Goal: Task Accomplishment & Management: Complete application form

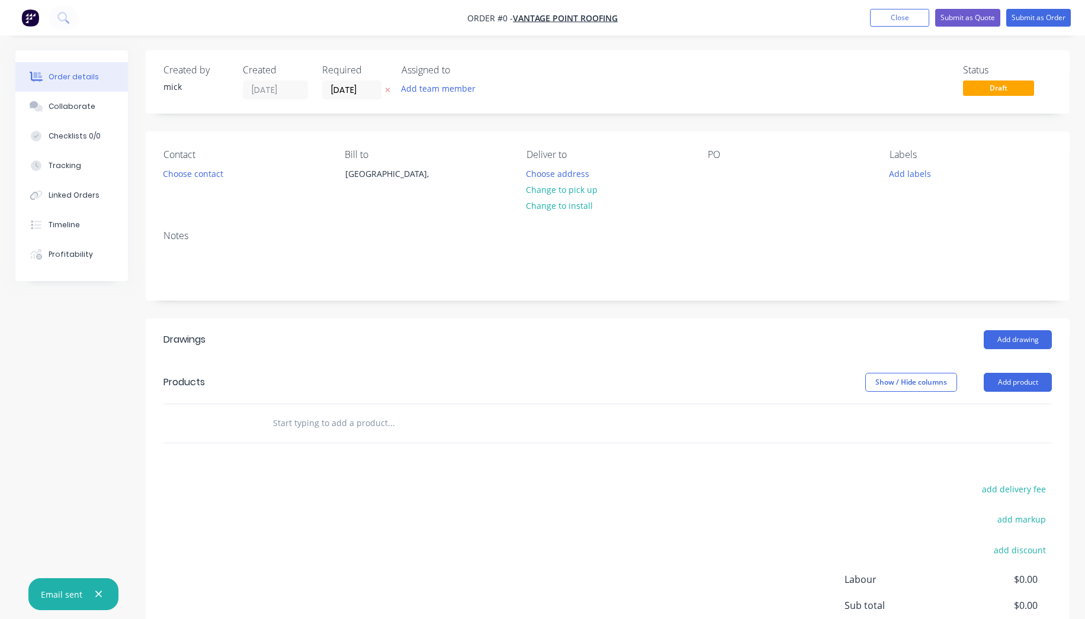
click at [34, 7] on nav "Order #0 - vantage point roofing Add product Close Submit as Quote Submit as Or…" at bounding box center [542, 18] width 1085 height 36
click at [32, 12] on img "button" at bounding box center [30, 18] width 18 height 18
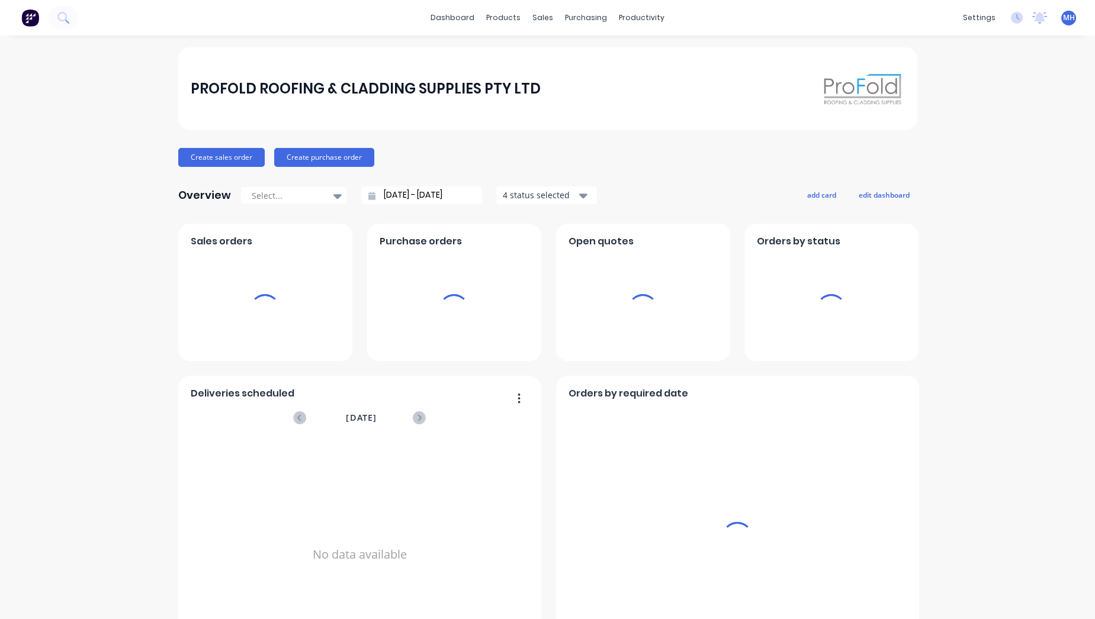
click at [528, 18] on div "sales" at bounding box center [542, 18] width 33 height 18
click at [540, 18] on div "sales" at bounding box center [542, 18] width 33 height 18
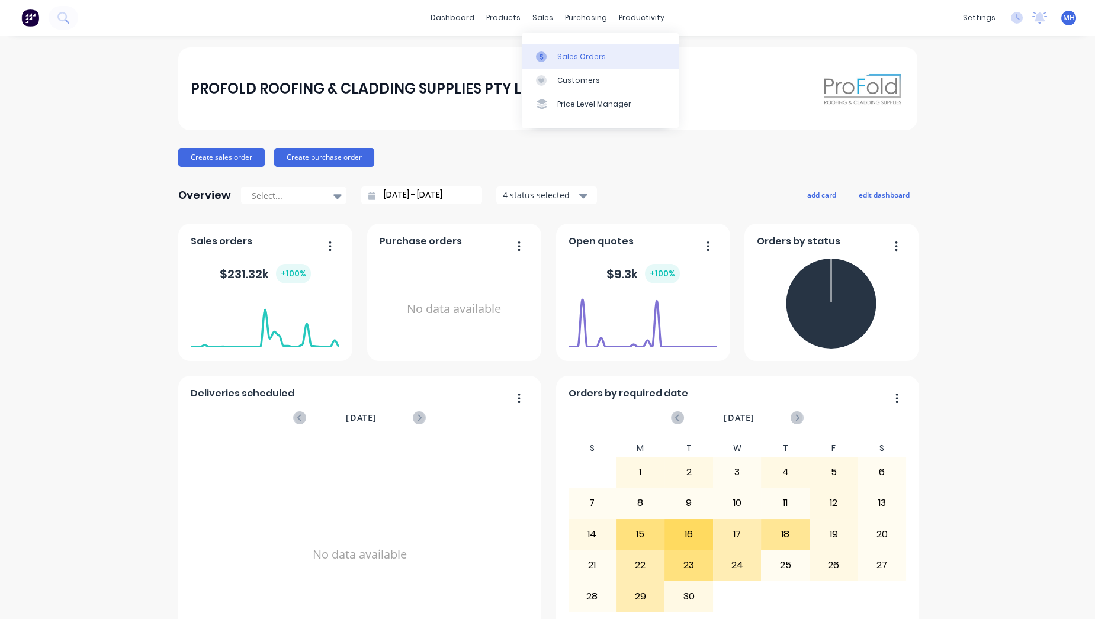
click at [609, 50] on link "Sales Orders" at bounding box center [600, 56] width 157 height 24
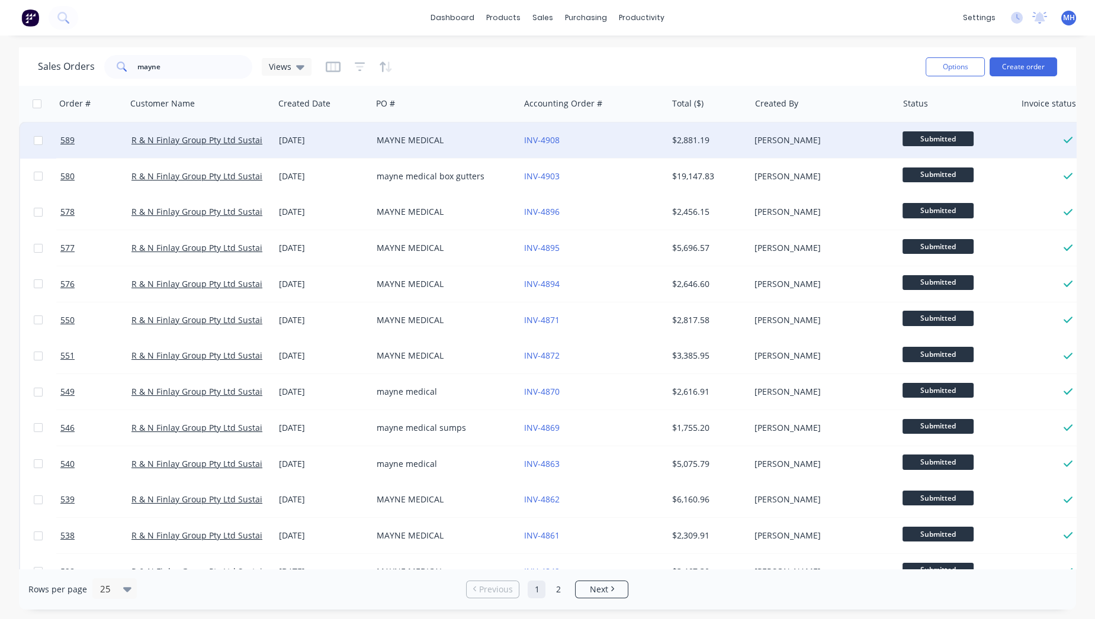
click at [841, 139] on div "[PERSON_NAME]" at bounding box center [819, 140] width 131 height 12
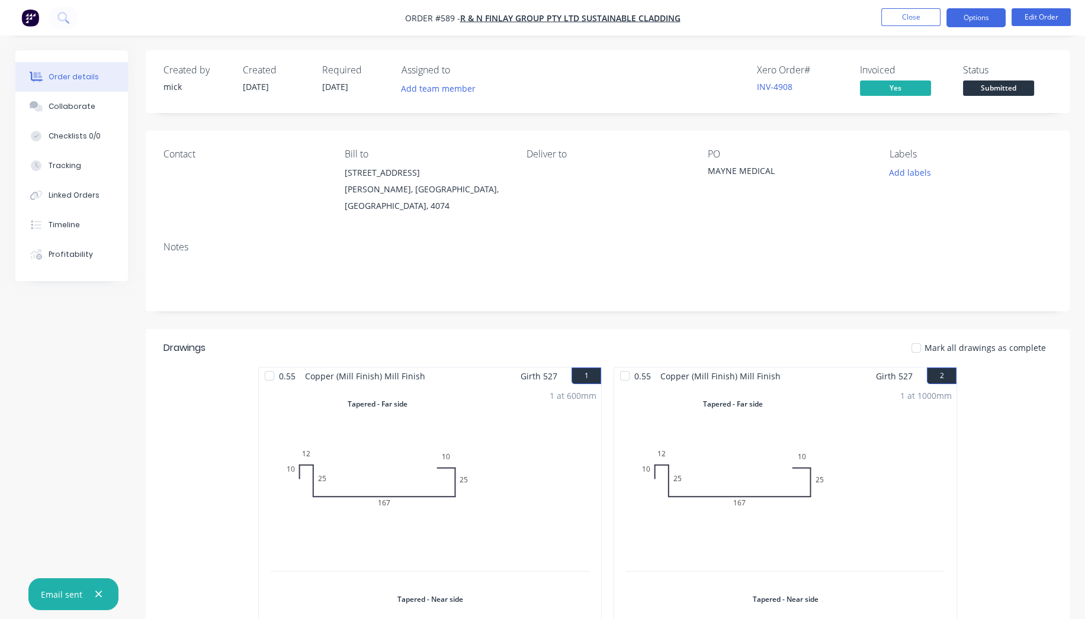
click at [995, 19] on button "Options" at bounding box center [975, 17] width 59 height 19
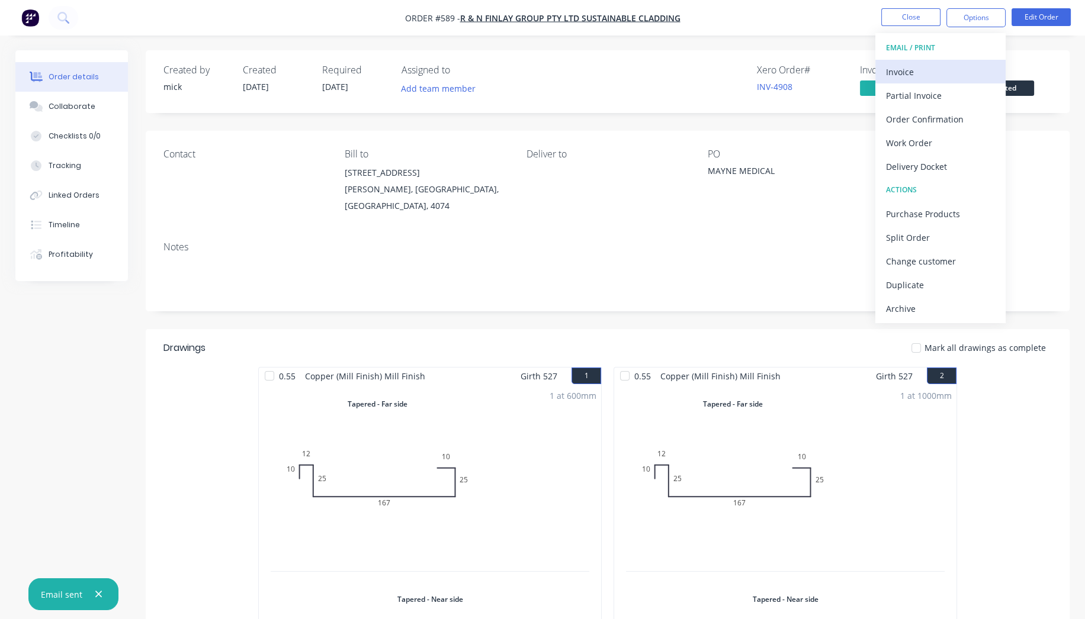
click at [930, 71] on div "Invoice" at bounding box center [940, 71] width 109 height 17
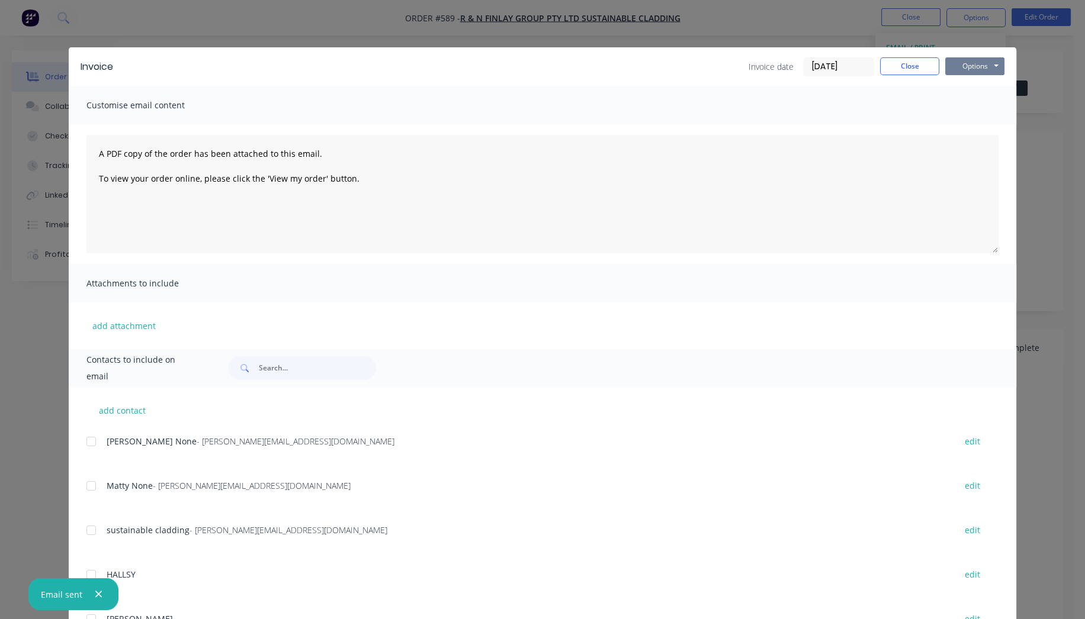
click at [975, 66] on button "Options" at bounding box center [974, 66] width 59 height 18
click at [969, 90] on button "Preview" at bounding box center [983, 88] width 76 height 20
click at [903, 65] on button "Close" at bounding box center [909, 66] width 59 height 18
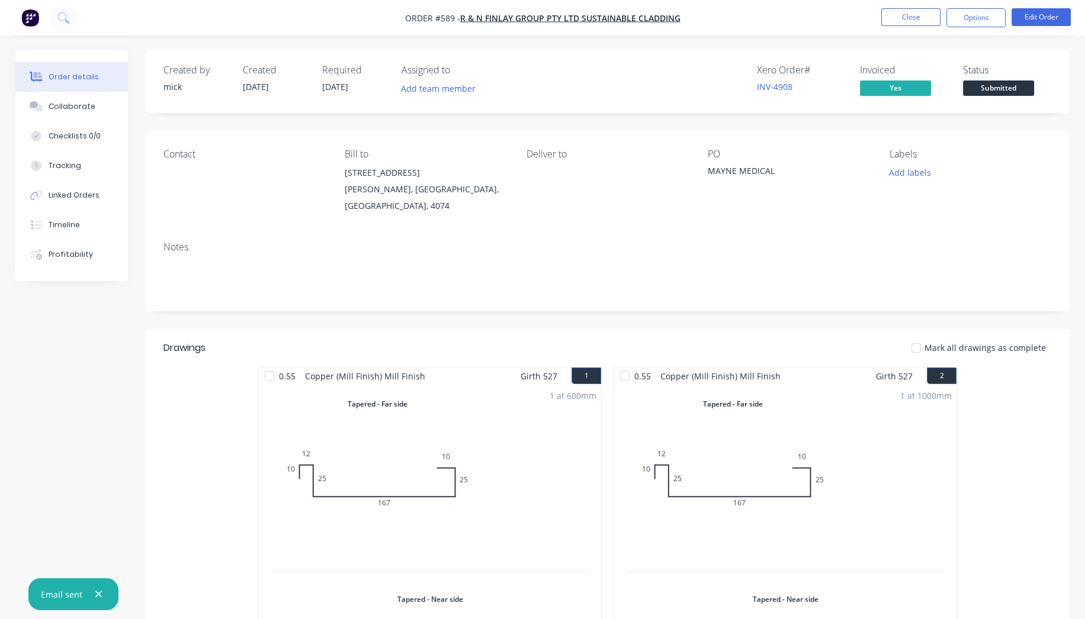
click at [34, 15] on img "button" at bounding box center [30, 18] width 18 height 18
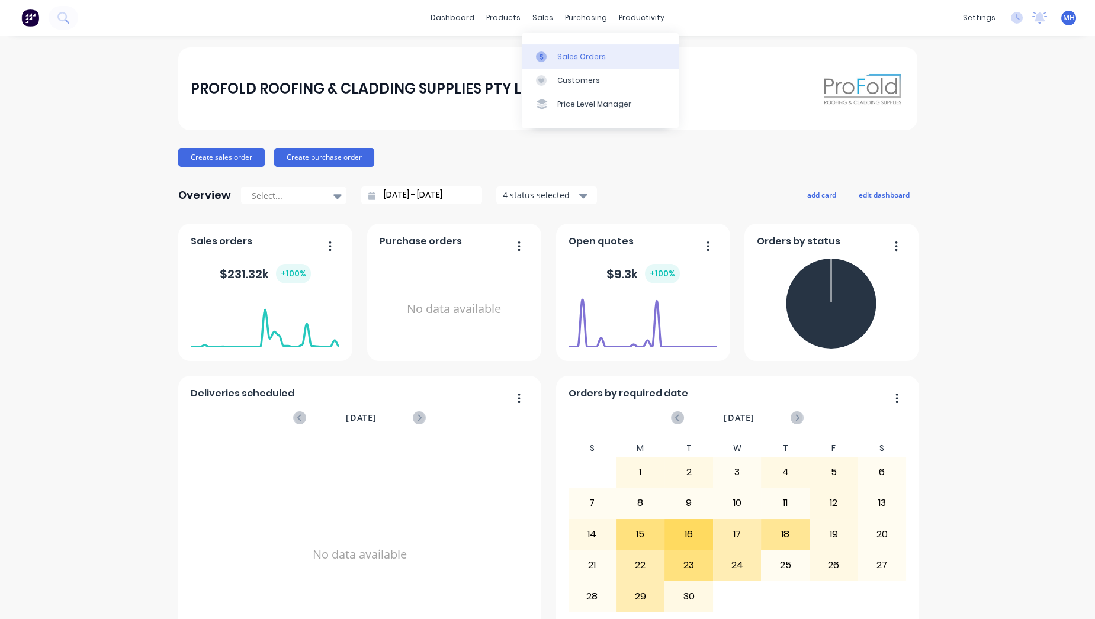
click at [554, 48] on link "Sales Orders" at bounding box center [600, 56] width 157 height 24
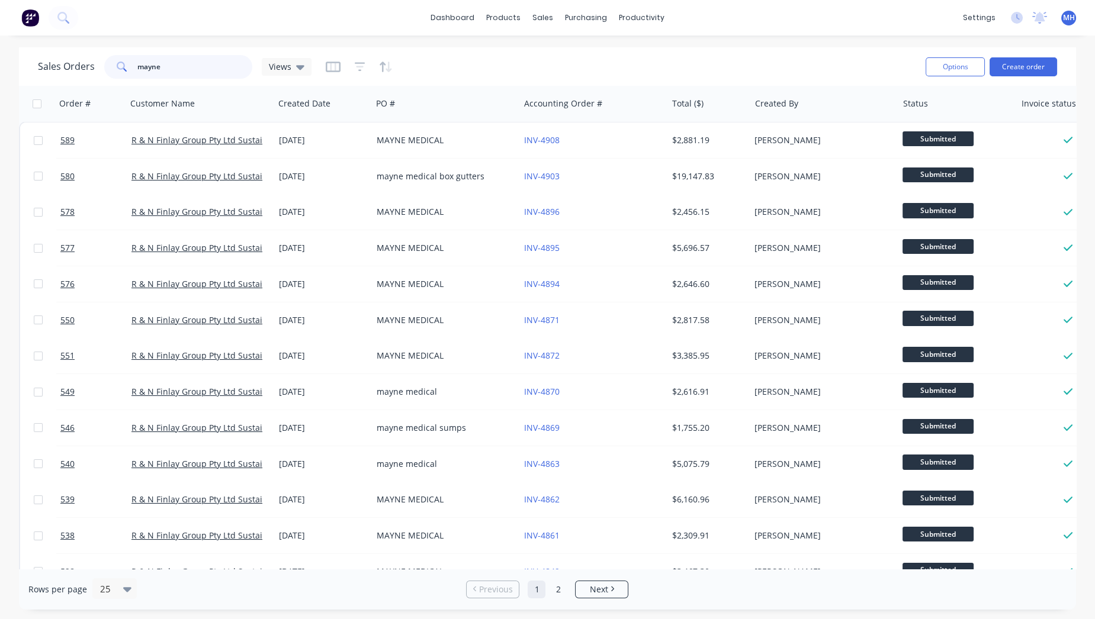
drag, startPoint x: 183, startPoint y: 72, endPoint x: 0, endPoint y: 73, distance: 183.0
click at [0, 73] on div "Sales Orders mayne Views Options Create order Order # Customer Name Created Dat…" at bounding box center [547, 328] width 1095 height 563
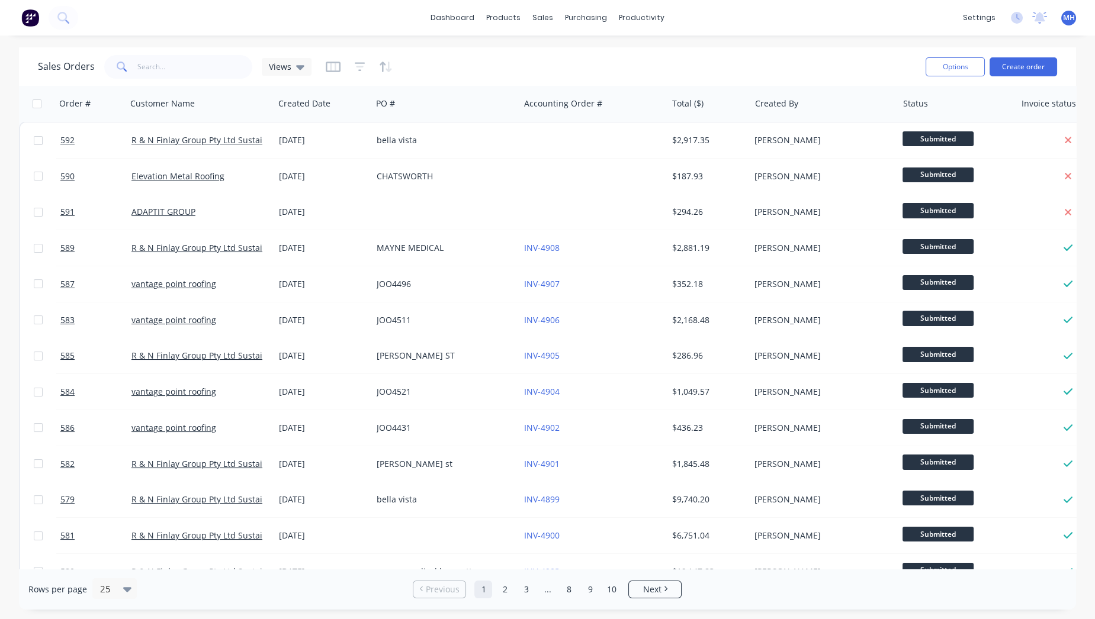
click at [39, 24] on button at bounding box center [30, 18] width 25 height 24
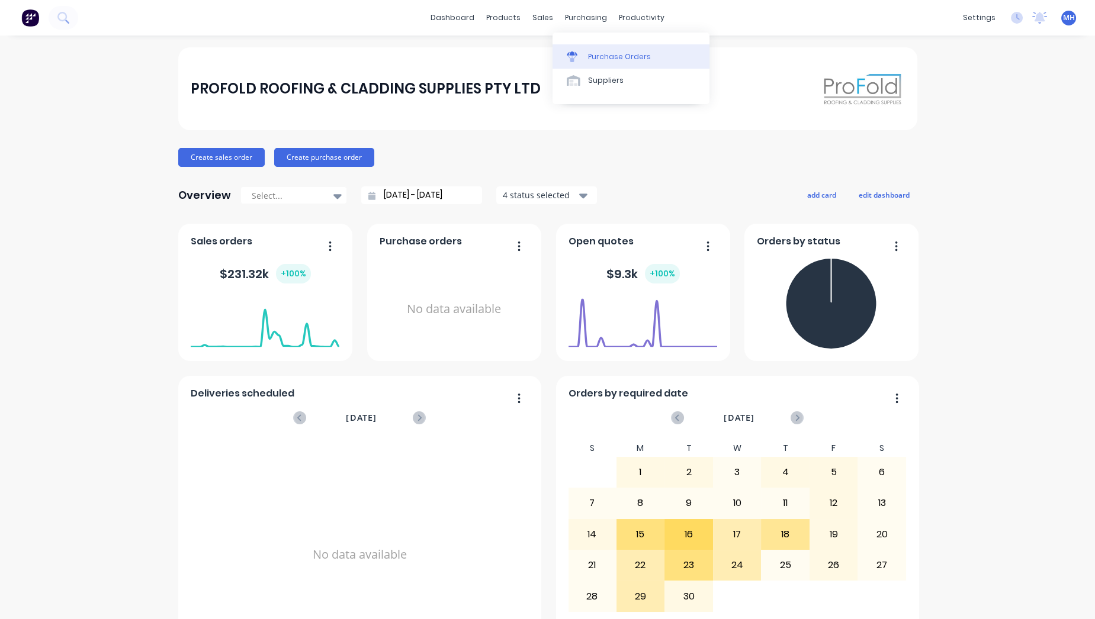
click at [589, 62] on div "Purchase Orders" at bounding box center [619, 57] width 63 height 11
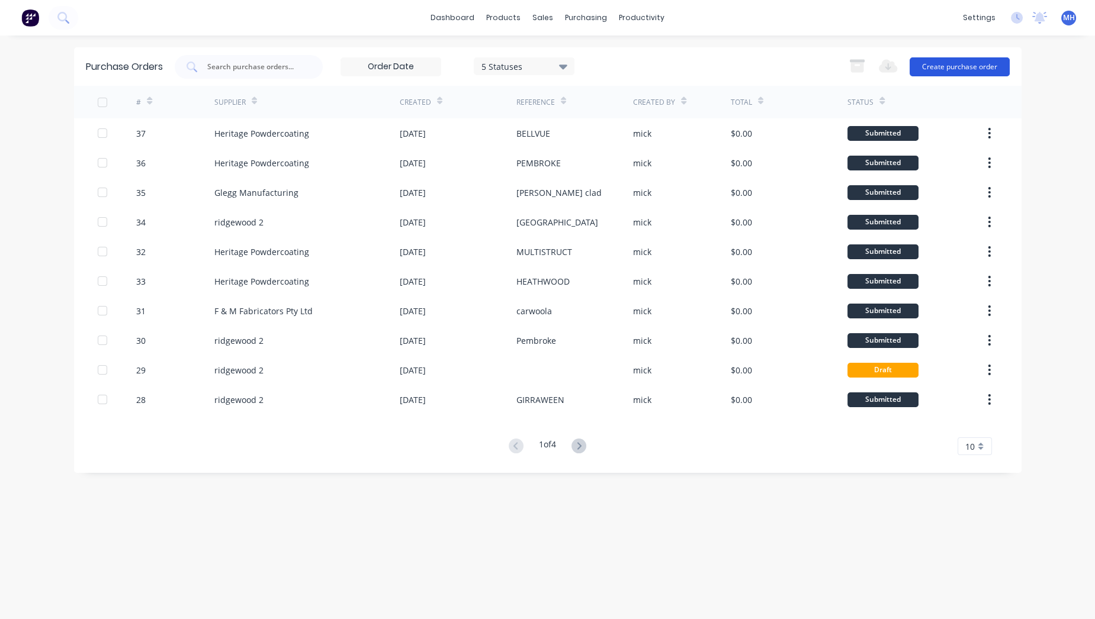
click at [958, 73] on button "Create purchase order" at bounding box center [960, 66] width 100 height 19
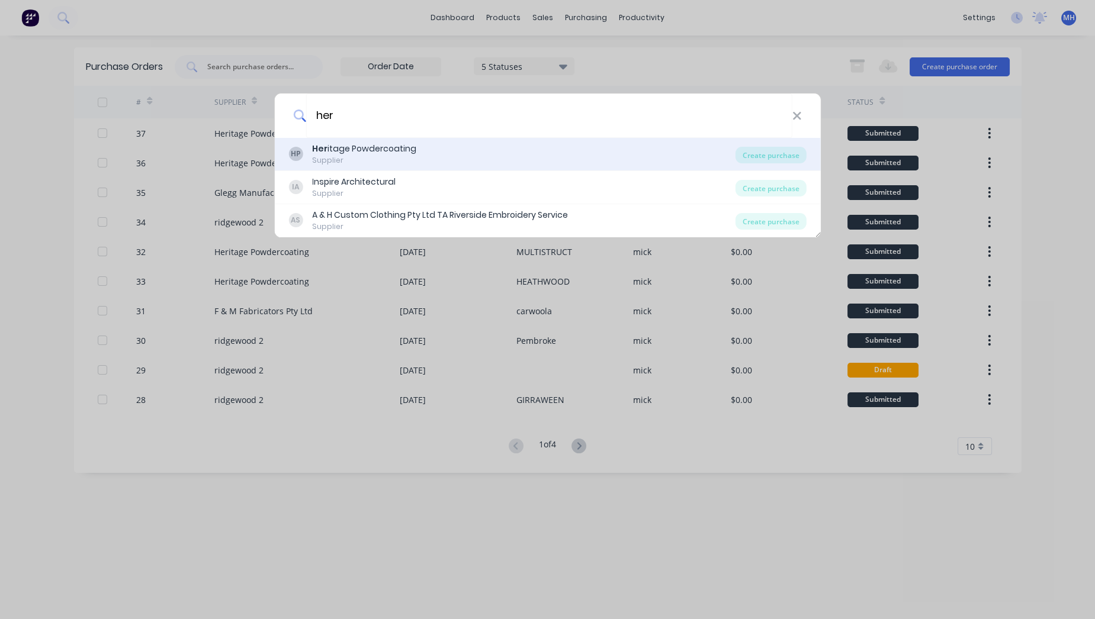
type input "her"
click at [518, 149] on div "HP Her itage Powdercoating Supplier" at bounding box center [511, 154] width 447 height 23
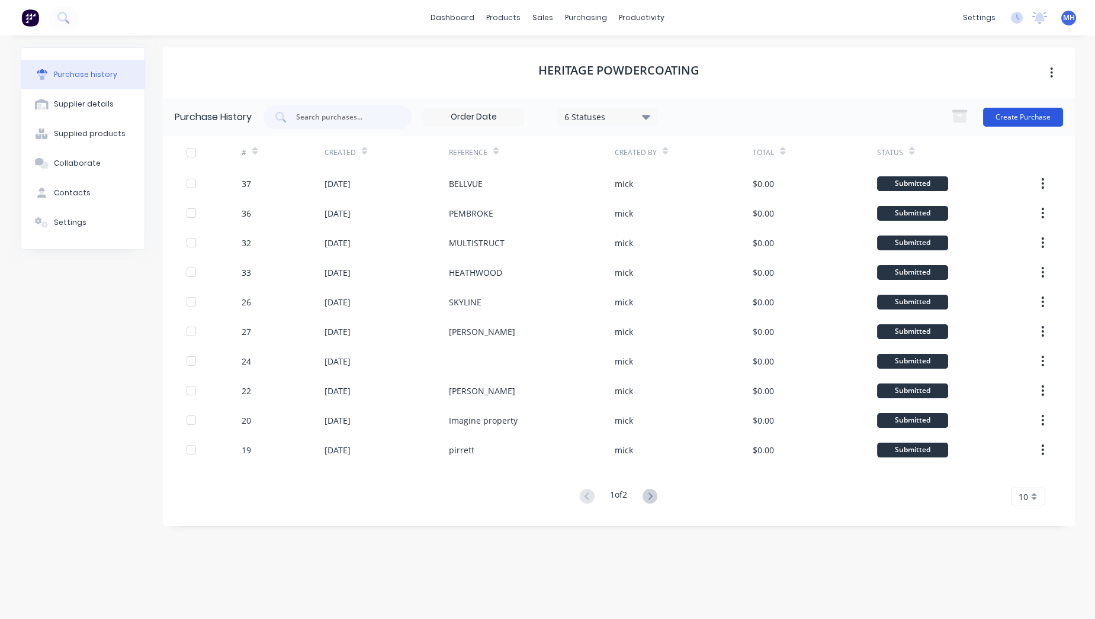
click at [1033, 109] on button "Create Purchase" at bounding box center [1023, 117] width 80 height 19
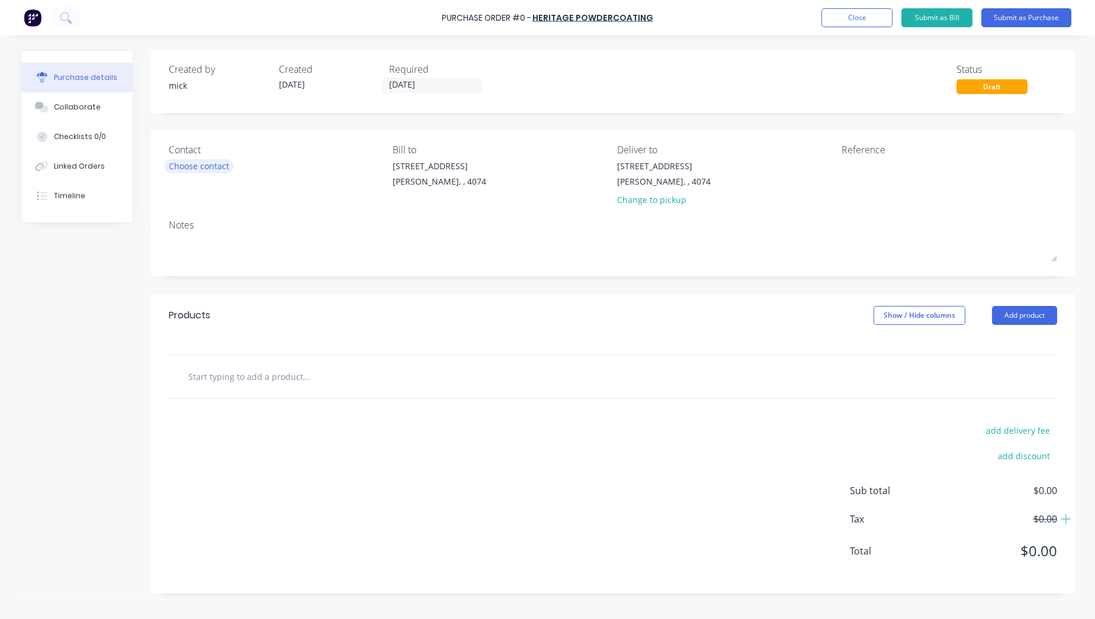
click at [213, 167] on div "Choose contact" at bounding box center [199, 166] width 60 height 12
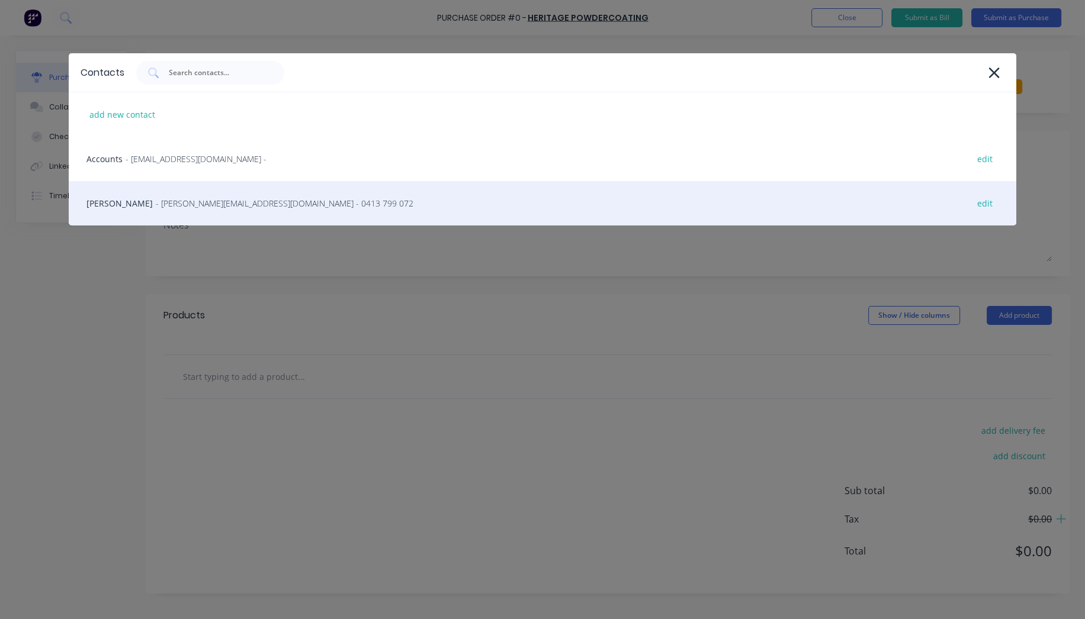
click at [202, 195] on div "MICK - mick@profold.com.au - 0413 799 072 edit" at bounding box center [543, 203] width 948 height 44
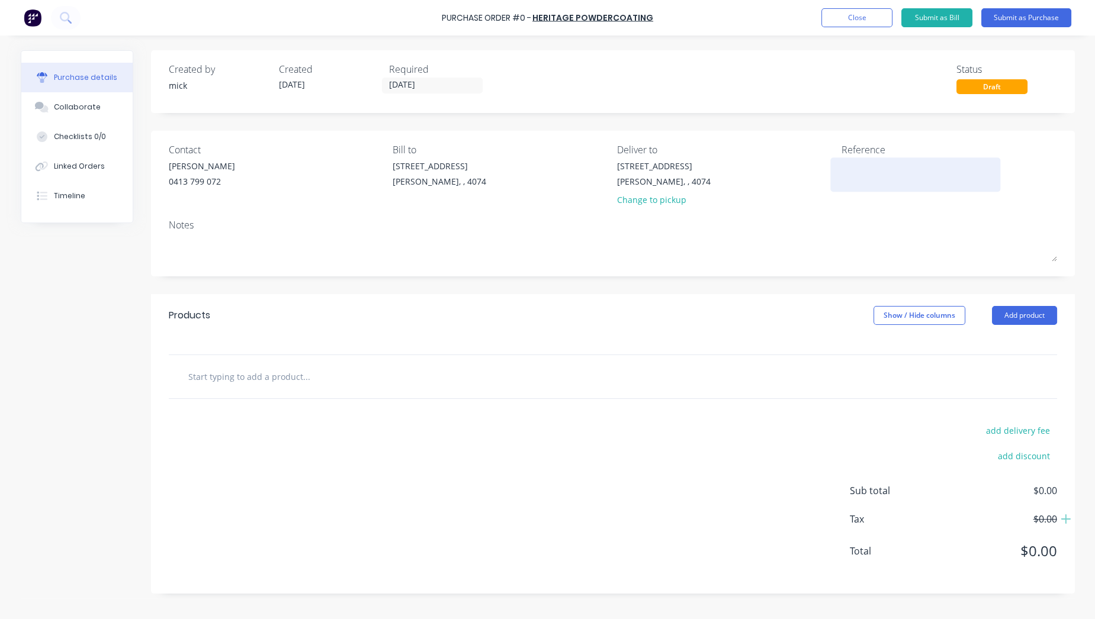
click at [887, 161] on textarea at bounding box center [916, 173] width 148 height 27
type textarea "shore cres"
type textarea "x"
type textarea "shore cres"
click at [1016, 310] on button "Add product" at bounding box center [1024, 315] width 65 height 19
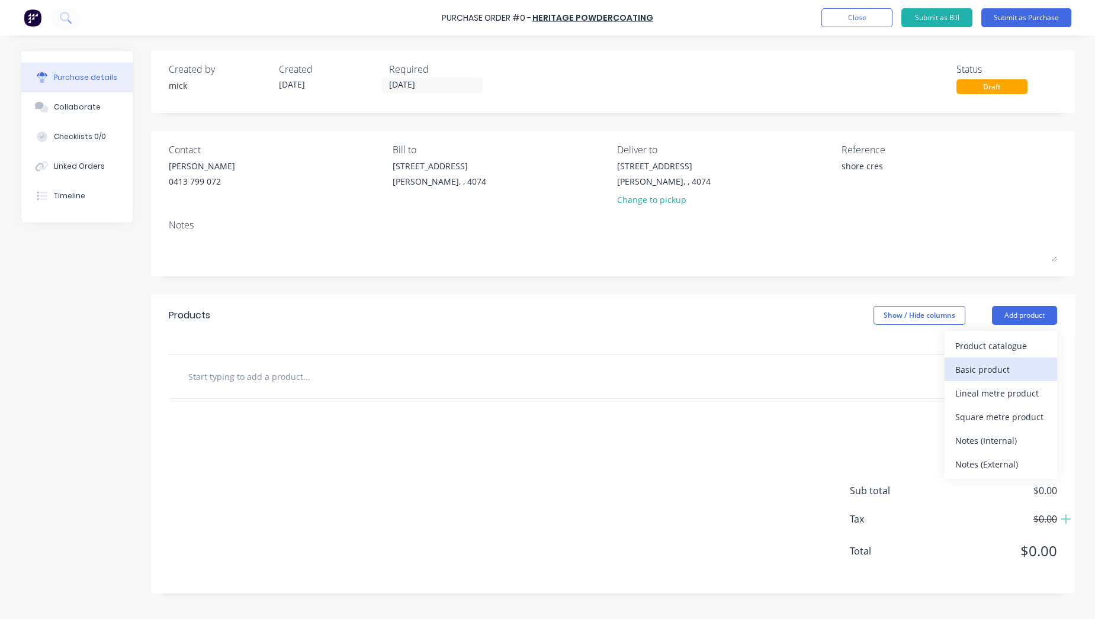
click at [993, 367] on div "Basic product" at bounding box center [1000, 369] width 91 height 17
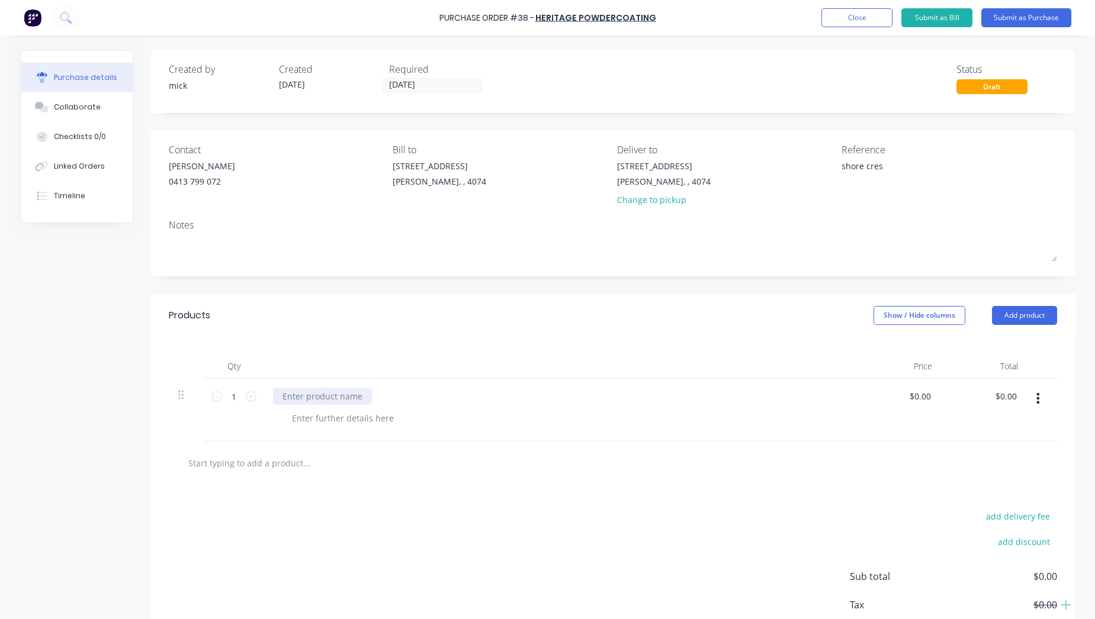
type textarea "x"
click at [300, 391] on div at bounding box center [322, 396] width 99 height 17
click at [365, 410] on div at bounding box center [342, 418] width 121 height 17
type textarea "x"
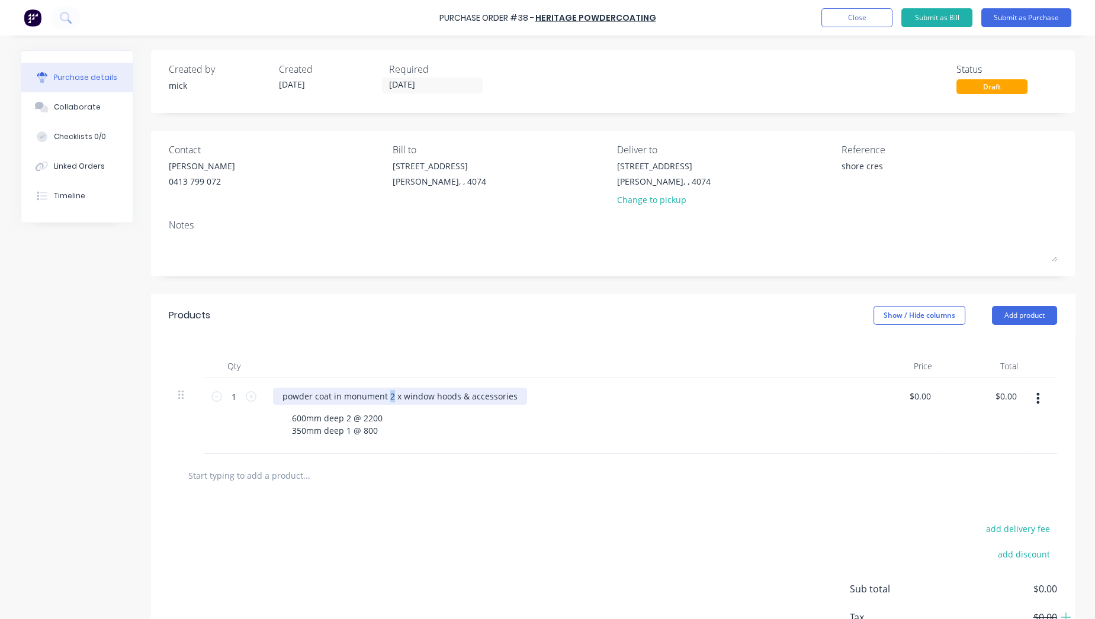
click at [386, 392] on div "powder coat in monument 2 x window hoods & accessories" at bounding box center [400, 396] width 254 height 17
click at [558, 551] on div "add delivery fee add discount Sub total $0.00 Tax $0.00 Total $0.00" at bounding box center [613, 594] width 924 height 195
click at [1007, 20] on button "Submit as Purchase" at bounding box center [1026, 17] width 90 height 19
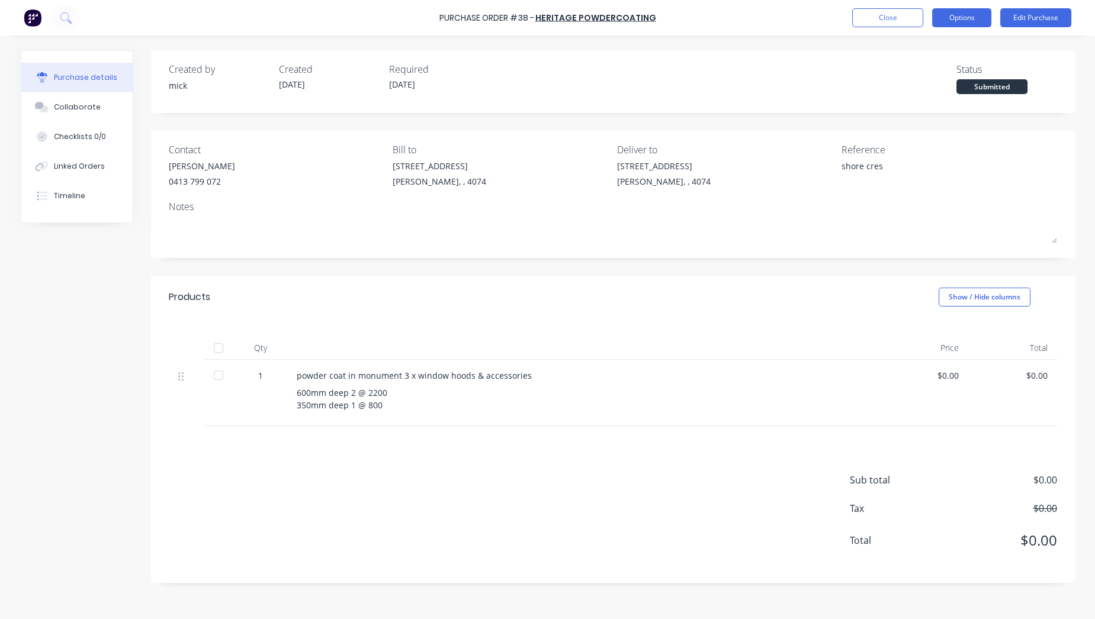
click at [956, 15] on button "Options" at bounding box center [961, 17] width 59 height 19
click at [936, 46] on div "Print / Email" at bounding box center [934, 48] width 91 height 17
click at [914, 89] on div "Without pricing" at bounding box center [934, 95] width 91 height 17
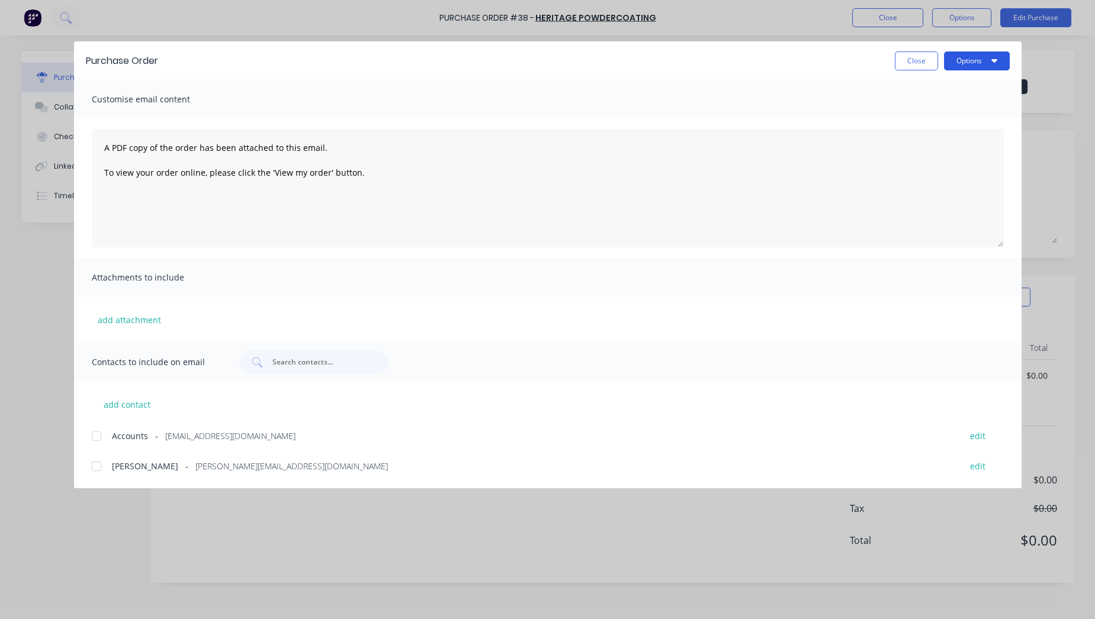
click at [964, 59] on button "Options" at bounding box center [977, 61] width 66 height 19
click at [942, 111] on div "Print" at bounding box center [953, 114] width 91 height 17
click at [903, 61] on button "Close" at bounding box center [916, 61] width 43 height 19
type textarea "x"
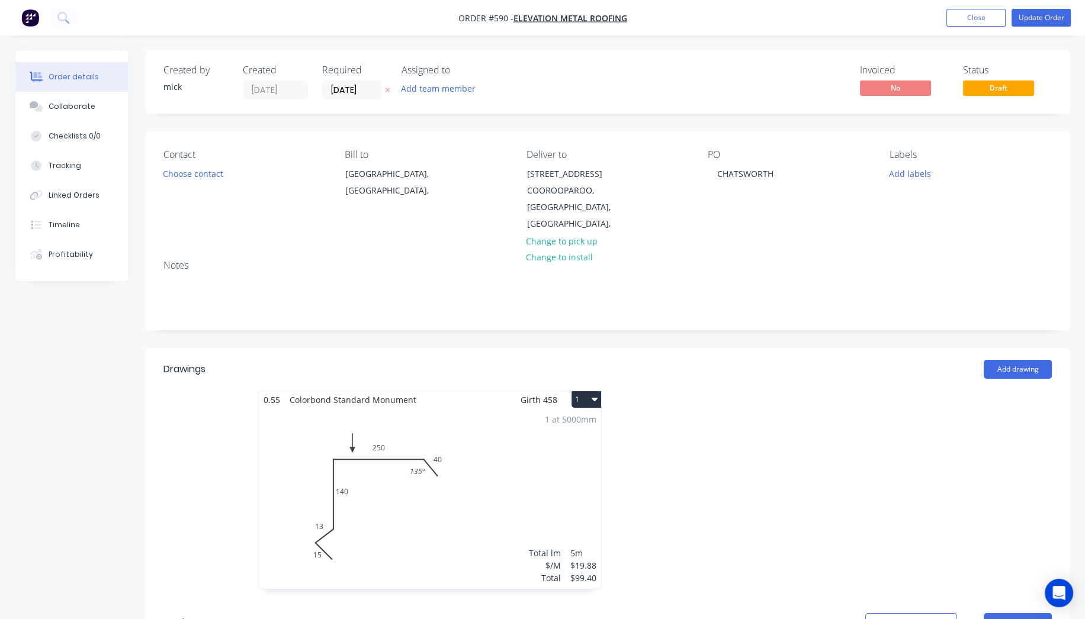
click at [978, 28] on nav "Order #590 - Elevation Metal Roofing Add product Close Update Order" at bounding box center [542, 18] width 1085 height 36
click at [972, 25] on button "Close" at bounding box center [975, 18] width 59 height 18
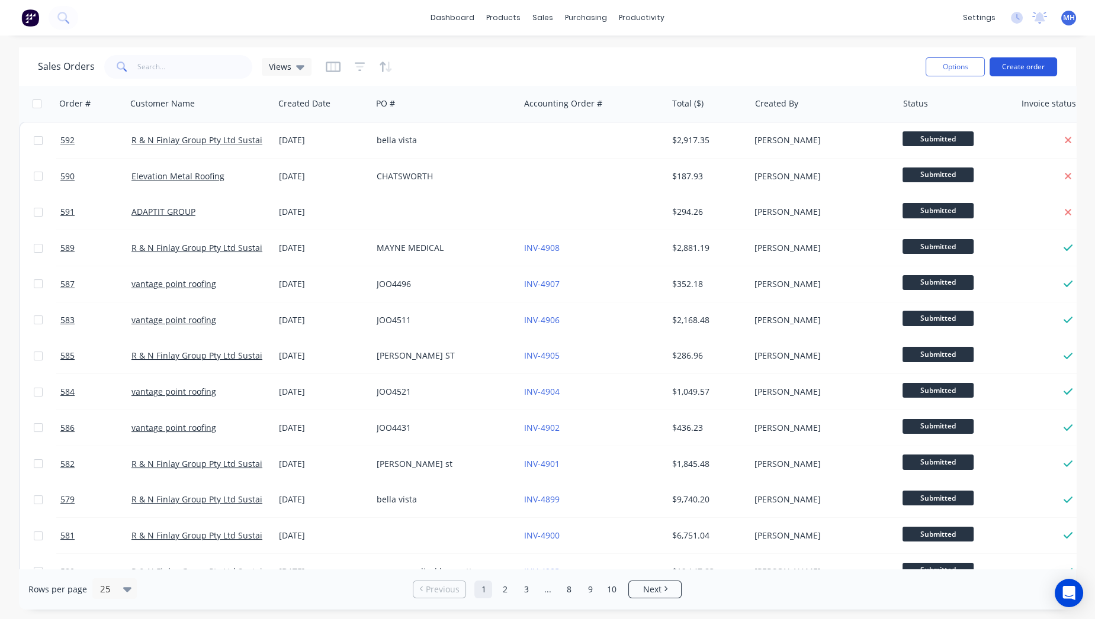
click at [1024, 72] on button "Create order" at bounding box center [1024, 66] width 68 height 19
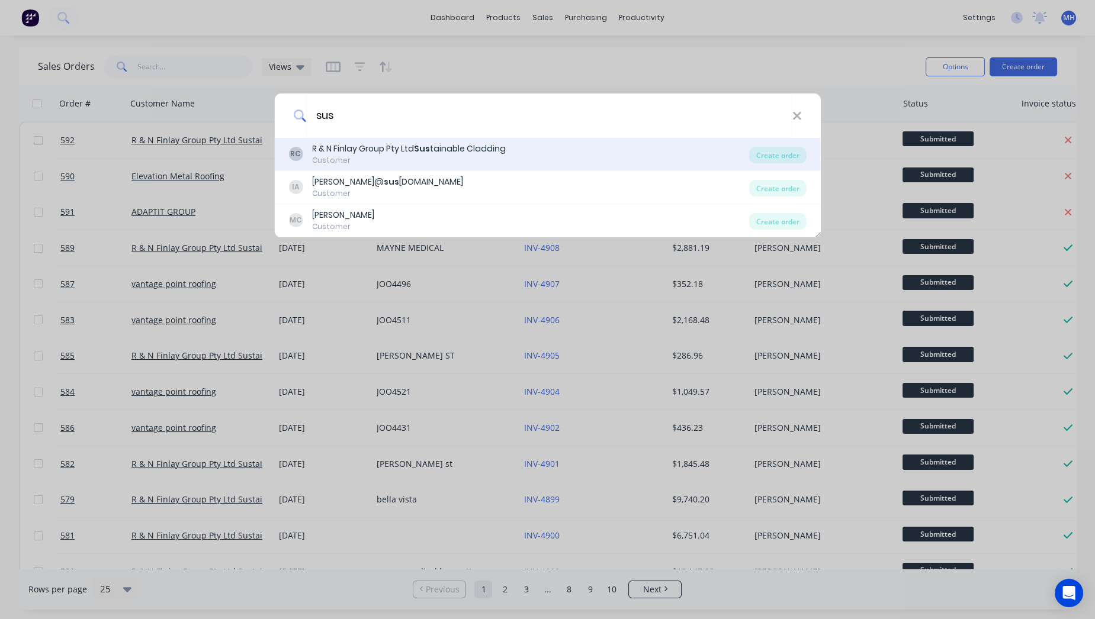
type input "sus"
click at [506, 144] on div "RC R & N Finlay Group Pty Ltd Sus tainable Cladding Customer" at bounding box center [518, 154] width 461 height 23
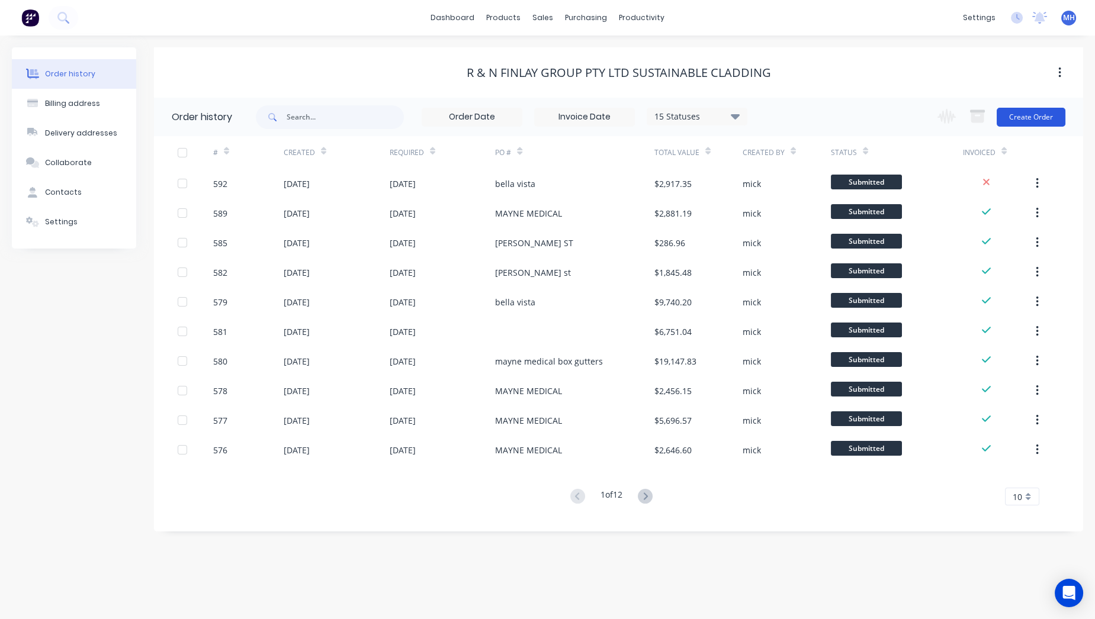
click at [1033, 120] on button "Create Order" at bounding box center [1031, 117] width 69 height 19
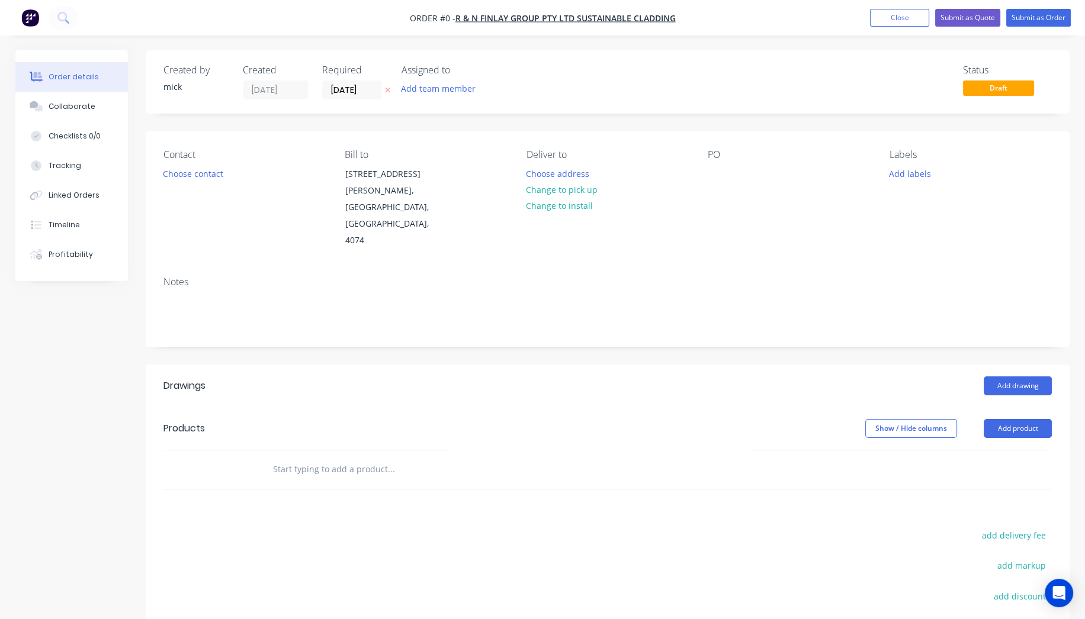
scroll to position [66, 0]
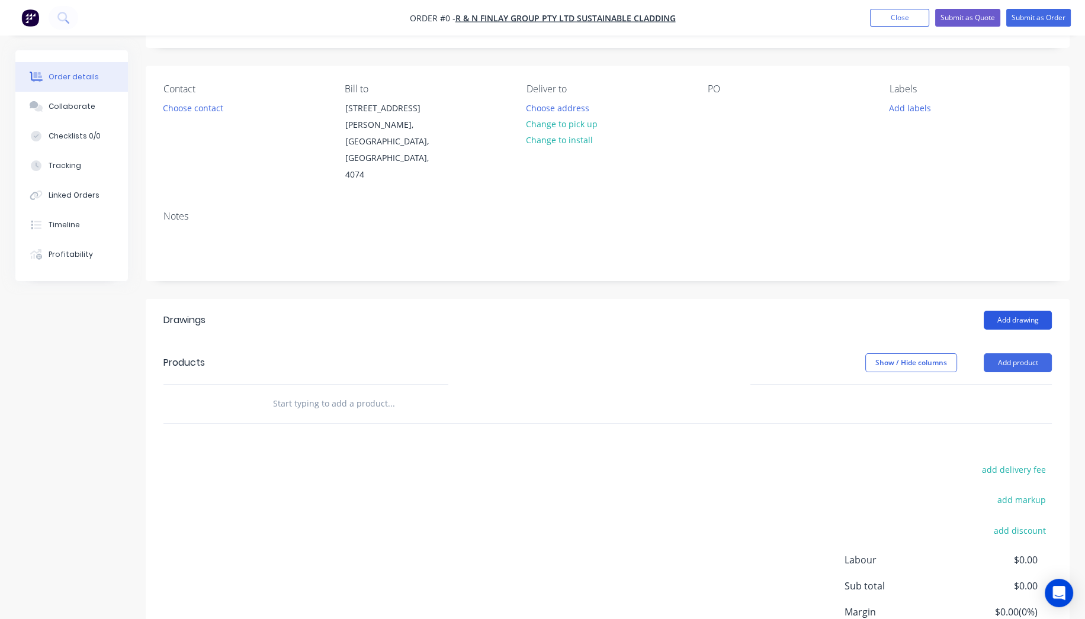
click at [1032, 311] on button "Add drawing" at bounding box center [1018, 320] width 68 height 19
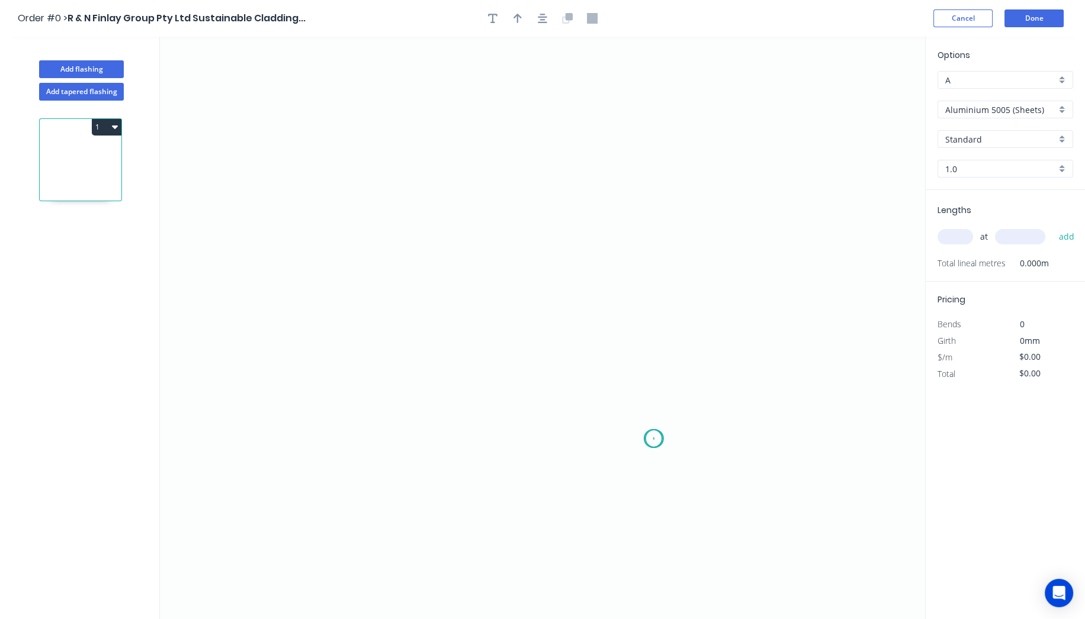
click at [654, 439] on icon "0" at bounding box center [542, 328] width 765 height 583
click at [654, 373] on icon "0" at bounding box center [542, 328] width 765 height 583
click at [404, 363] on icon "0 ?" at bounding box center [542, 328] width 765 height 583
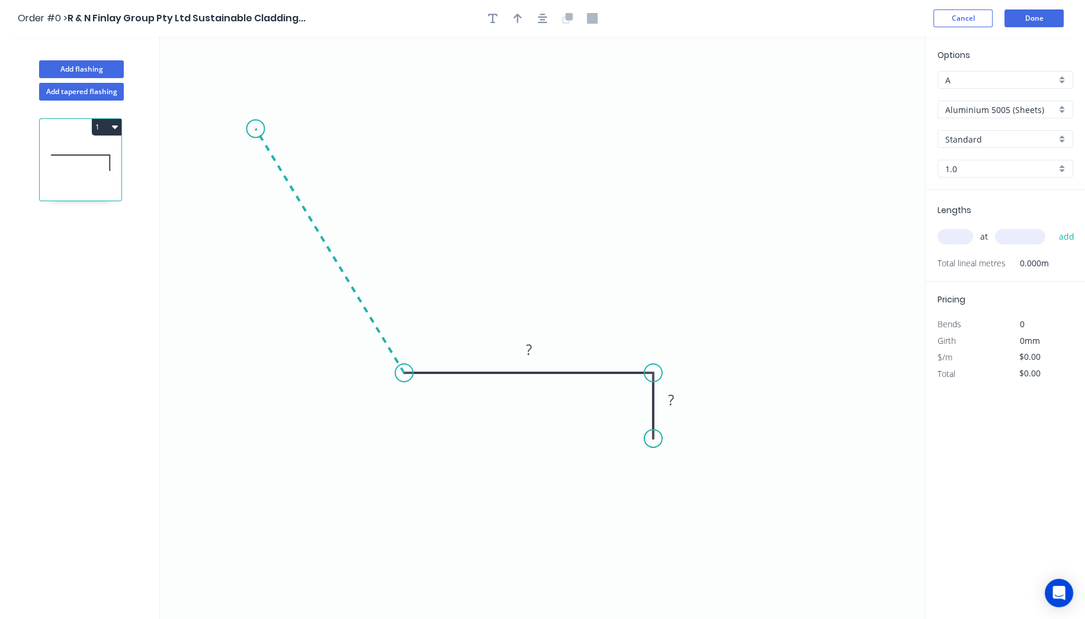
click at [256, 129] on icon at bounding box center [330, 251] width 149 height 245
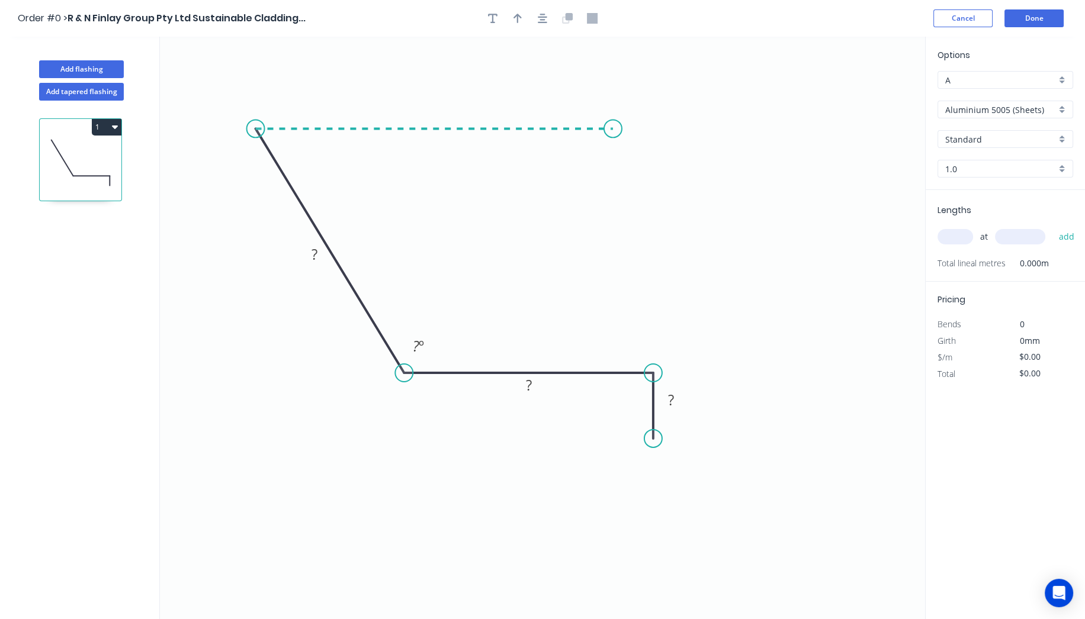
click at [614, 134] on icon "0 ? ? ? ? º" at bounding box center [542, 328] width 765 height 583
click at [818, 222] on icon "0 ? ? ? ? ? º ? º" at bounding box center [542, 328] width 765 height 583
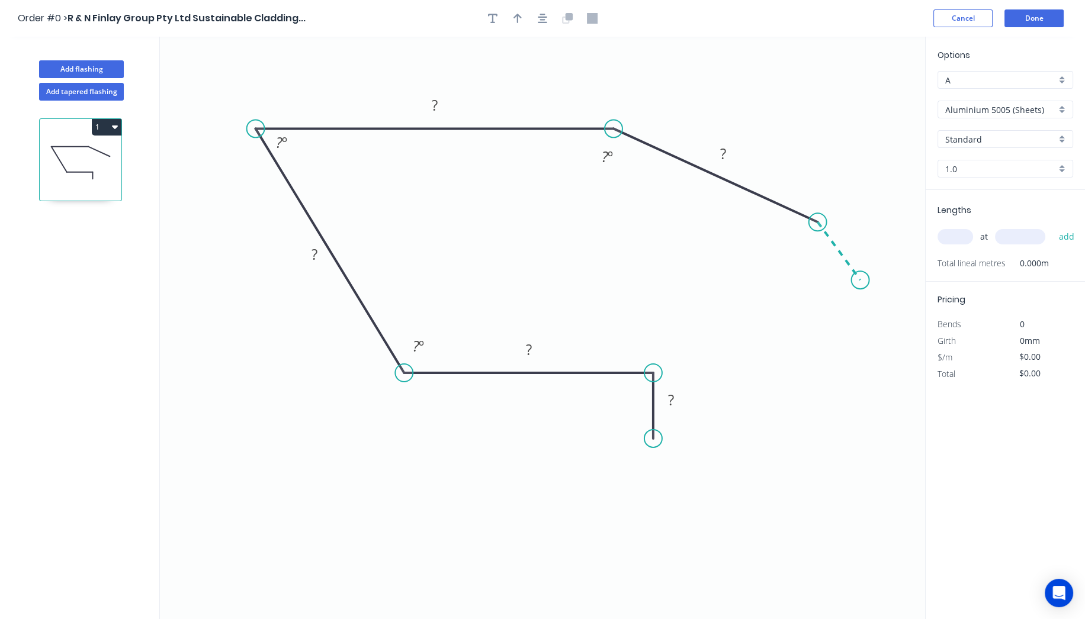
click at [860, 280] on icon "0 ? ? ? ? ? ? º ? º ? º" at bounding box center [542, 328] width 765 height 583
click at [860, 280] on circle at bounding box center [860, 280] width 18 height 18
click at [692, 486] on div "Crush & Fold" at bounding box center [713, 482] width 119 height 24
click at [682, 405] on rect at bounding box center [671, 401] width 24 height 17
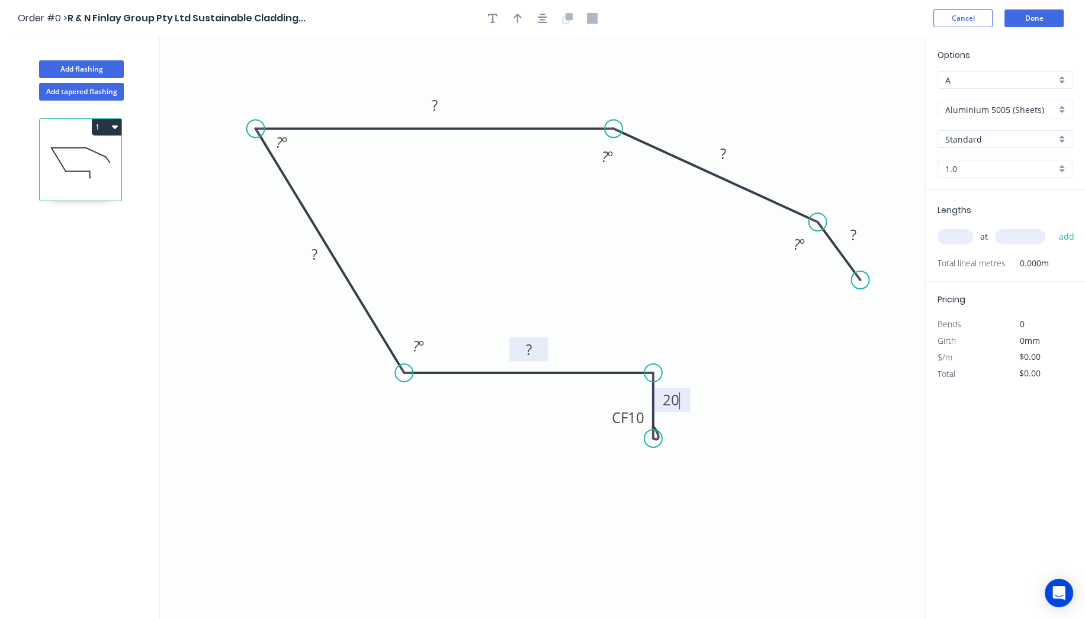
click at [539, 348] on rect at bounding box center [529, 350] width 24 height 17
click at [420, 345] on tspan "º" at bounding box center [421, 346] width 5 height 20
click at [323, 257] on rect at bounding box center [315, 255] width 24 height 17
click at [280, 143] on tspan "?" at bounding box center [279, 143] width 7 height 20
click at [444, 105] on rect at bounding box center [435, 106] width 24 height 17
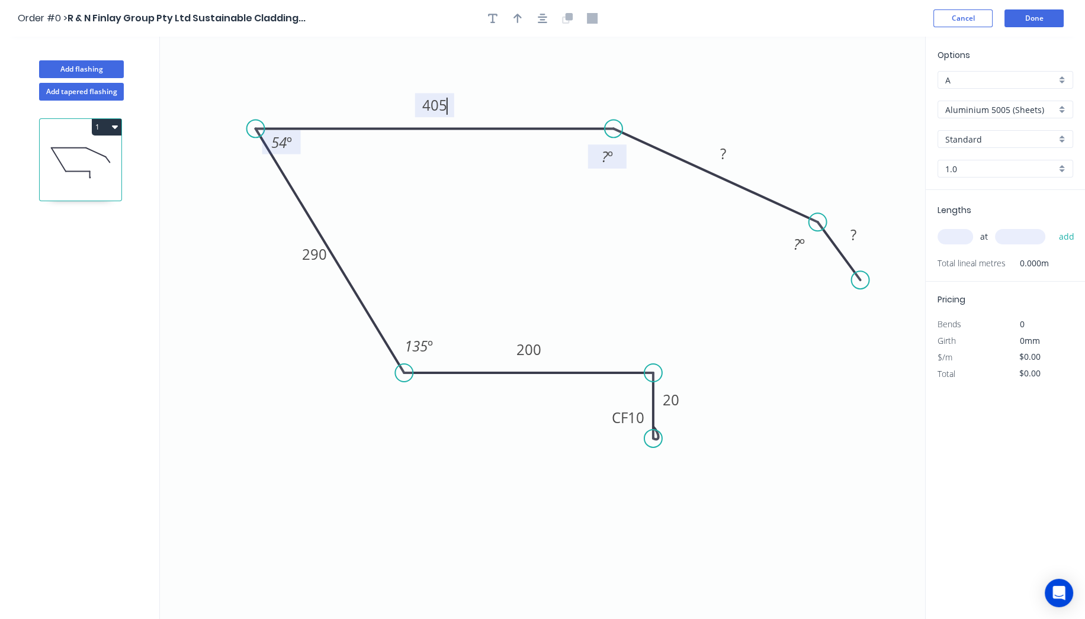
click at [609, 160] on tspan "º" at bounding box center [610, 157] width 5 height 20
click at [728, 152] on rect at bounding box center [723, 154] width 24 height 17
click at [800, 248] on tspan "º" at bounding box center [801, 245] width 5 height 20
click at [856, 233] on rect at bounding box center [854, 235] width 24 height 17
drag, startPoint x: 826, startPoint y: 102, endPoint x: 865, endPoint y: 101, distance: 39.7
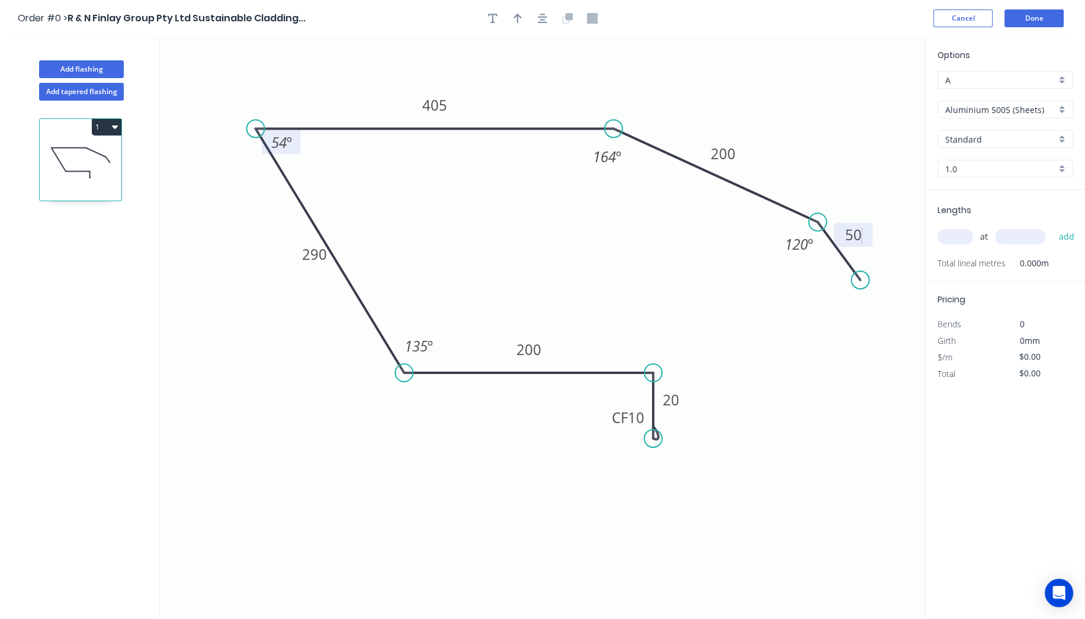
click at [827, 101] on icon "0 CF 10 20 200 290 405 200 50 135 º 54 º 164 º 120 º" at bounding box center [542, 328] width 765 height 583
click at [1005, 108] on input "Aluminium 5005 (Sheets)" at bounding box center [1000, 110] width 111 height 12
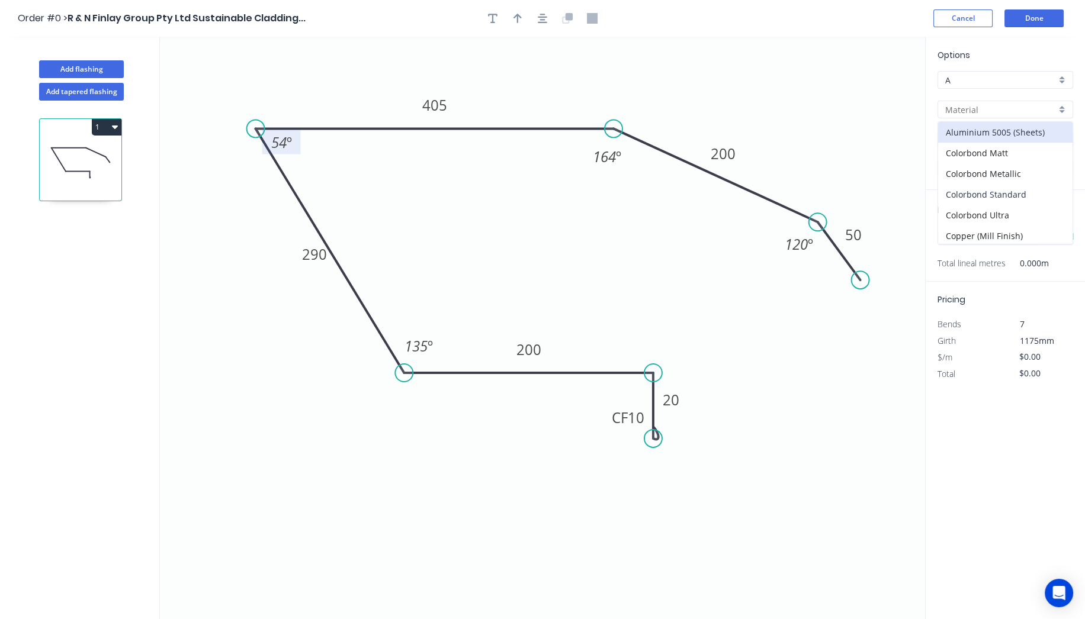
click at [1006, 201] on div "Colorbond Standard" at bounding box center [1005, 194] width 134 height 21
type input "Colorbond Standard"
type input "Basalt"
type input "0.55"
type input "$39.99"
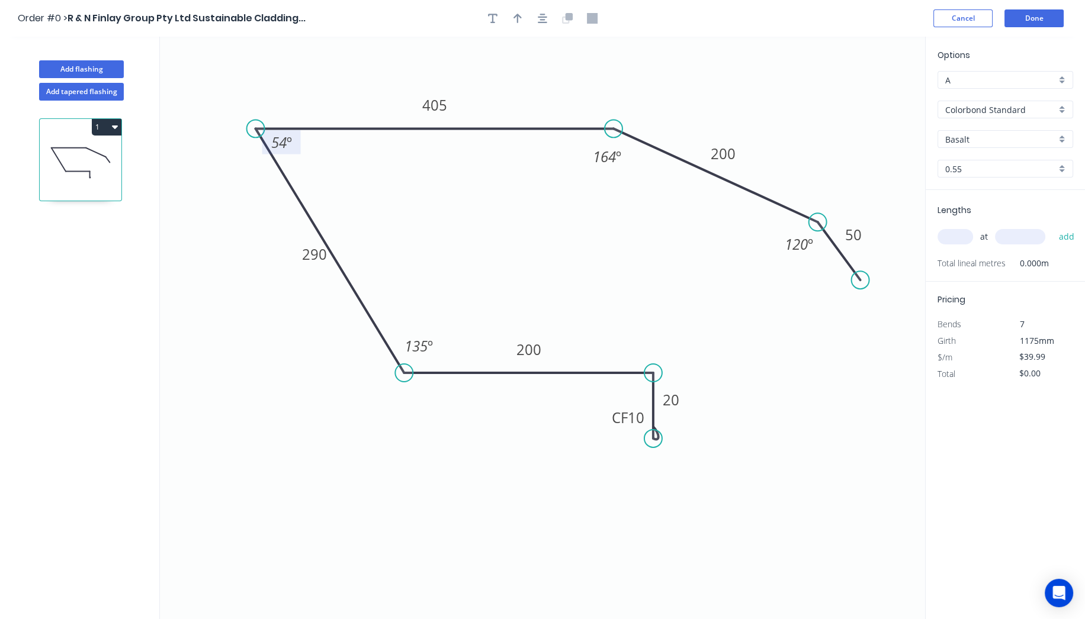
click at [979, 133] on input "Basalt" at bounding box center [1000, 139] width 111 height 12
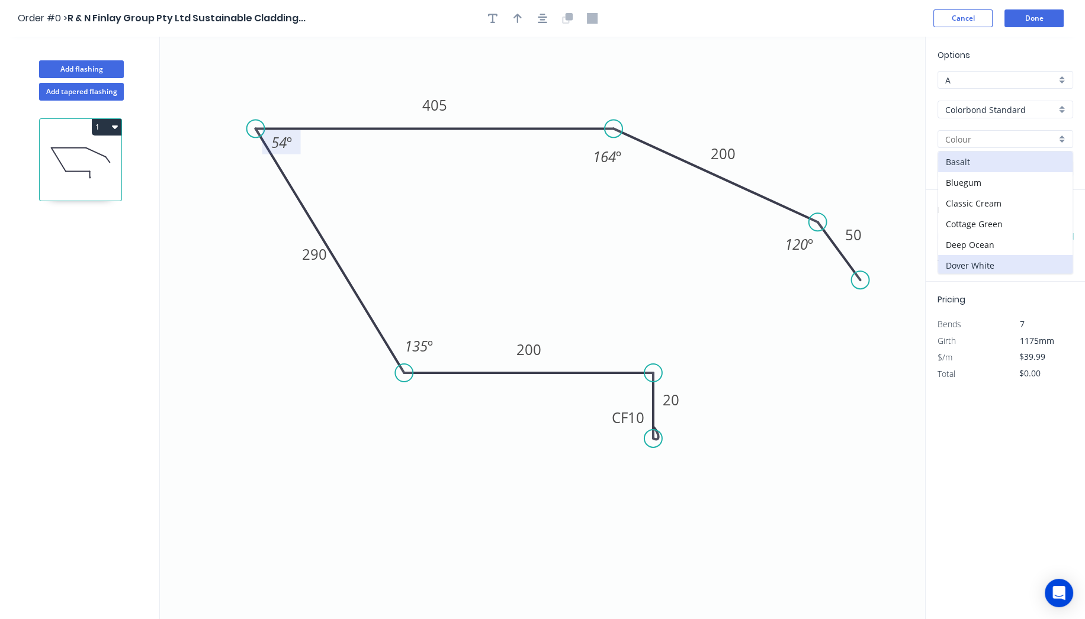
scroll to position [66, 0]
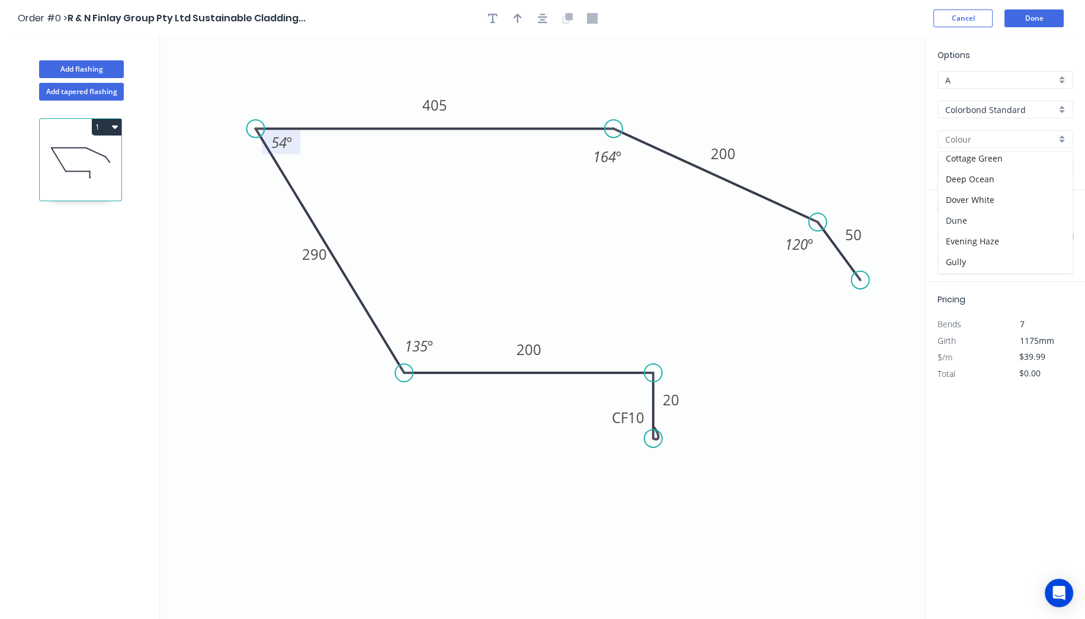
click at [971, 213] on div "Dune" at bounding box center [1005, 220] width 134 height 21
type input "Dune"
click at [961, 238] on input "text" at bounding box center [955, 236] width 36 height 15
type input "10"
type input "6000"
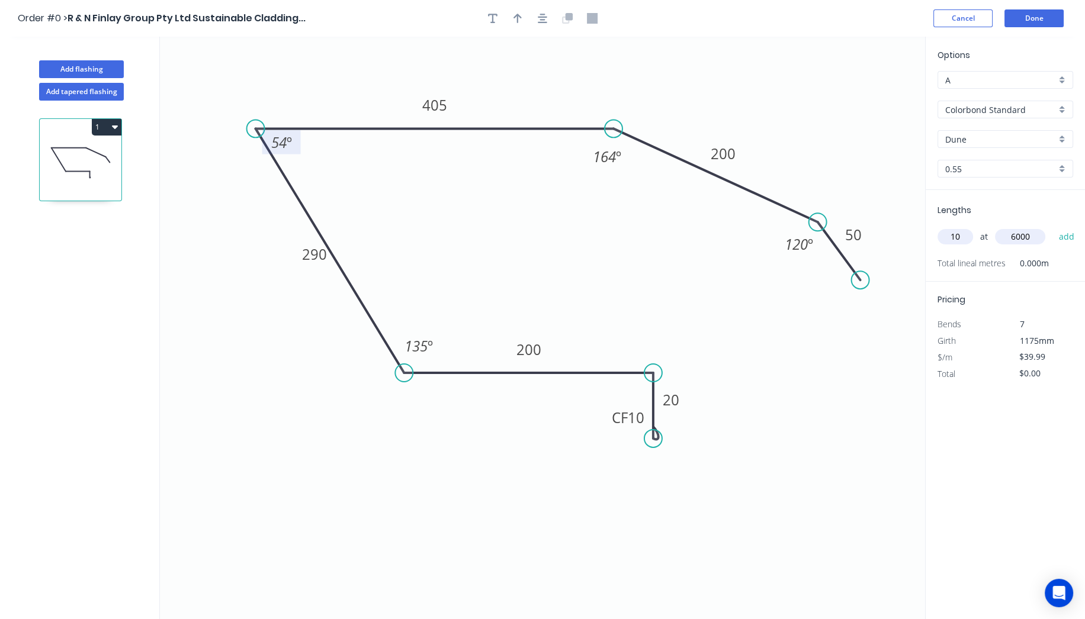
click at [1052, 227] on button "add" at bounding box center [1066, 237] width 28 height 20
type input "$2,399.40"
click at [1046, 15] on button "Done" at bounding box center [1033, 18] width 59 height 18
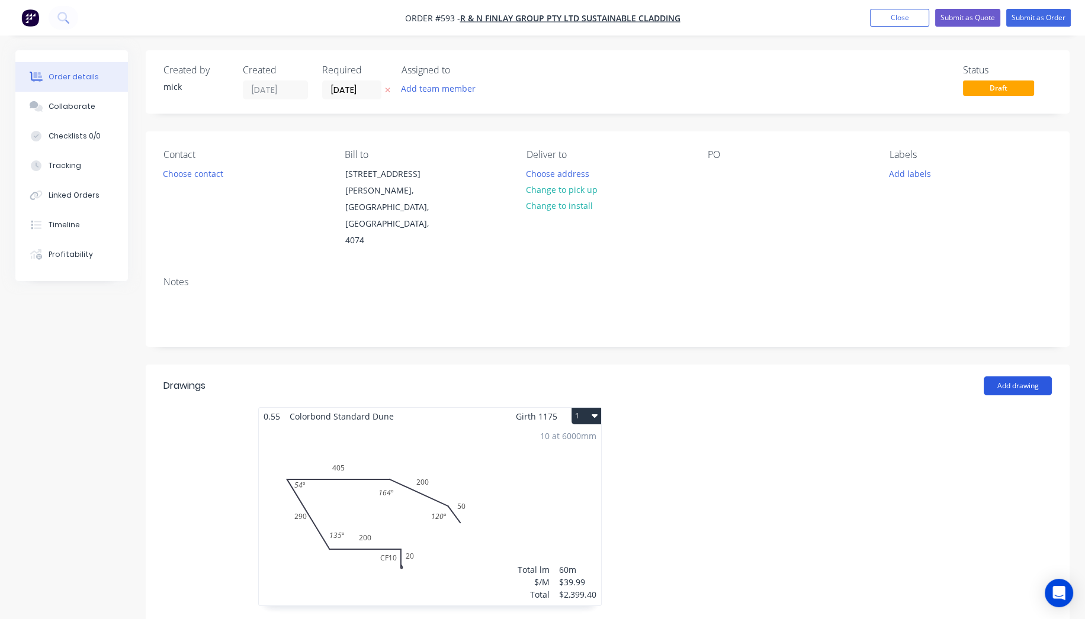
click at [1005, 377] on button "Add drawing" at bounding box center [1018, 386] width 68 height 19
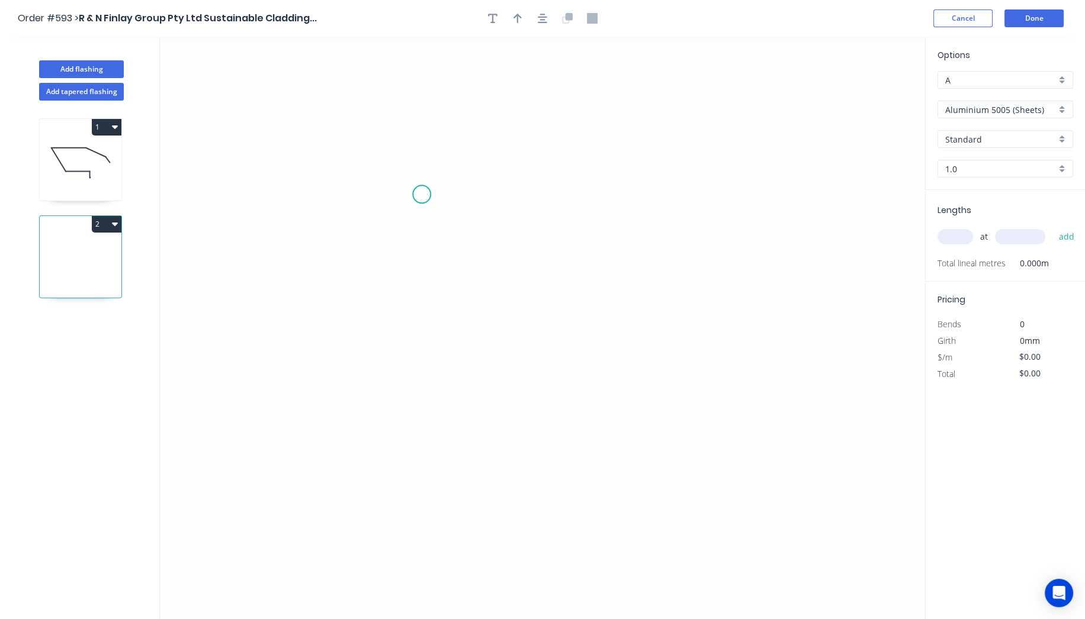
click at [422, 194] on icon "0" at bounding box center [542, 328] width 765 height 583
click at [380, 163] on icon at bounding box center [400, 178] width 41 height 31
click at [321, 216] on icon "0 ?" at bounding box center [542, 328] width 765 height 583
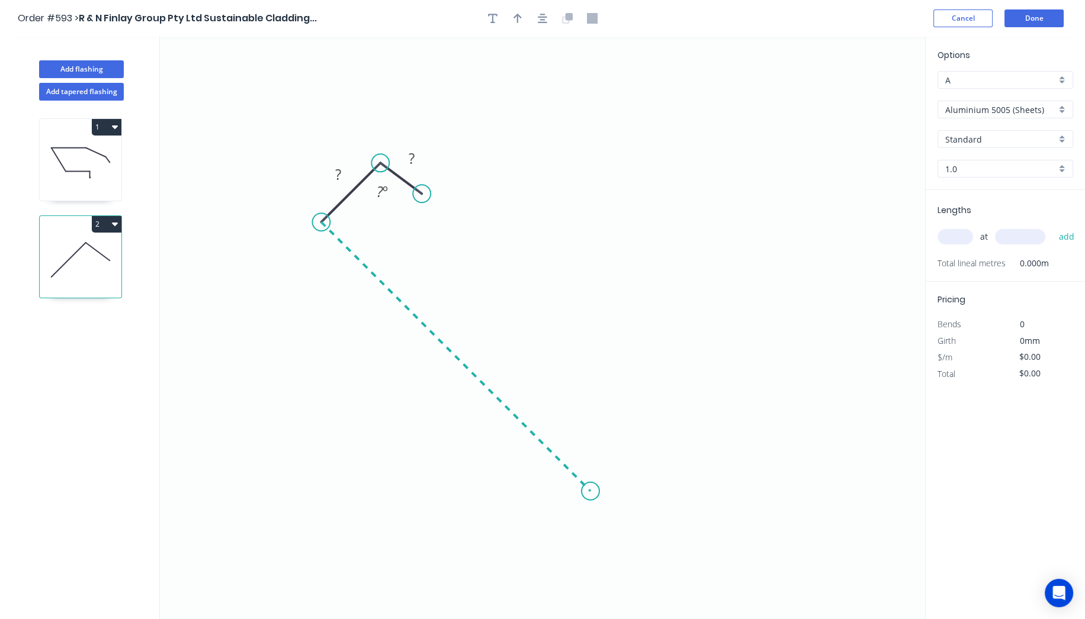
click at [590, 464] on icon "0 ? ? ? º" at bounding box center [542, 328] width 765 height 583
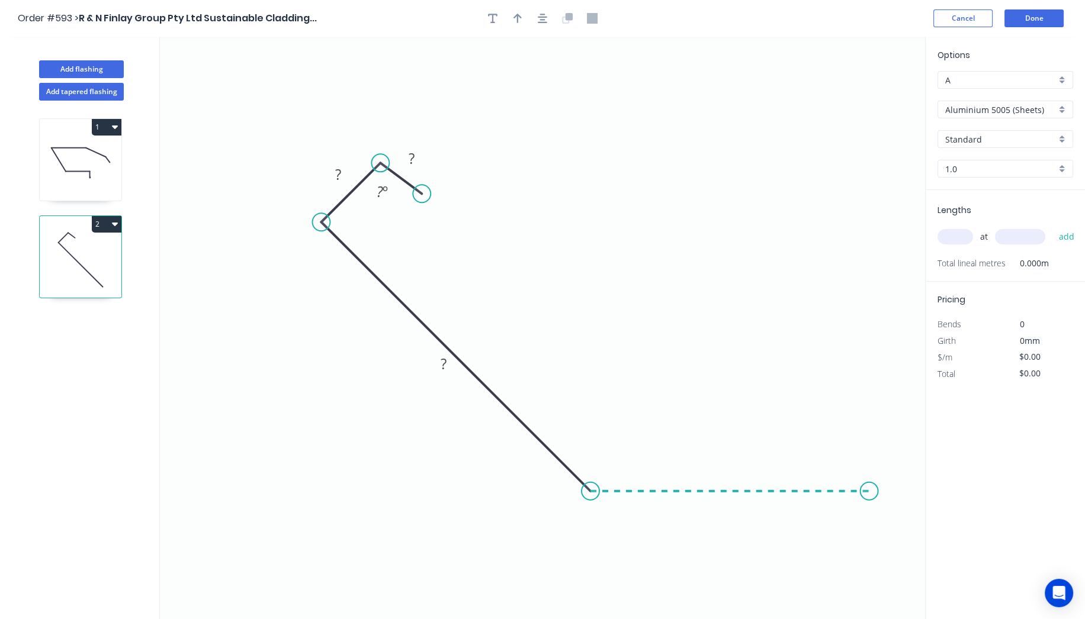
click at [869, 492] on icon "0 ? ? ? ? º" at bounding box center [542, 328] width 765 height 583
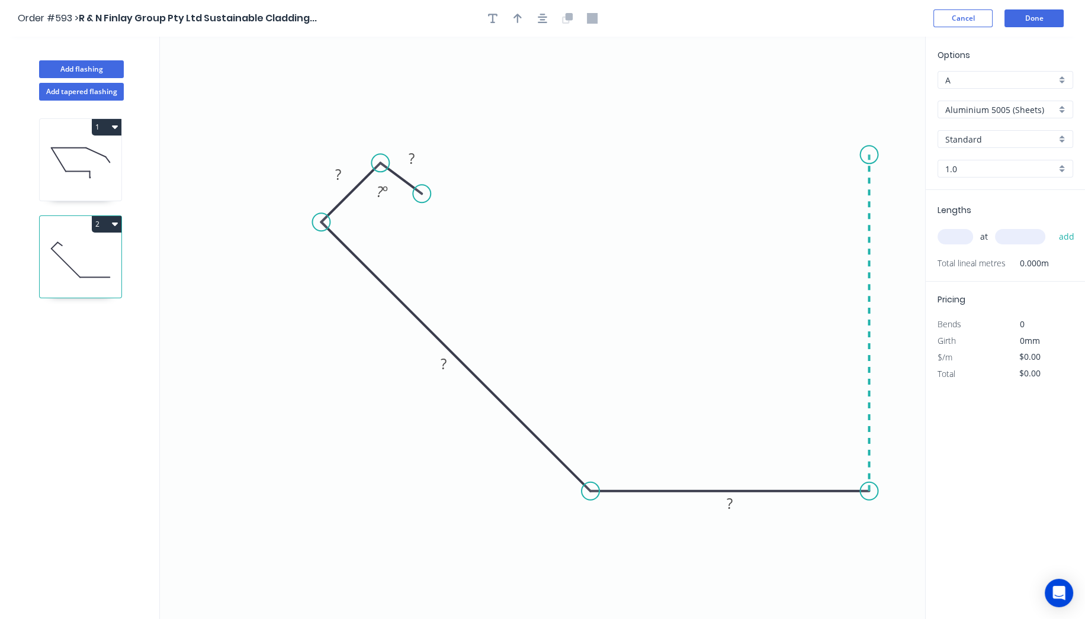
click at [862, 155] on icon "0 ? ? ? ? ? º" at bounding box center [542, 328] width 765 height 583
click at [836, 181] on icon "0 ? ? ? ? ? ? º" at bounding box center [542, 328] width 765 height 583
click at [836, 181] on circle at bounding box center [836, 181] width 18 height 18
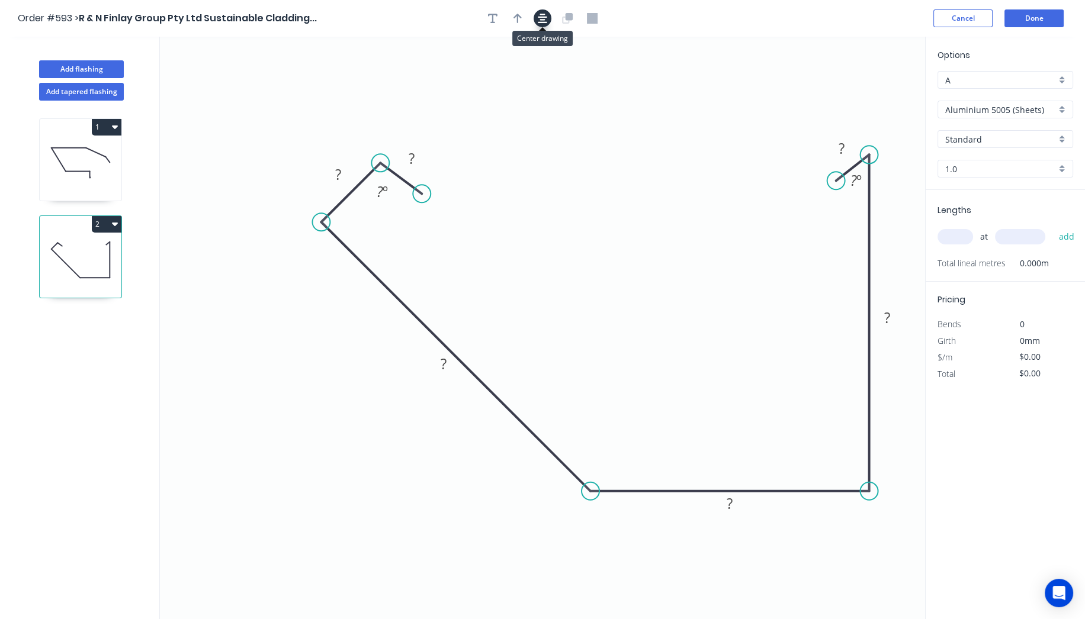
click at [540, 17] on icon "button" at bounding box center [542, 18] width 9 height 9
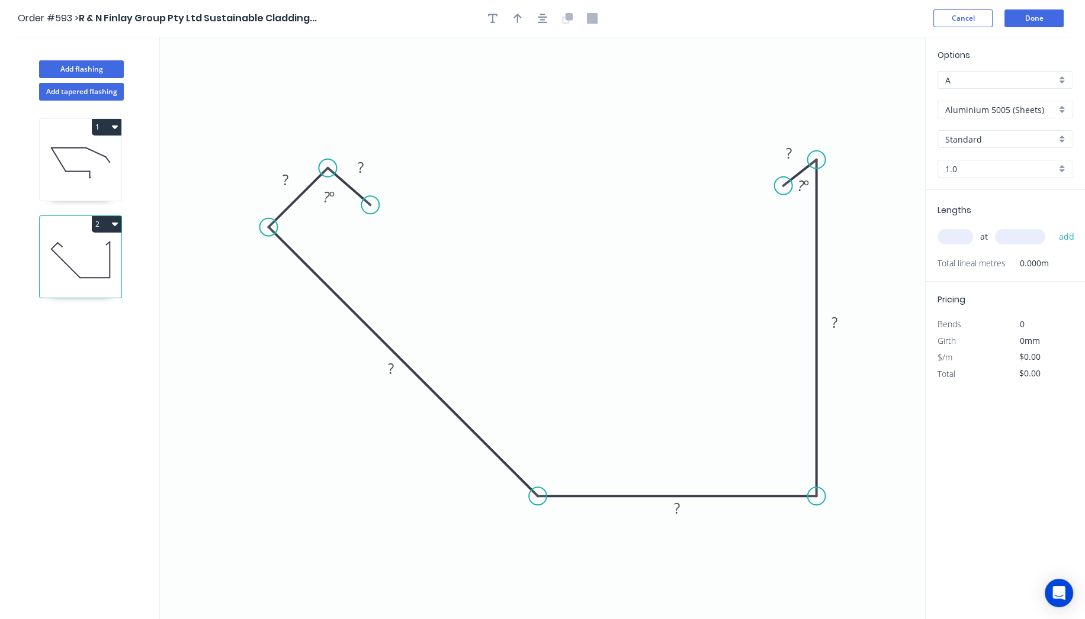
click at [370, 205] on circle at bounding box center [370, 205] width 18 height 18
click at [561, 537] on div "Show angle" at bounding box center [596, 536] width 119 height 24
click at [545, 473] on tspan "?" at bounding box center [547, 468] width 7 height 20
click at [844, 323] on rect at bounding box center [835, 323] width 24 height 17
click at [805, 188] on tspan "º" at bounding box center [806, 186] width 5 height 20
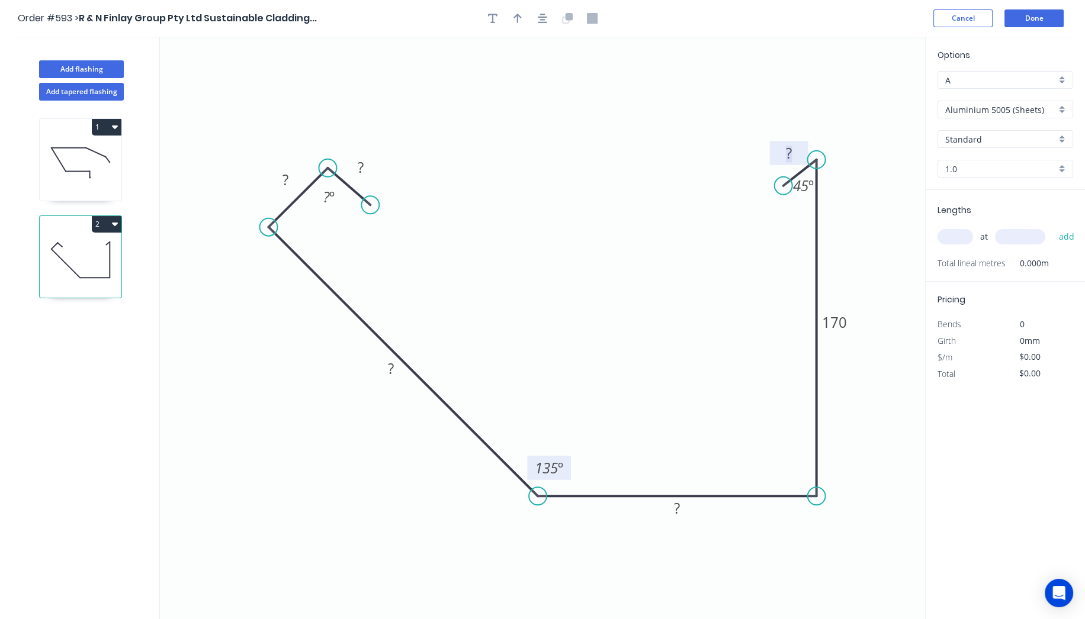
click at [795, 155] on rect at bounding box center [789, 154] width 24 height 17
click at [685, 505] on rect at bounding box center [677, 509] width 24 height 17
click at [396, 371] on rect at bounding box center [391, 369] width 24 height 17
click at [286, 177] on tspan "?" at bounding box center [285, 180] width 6 height 20
click at [366, 168] on rect at bounding box center [361, 168] width 24 height 17
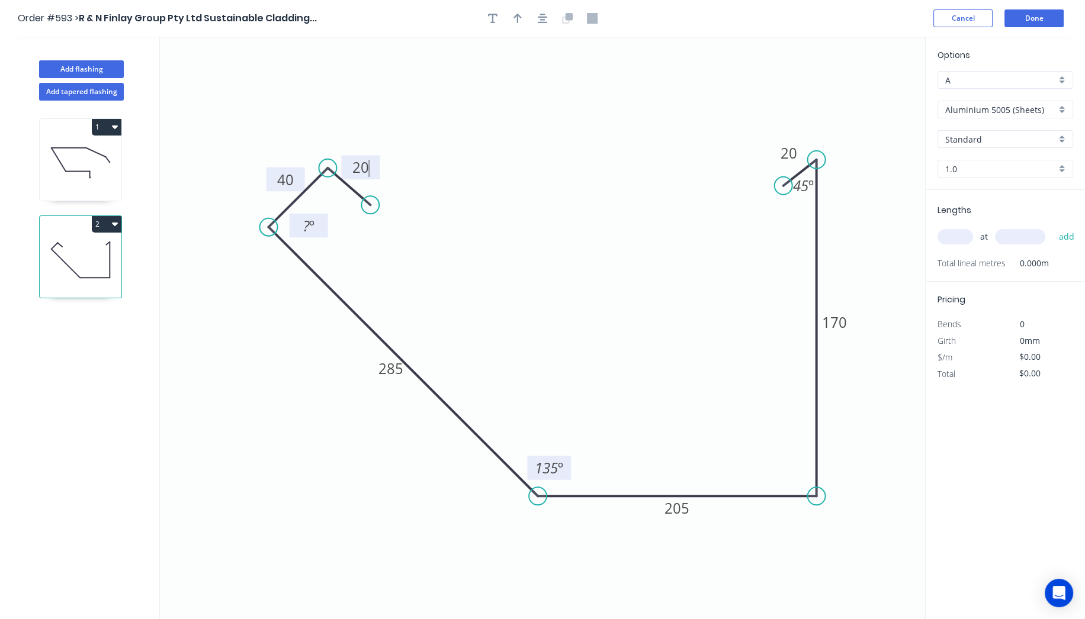
drag, startPoint x: 341, startPoint y: 207, endPoint x: 321, endPoint y: 236, distance: 35.0
click at [321, 236] on rect at bounding box center [309, 226] width 38 height 24
click at [309, 229] on tspan "º" at bounding box center [311, 226] width 5 height 20
click at [497, 31] on header "Order #593 > R & N Finlay Group Pty Ltd Sustainable Cladding... Cancel Done" at bounding box center [542, 18] width 1085 height 37
click at [950, 234] on input "text" at bounding box center [955, 236] width 36 height 15
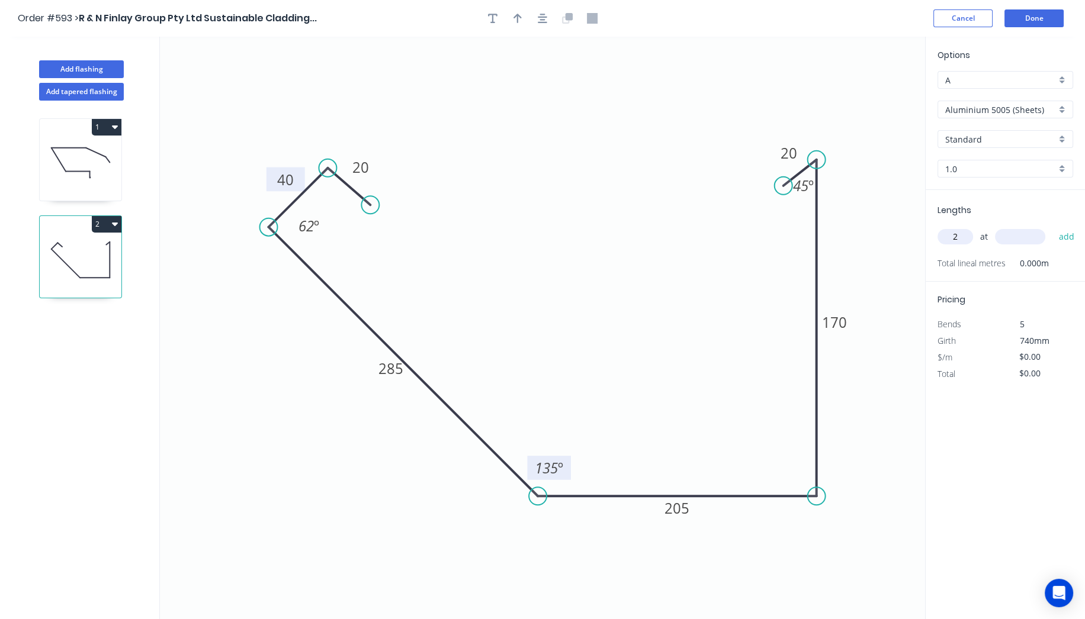
type input "2"
type input "6900"
click at [1052, 227] on button "add" at bounding box center [1066, 237] width 28 height 20
type input "6"
type input "4500"
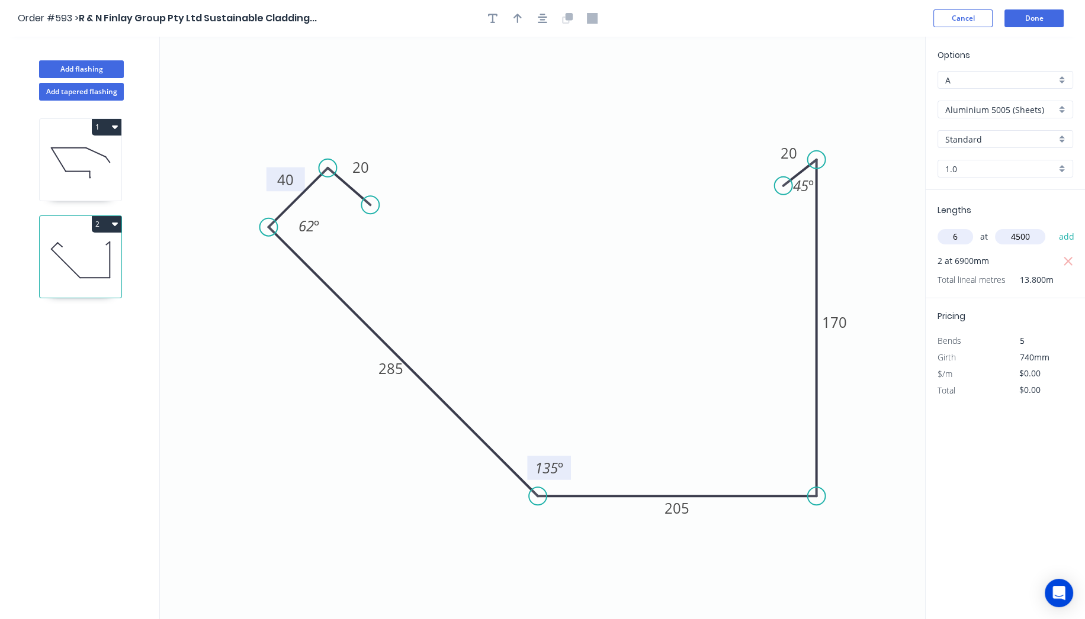
click at [1052, 227] on button "add" at bounding box center [1066, 237] width 28 height 20
click at [1016, 11] on button "Done" at bounding box center [1033, 18] width 59 height 18
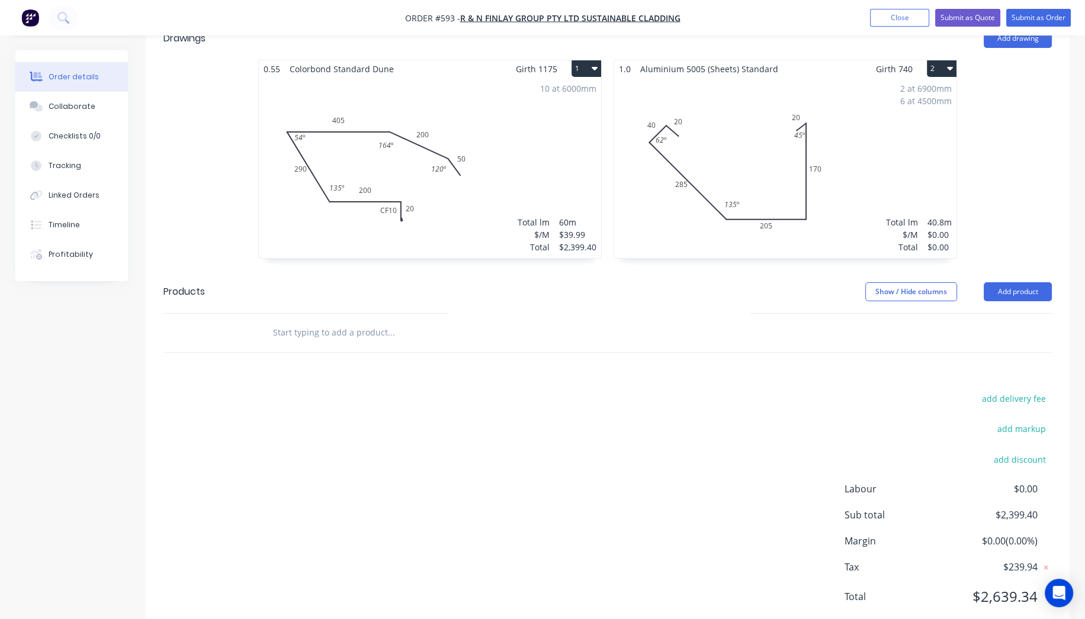
scroll to position [84, 0]
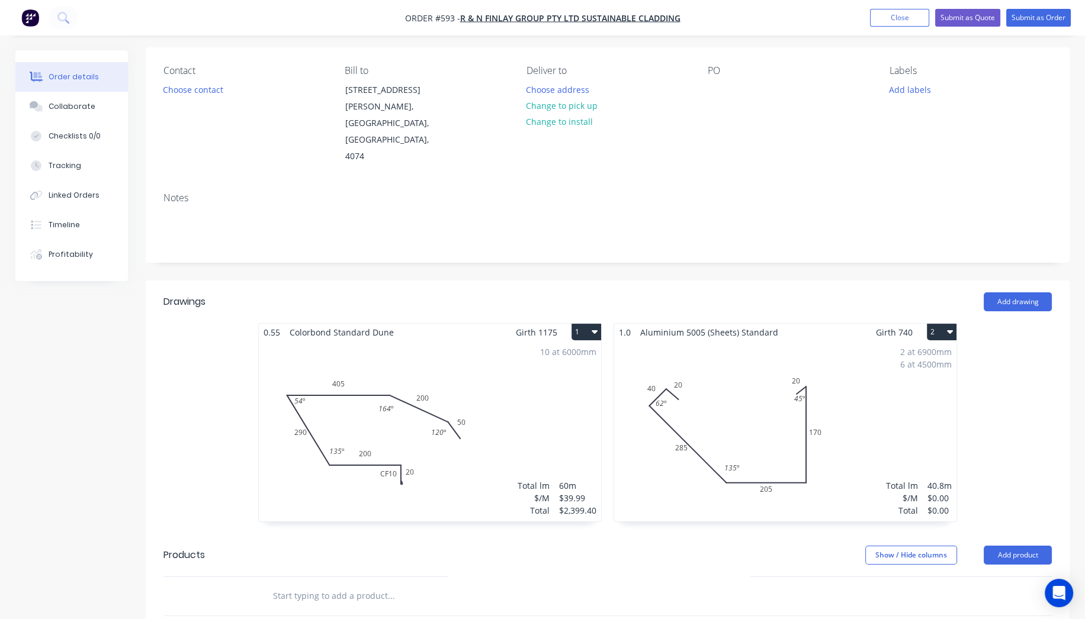
click at [941, 324] on button "2" at bounding box center [942, 332] width 30 height 17
click at [900, 376] on div "Duplicate" at bounding box center [900, 384] width 91 height 17
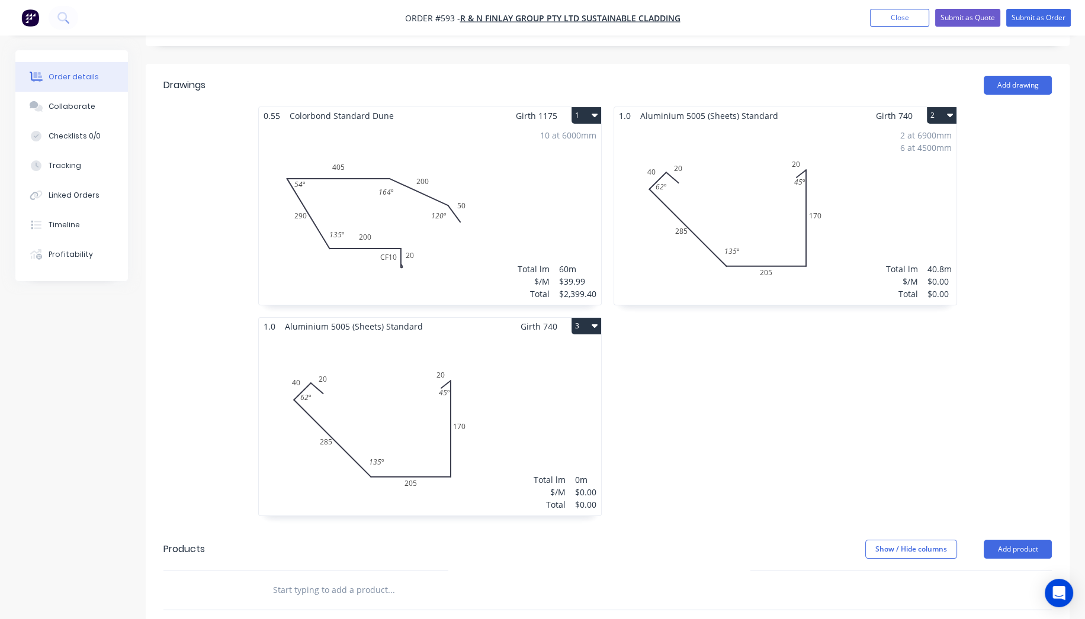
scroll to position [413, 0]
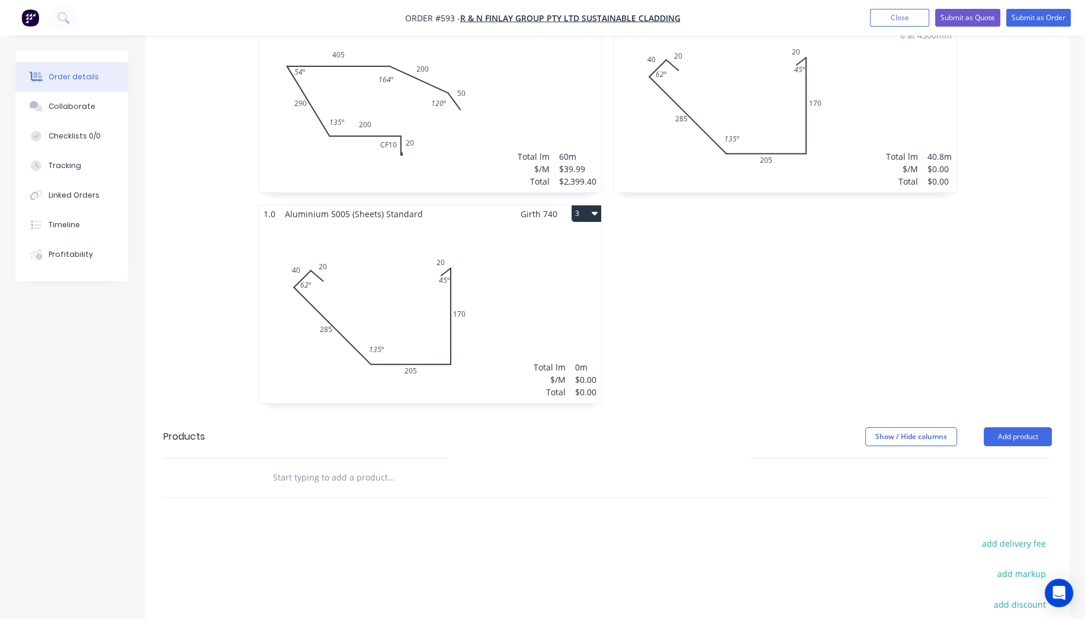
click at [578, 263] on div "Total lm $/M Total 0m $0.00 $0.00" at bounding box center [430, 313] width 342 height 181
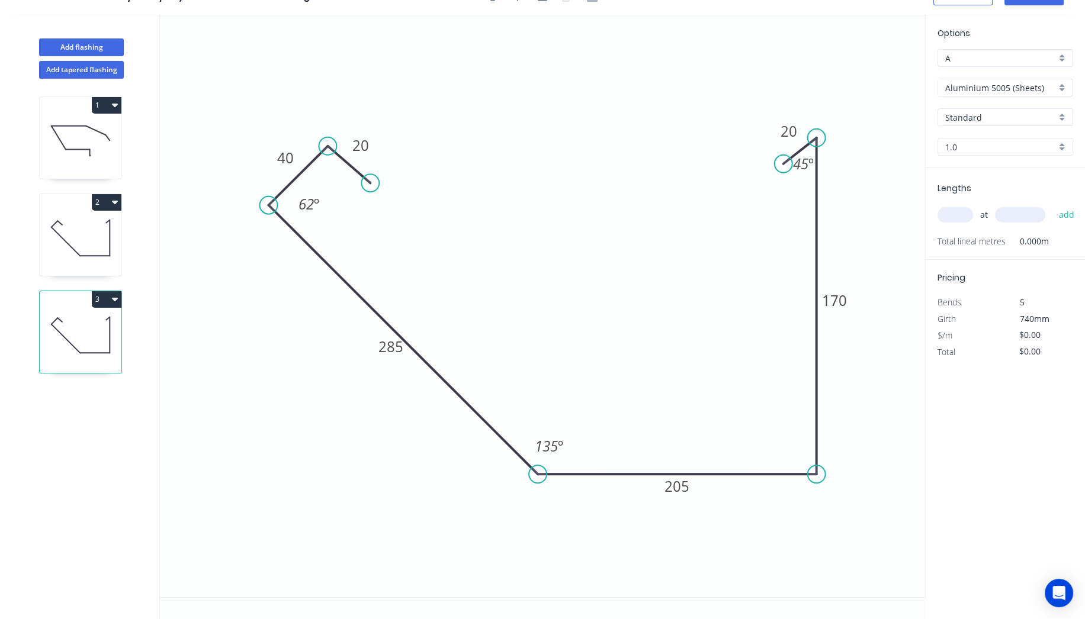
scroll to position [21, 0]
click at [397, 351] on tspan "285" at bounding box center [390, 348] width 25 height 20
click at [675, 493] on tspan "205" at bounding box center [676, 488] width 25 height 20
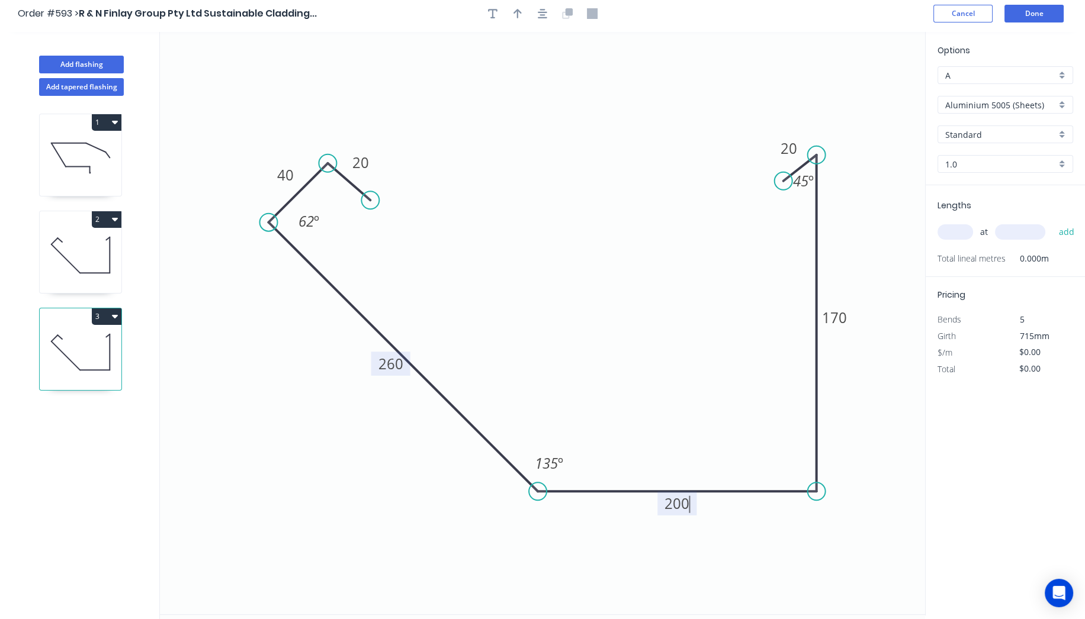
scroll to position [0, 0]
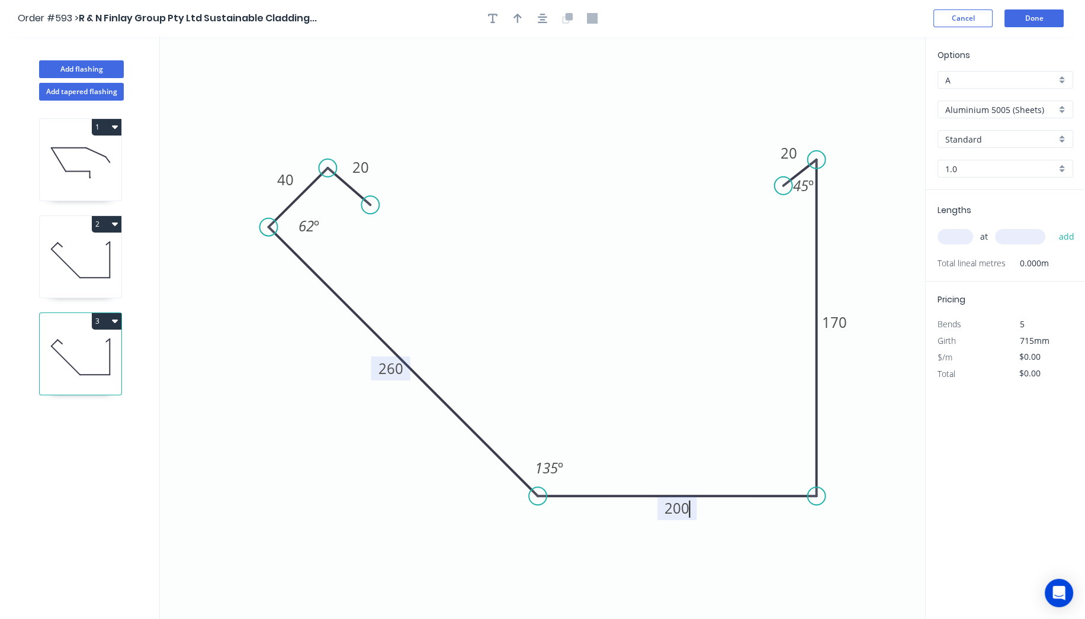
click at [1001, 112] on input "Aluminium 5005 (Sheets)" at bounding box center [1000, 110] width 111 height 12
click at [1013, 188] on div "Colorbond Standard" at bounding box center [1005, 194] width 134 height 21
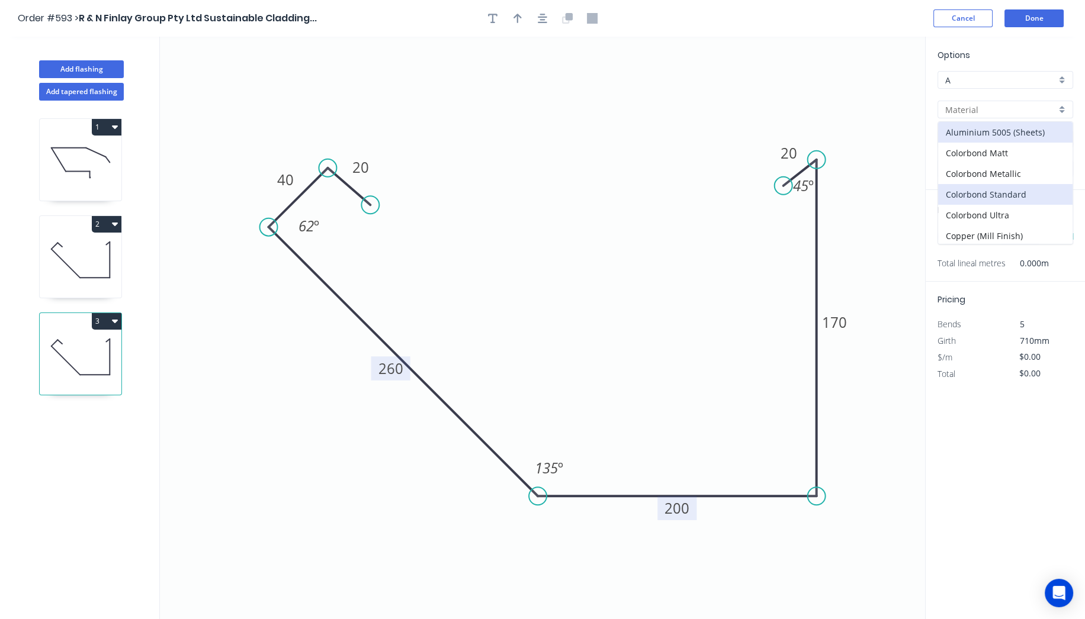
type input "Colorbond Standard"
type input "Basalt"
type input "0.55"
type input "$28.09"
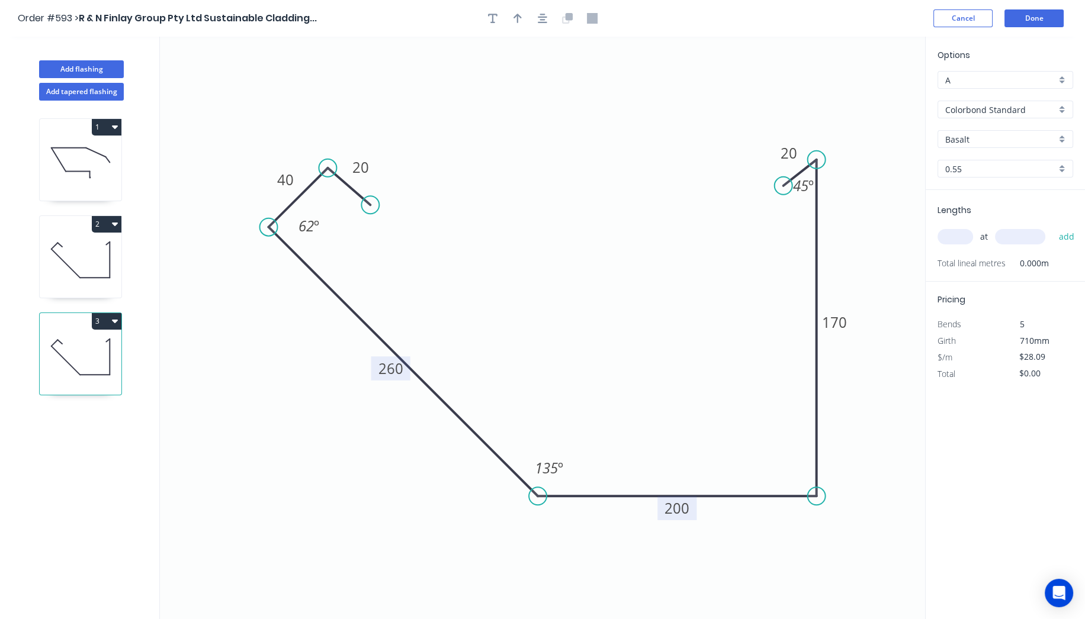
click at [1003, 136] on input "Basalt" at bounding box center [1000, 139] width 111 height 12
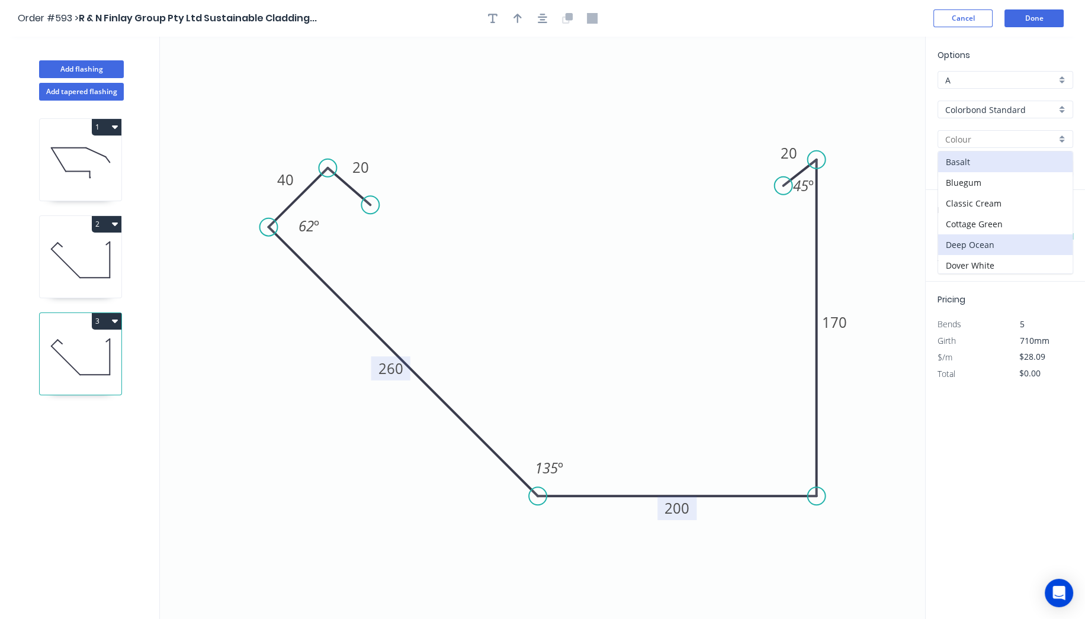
scroll to position [66, 0]
click at [974, 226] on div "Dune" at bounding box center [1005, 220] width 134 height 21
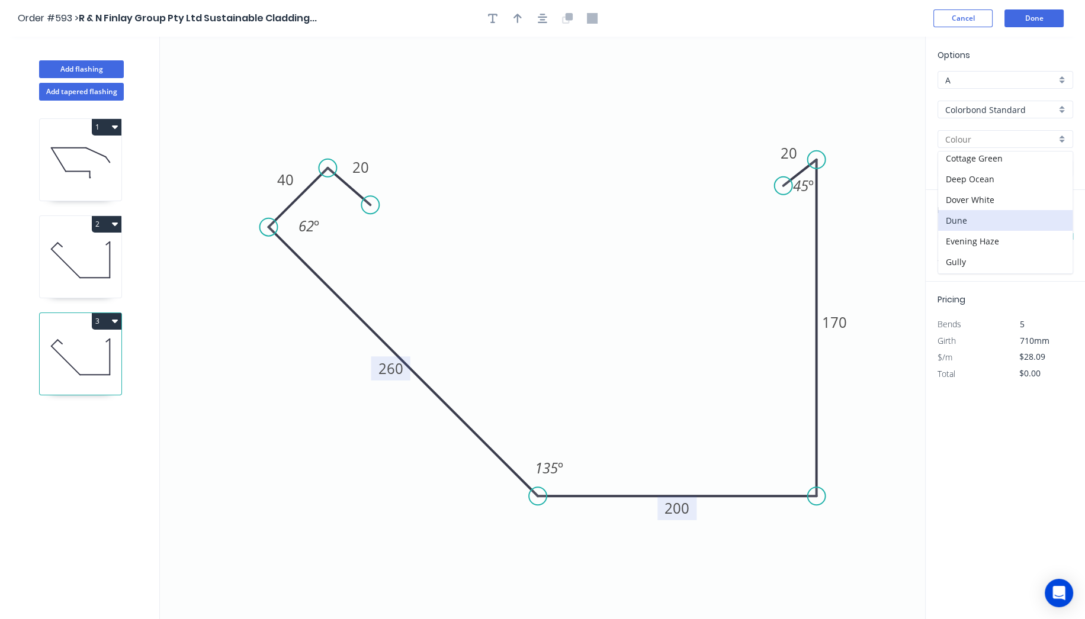
type input "Dune"
click at [965, 237] on input "text" at bounding box center [955, 236] width 36 height 15
type input "8"
type input "6000"
click at [1052, 227] on button "add" at bounding box center [1066, 237] width 28 height 20
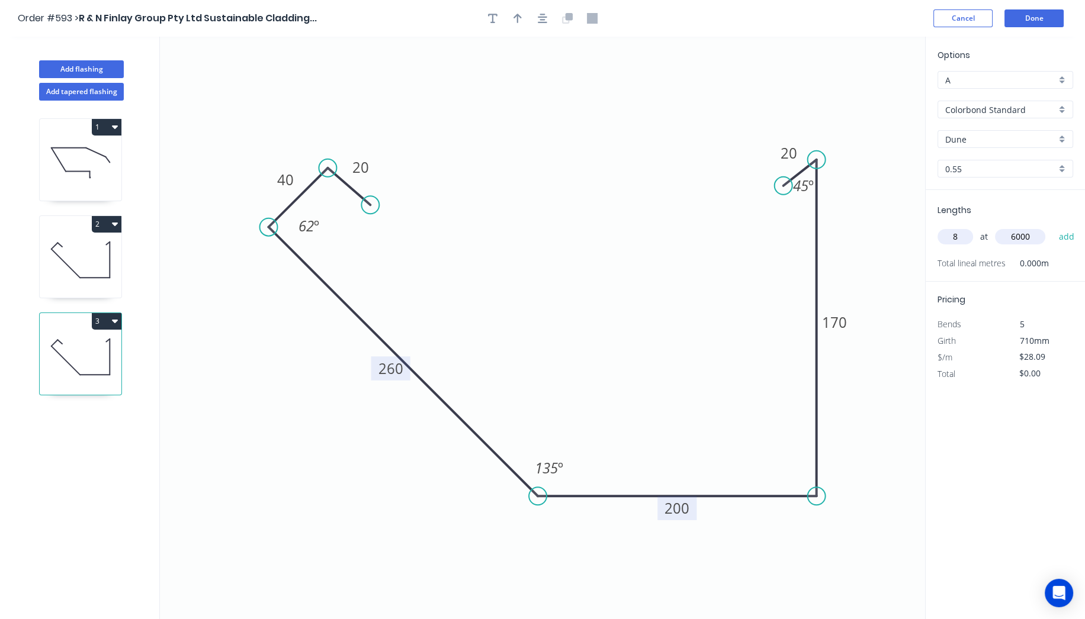
type input "$1,348.32"
click at [1035, 14] on button "Done" at bounding box center [1033, 18] width 59 height 18
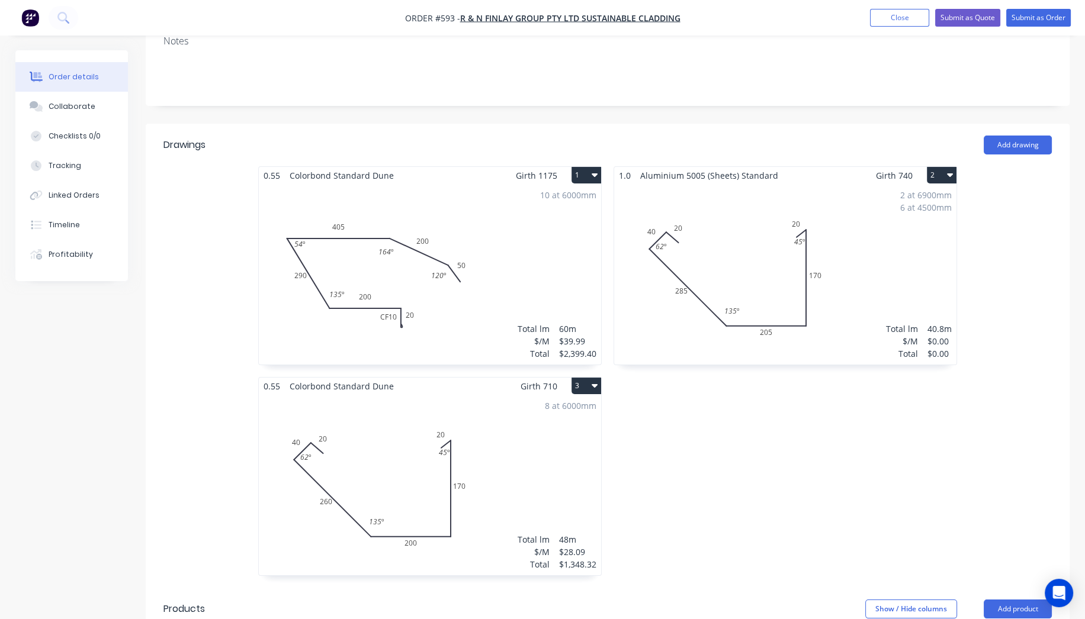
scroll to position [329, 0]
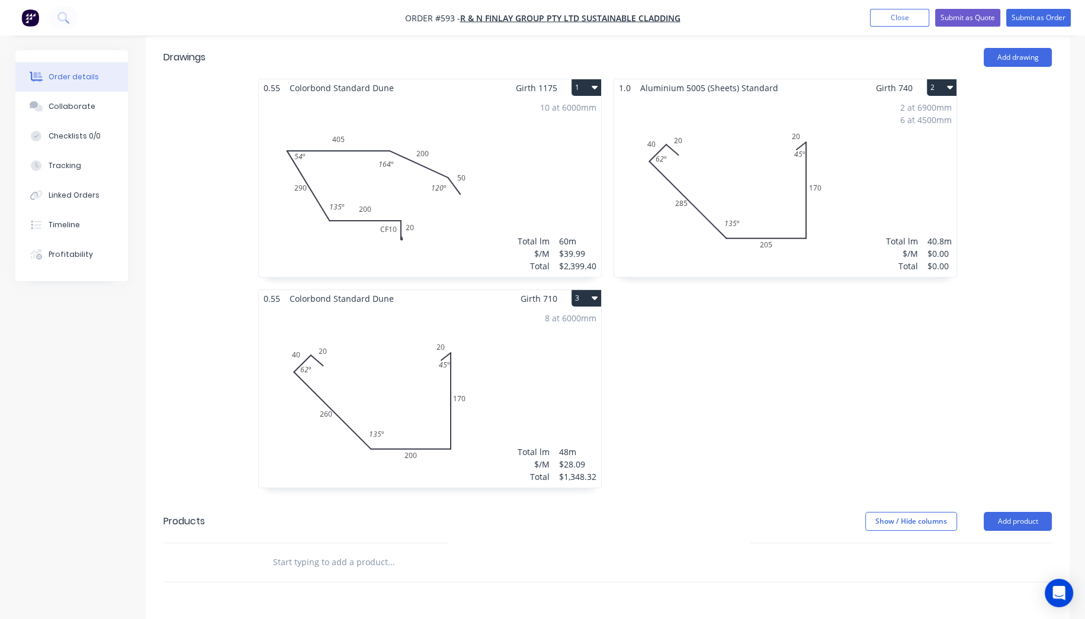
click at [895, 235] on div "Total lm" at bounding box center [902, 241] width 32 height 12
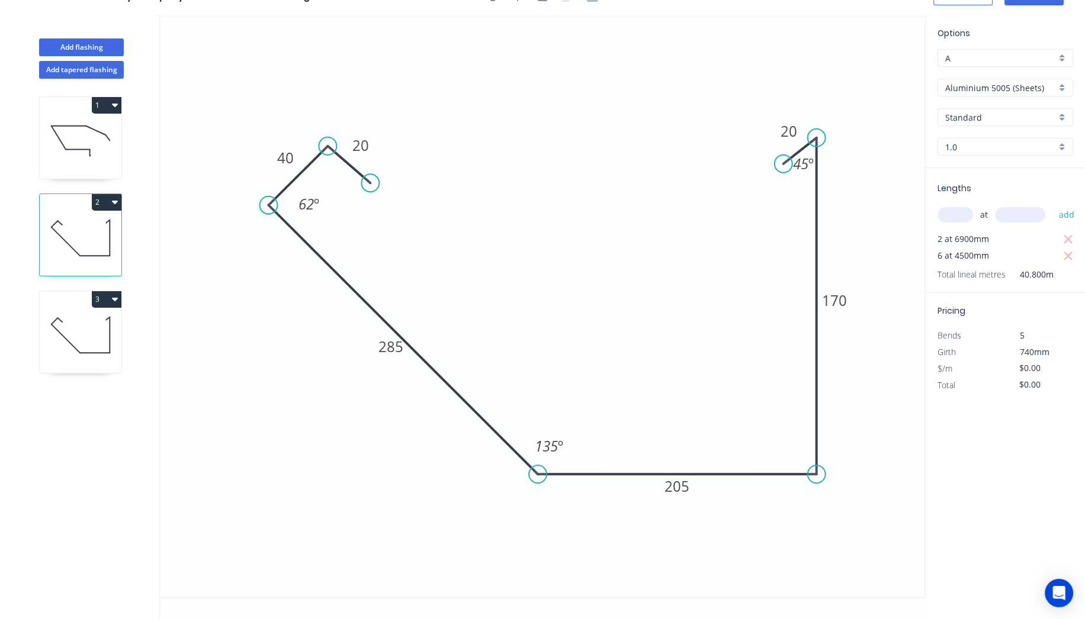
scroll to position [21, 0]
click at [1024, 92] on input "Aluminium 5005 (Sheets)" at bounding box center [1000, 89] width 111 height 12
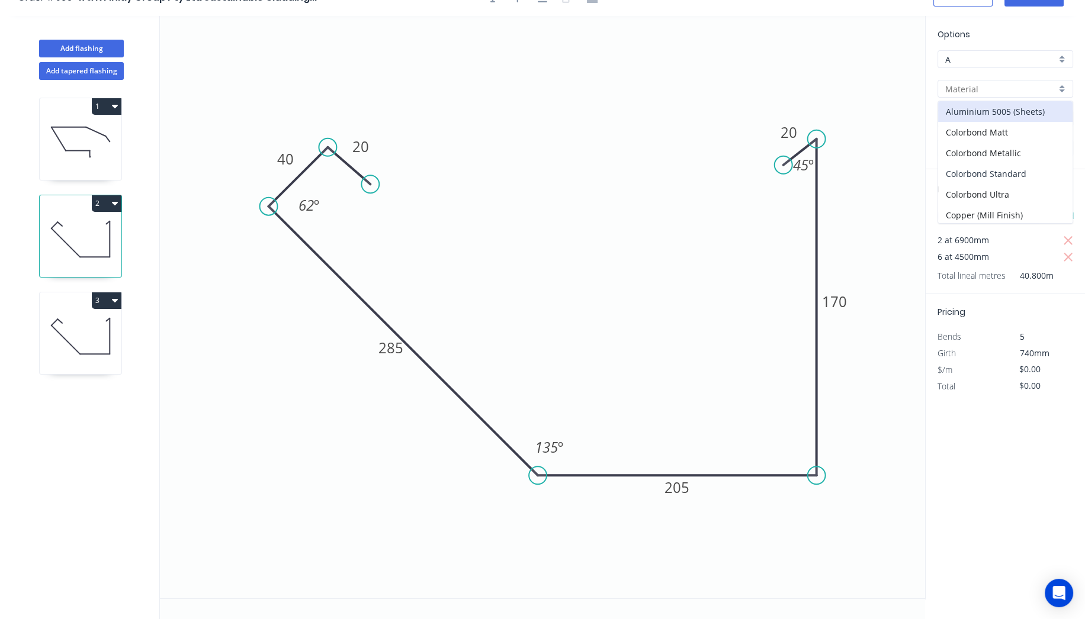
click at [1032, 172] on div "Colorbond Standard" at bounding box center [1005, 173] width 134 height 21
type input "Colorbond Standard"
type input "Basalt"
type input "0.55"
type input "$28.09"
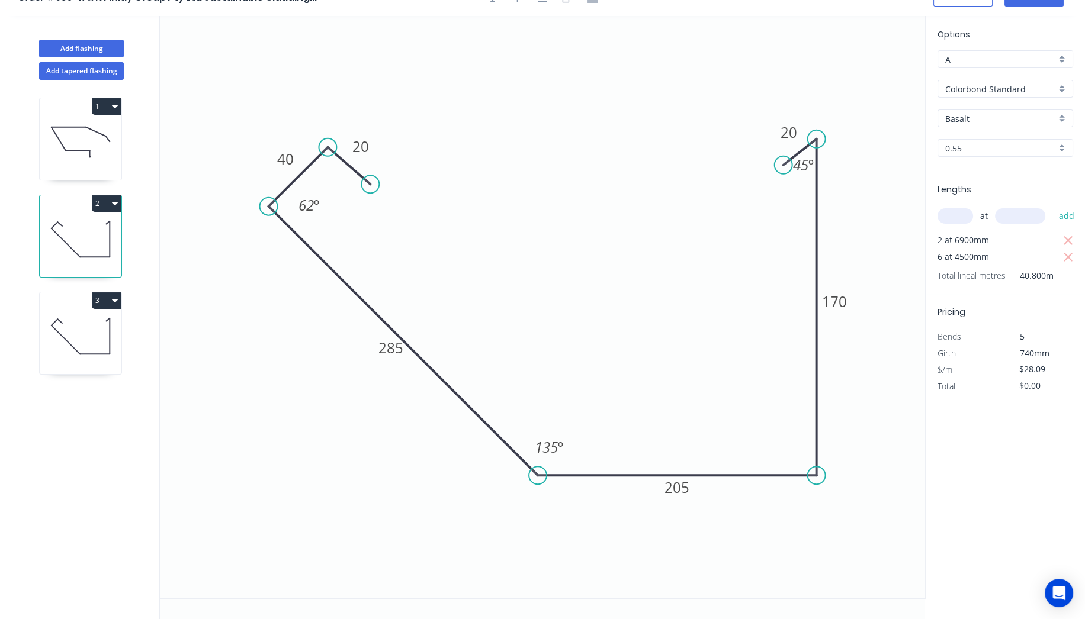
type input "$1,146.07"
click at [979, 122] on input "Basalt" at bounding box center [1000, 119] width 111 height 12
click at [985, 198] on div "Dune" at bounding box center [1005, 200] width 134 height 21
type input "Dune"
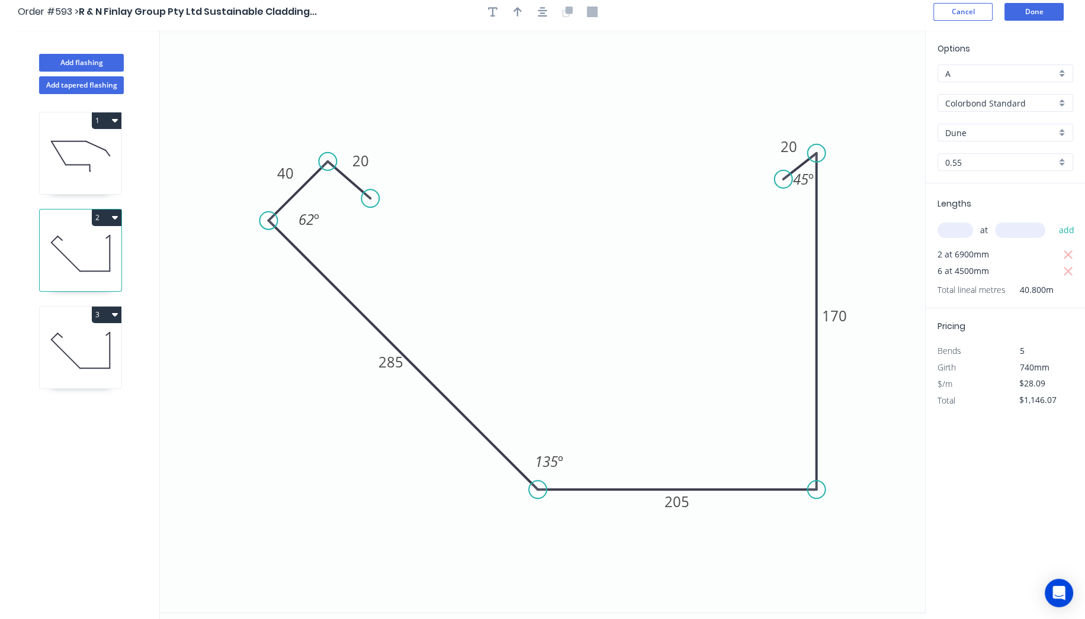
scroll to position [0, 0]
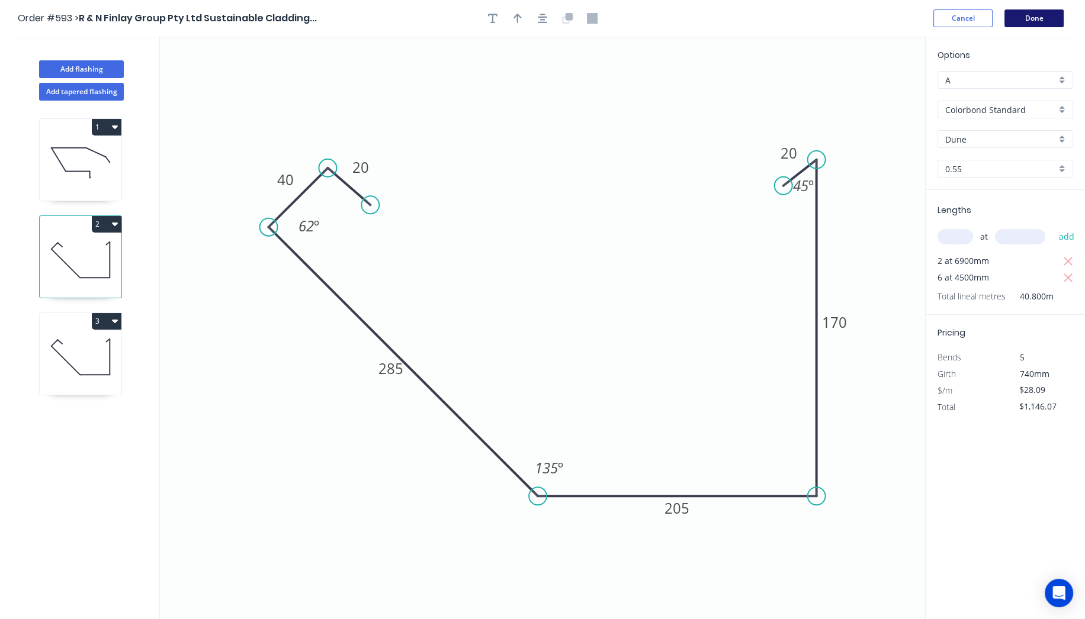
click at [1052, 14] on button "Done" at bounding box center [1033, 18] width 59 height 18
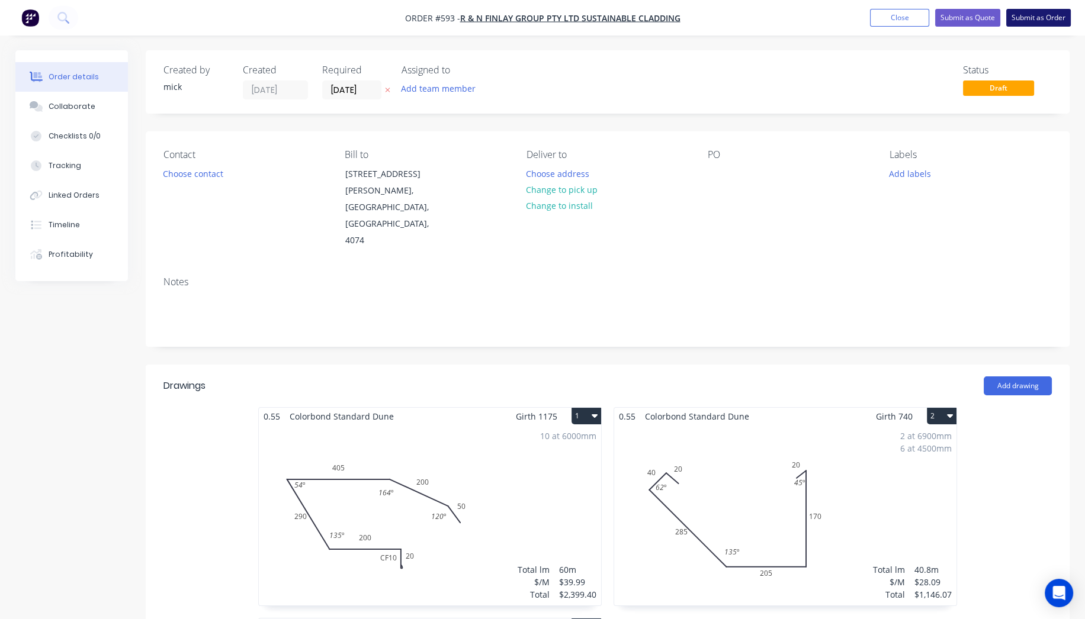
click at [1056, 12] on button "Submit as Order" at bounding box center [1038, 18] width 65 height 18
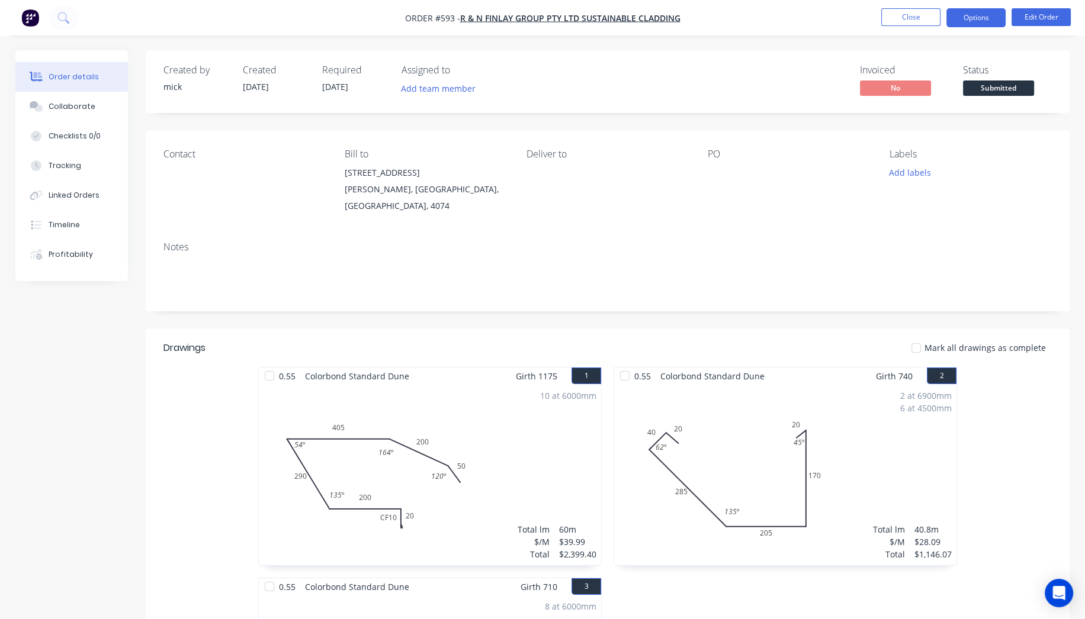
click at [971, 16] on button "Options" at bounding box center [975, 17] width 59 height 19
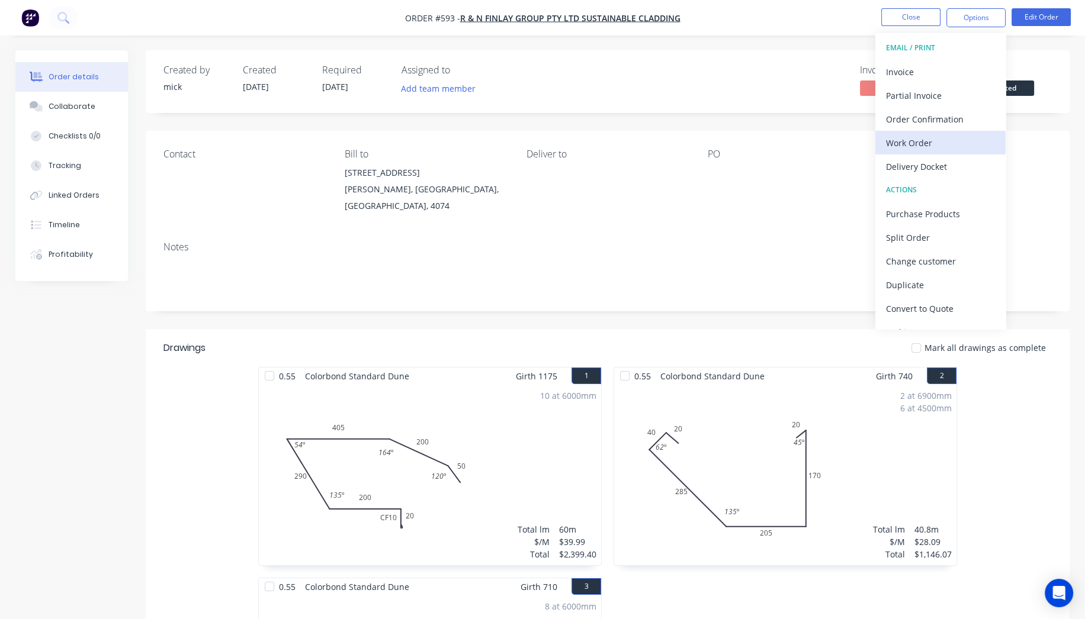
click at [940, 134] on div "Work Order" at bounding box center [940, 142] width 109 height 17
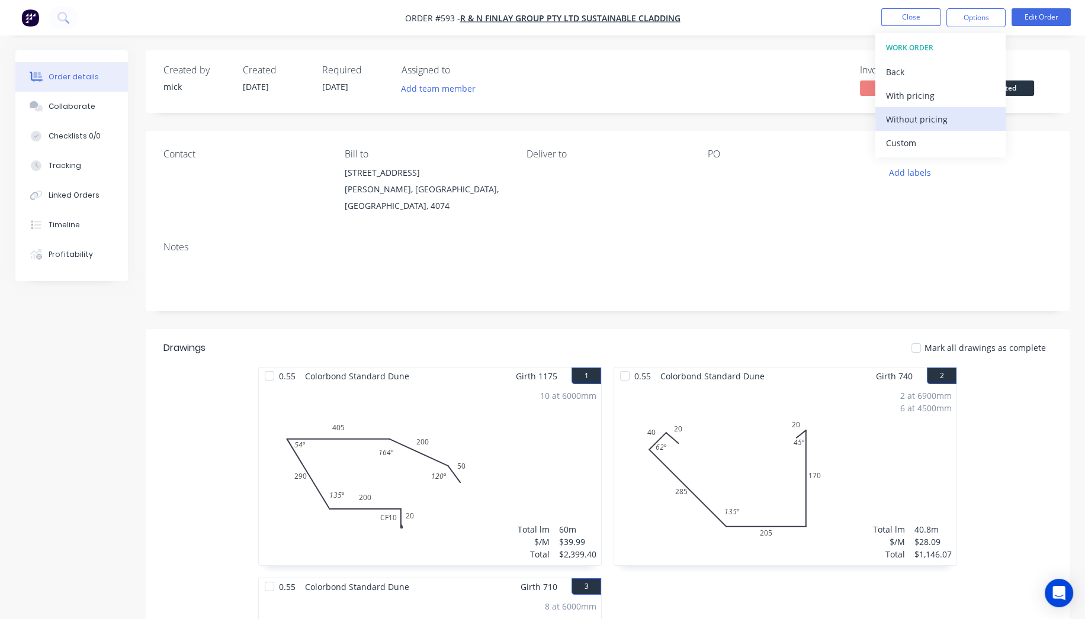
click at [950, 127] on div "Without pricing" at bounding box center [940, 119] width 109 height 17
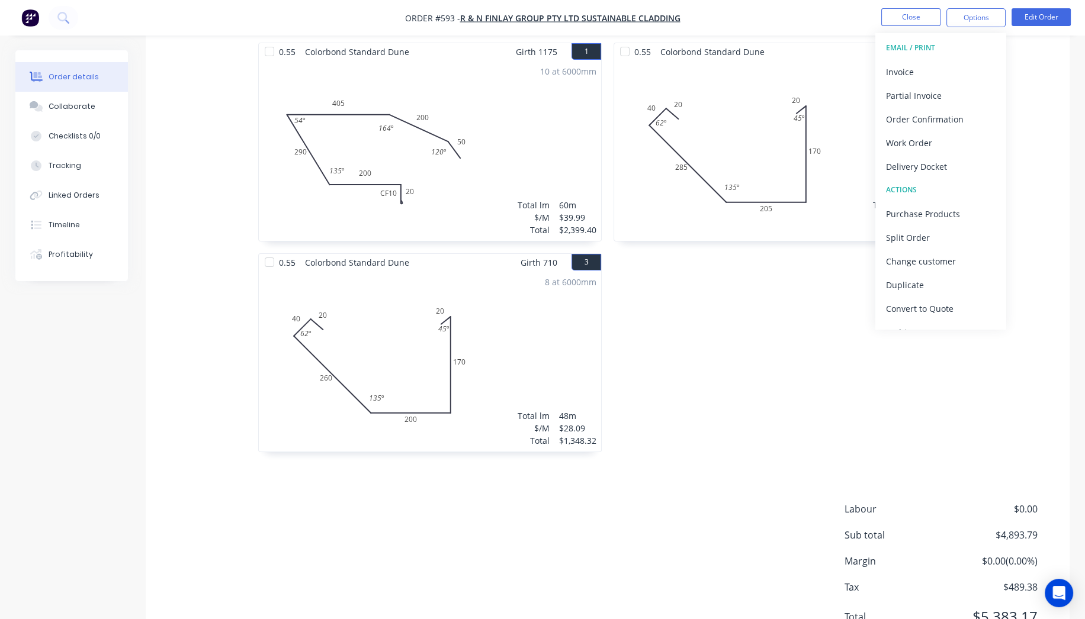
scroll to position [368, 0]
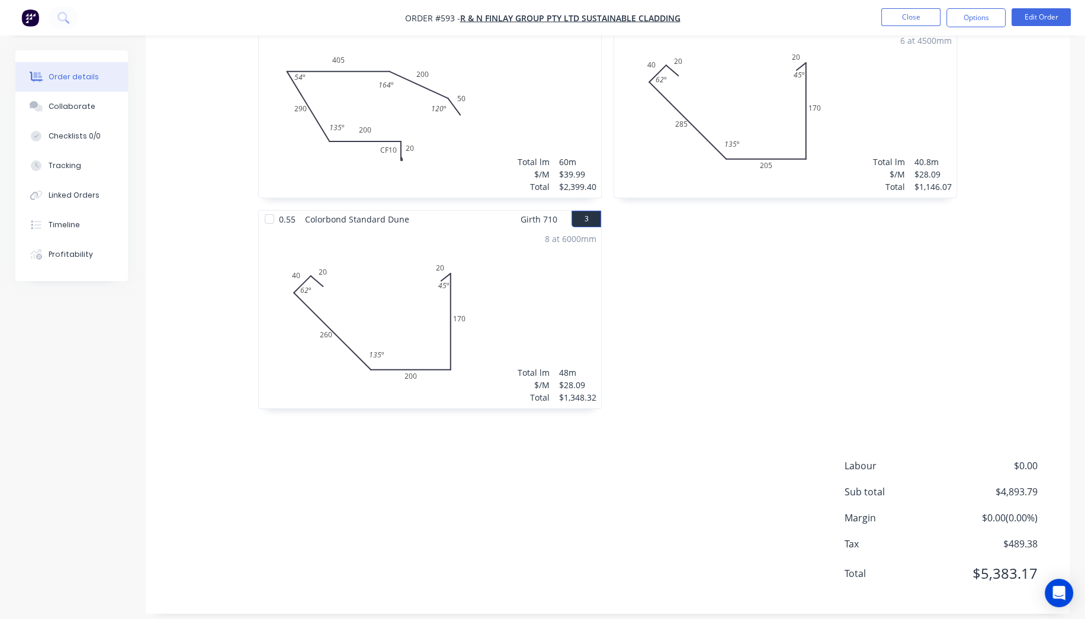
click at [801, 393] on div "0.55 Colorbond Standard Dune Girth 740 2 0 20 40 285 205 170 20 62 º 135 º 45 º…" at bounding box center [785, 210] width 355 height 422
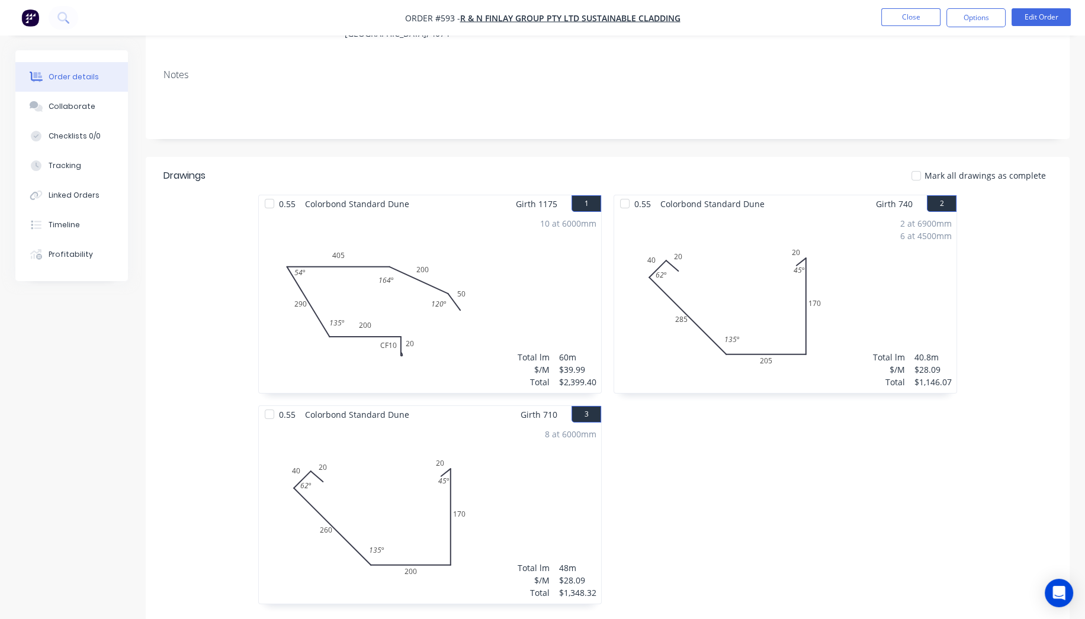
scroll to position [0, 0]
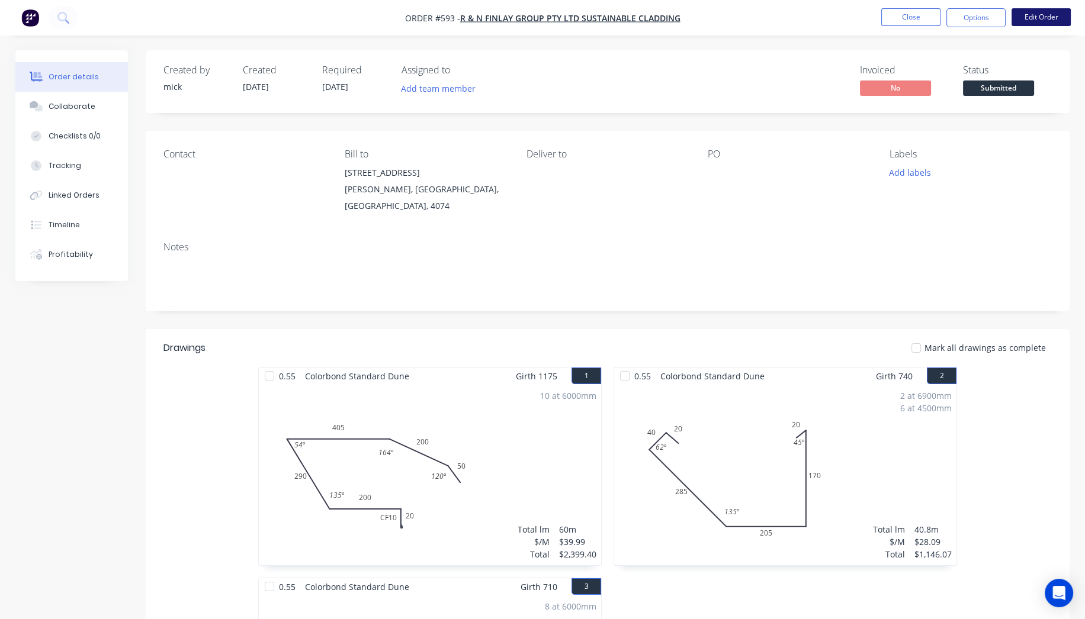
click at [1052, 9] on button "Edit Order" at bounding box center [1040, 17] width 59 height 18
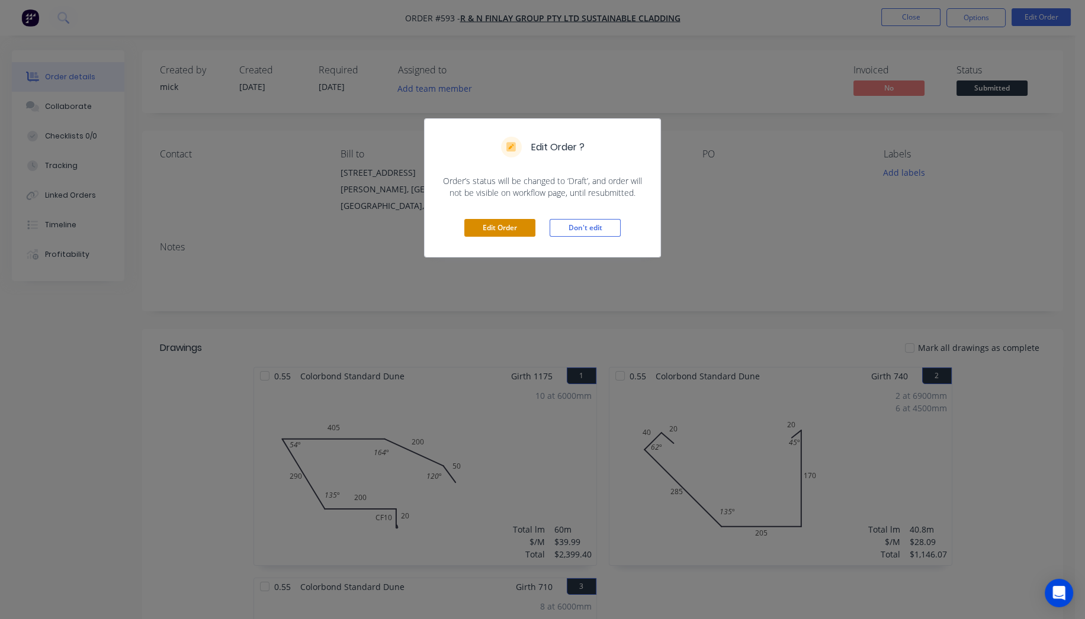
click at [515, 227] on button "Edit Order" at bounding box center [499, 228] width 71 height 18
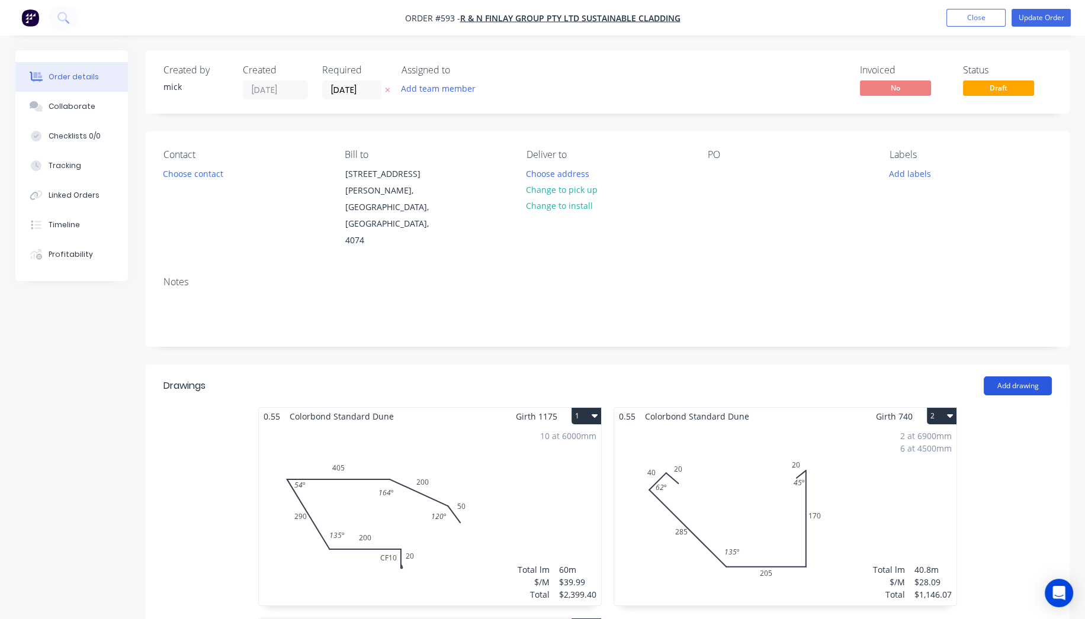
click at [1022, 377] on button "Add drawing" at bounding box center [1018, 386] width 68 height 19
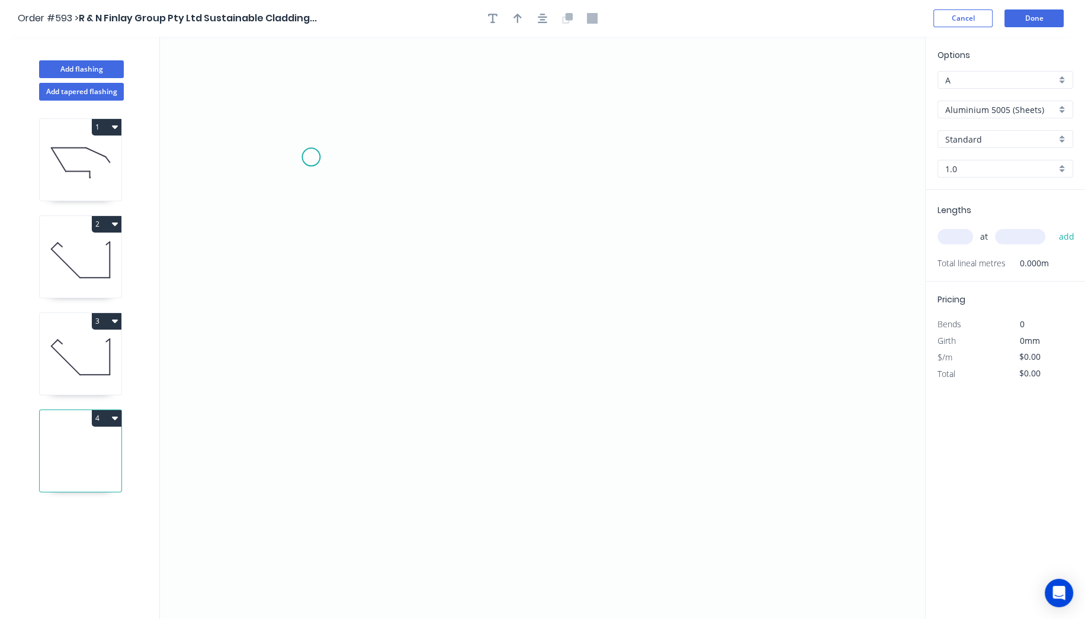
click at [310, 158] on icon "0" at bounding box center [542, 328] width 765 height 583
click at [394, 155] on icon "0" at bounding box center [542, 328] width 765 height 583
click at [381, 526] on icon "0 ?" at bounding box center [542, 328] width 765 height 583
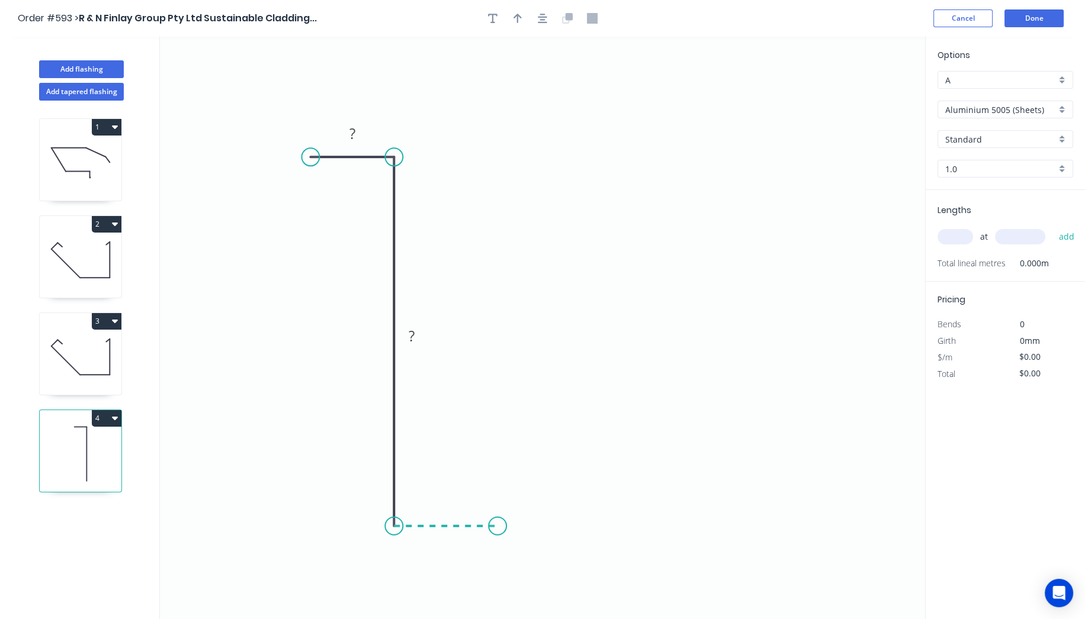
click at [497, 525] on icon "0 ? ?" at bounding box center [542, 328] width 765 height 583
click at [494, 405] on icon "0 ? ? ?" at bounding box center [542, 328] width 765 height 583
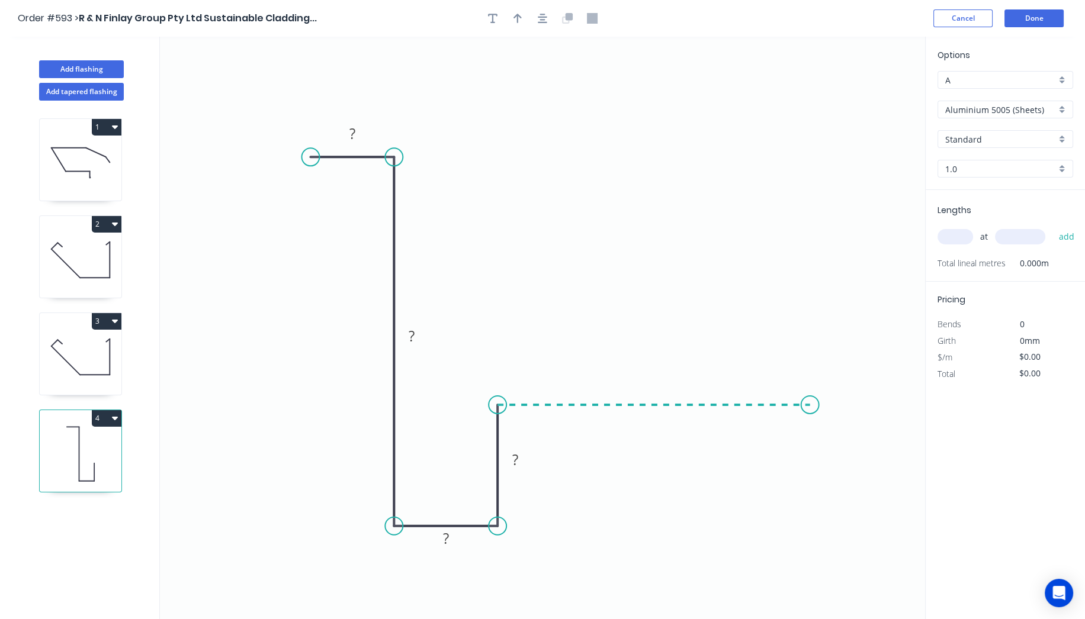
click at [811, 410] on icon "0 ? ? ? ?" at bounding box center [542, 328] width 765 height 583
click at [811, 410] on circle at bounding box center [811, 405] width 18 height 18
click at [815, 406] on circle at bounding box center [811, 405] width 18 height 18
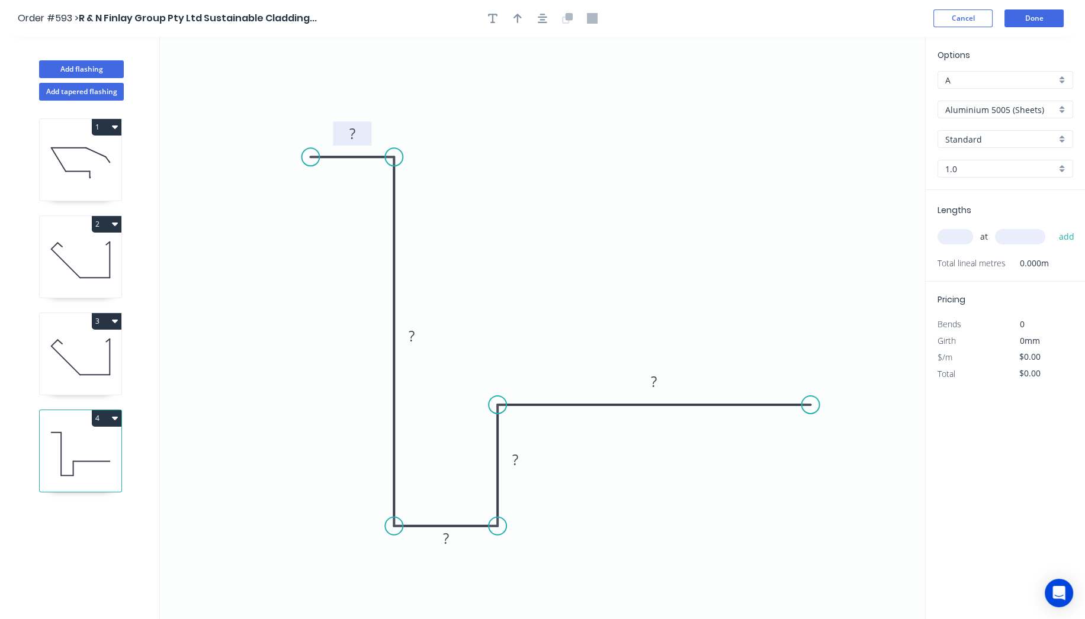
click at [364, 132] on rect at bounding box center [352, 133] width 38 height 24
click at [357, 134] on rect at bounding box center [353, 134] width 24 height 17
click at [459, 539] on g "?" at bounding box center [445, 538] width 38 height 24
click at [714, 217] on icon "0 10 315 20 40 150" at bounding box center [542, 328] width 765 height 583
click at [985, 111] on input "Aluminium 5005 (Sheets)" at bounding box center [1000, 110] width 111 height 12
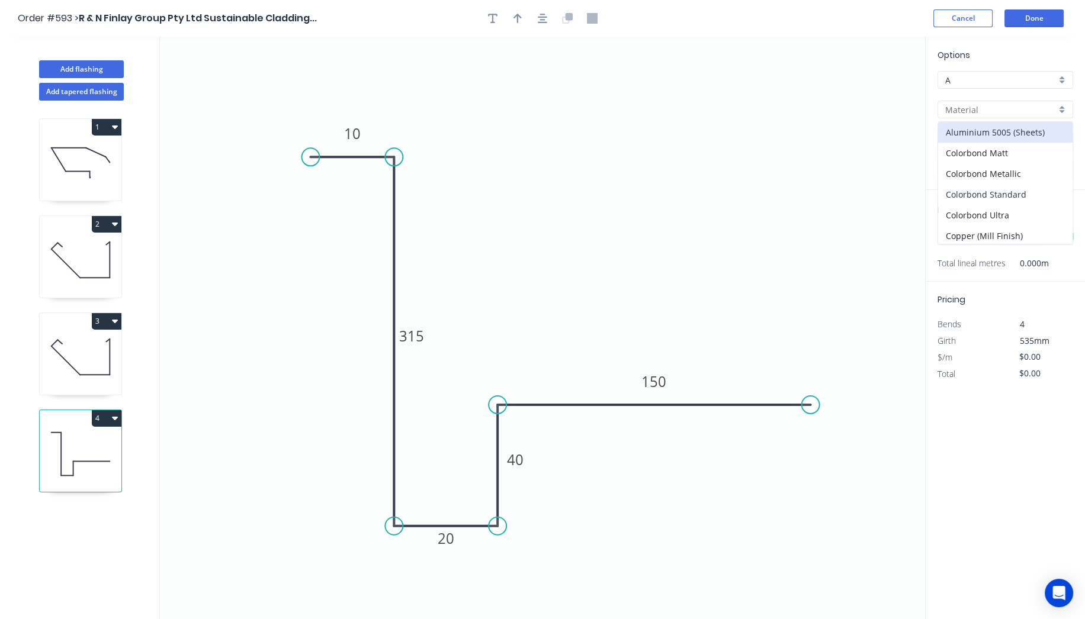
click at [991, 197] on div "Colorbond Standard" at bounding box center [1005, 194] width 134 height 21
type input "Colorbond Standard"
type input "Basalt"
type input "0.55"
type input "$22.14"
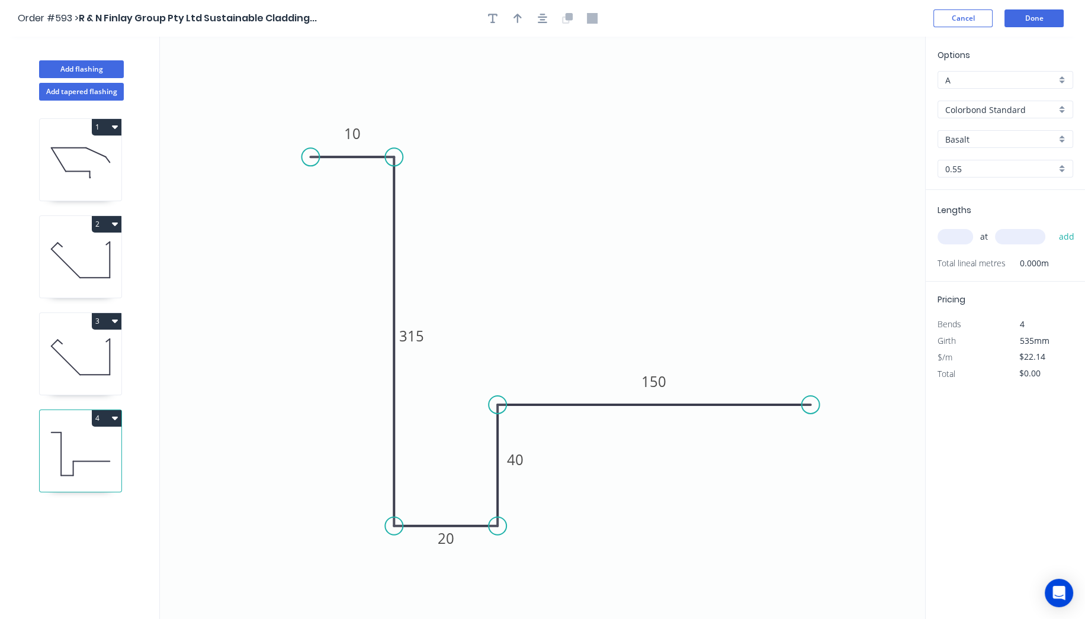
click at [972, 143] on input "Basalt" at bounding box center [1000, 139] width 111 height 12
click at [961, 216] on div "Dune" at bounding box center [1005, 223] width 134 height 21
type input "Dune"
click at [959, 236] on input "text" at bounding box center [955, 236] width 36 height 15
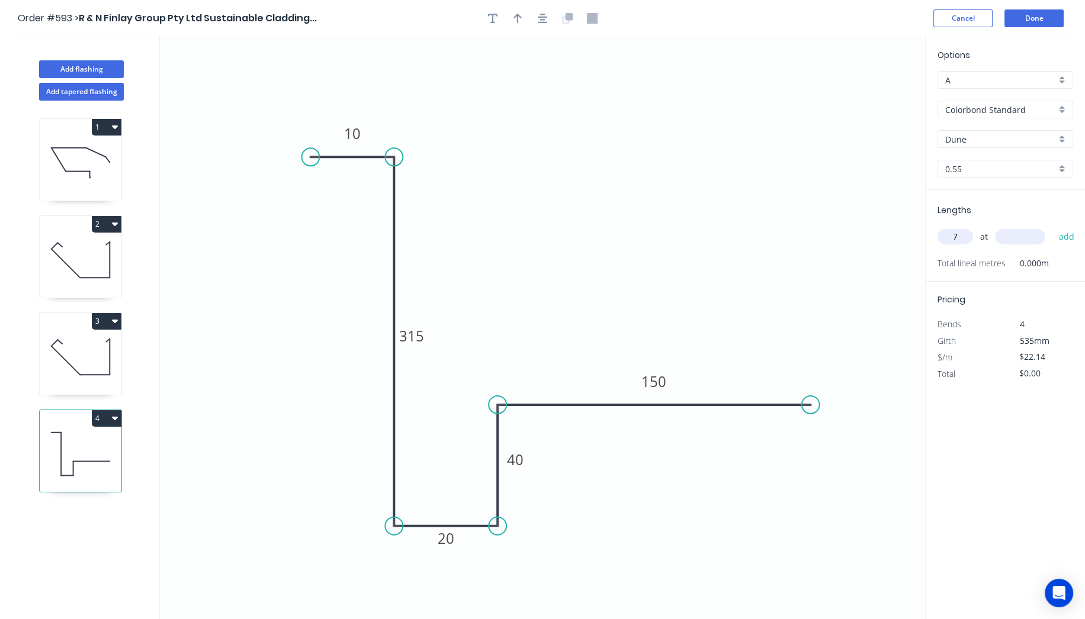
type input "7"
type input "5200"
click at [1052, 227] on button "add" at bounding box center [1066, 237] width 28 height 20
type input "$805.90"
type input "8"
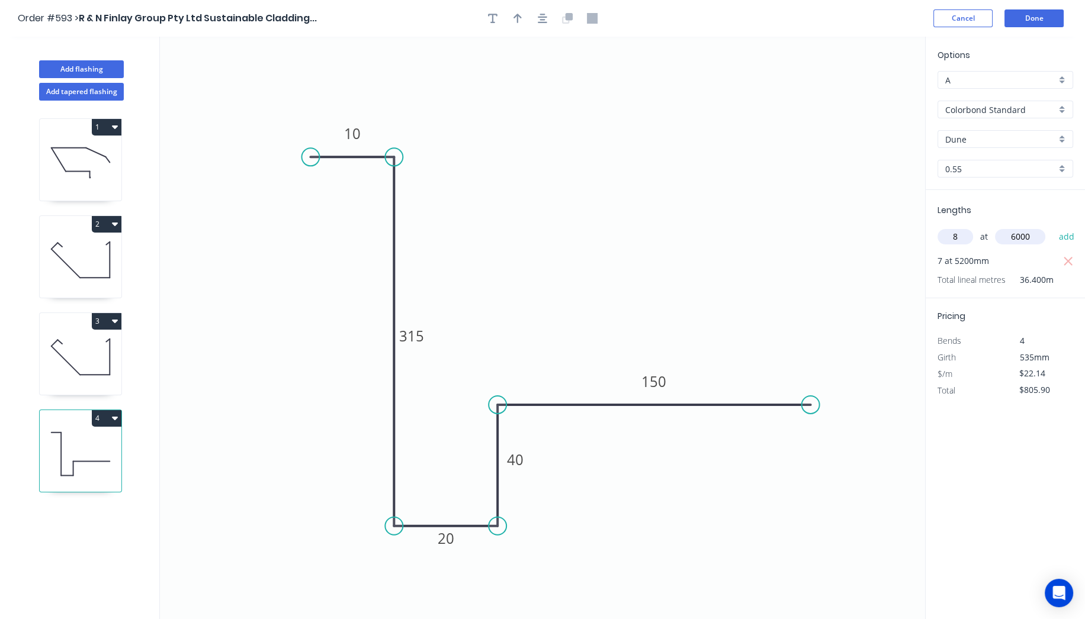
type input "6000"
click at [1052, 227] on button "add" at bounding box center [1066, 237] width 28 height 20
type input "$1,868.62"
type input "2"
type input "6900"
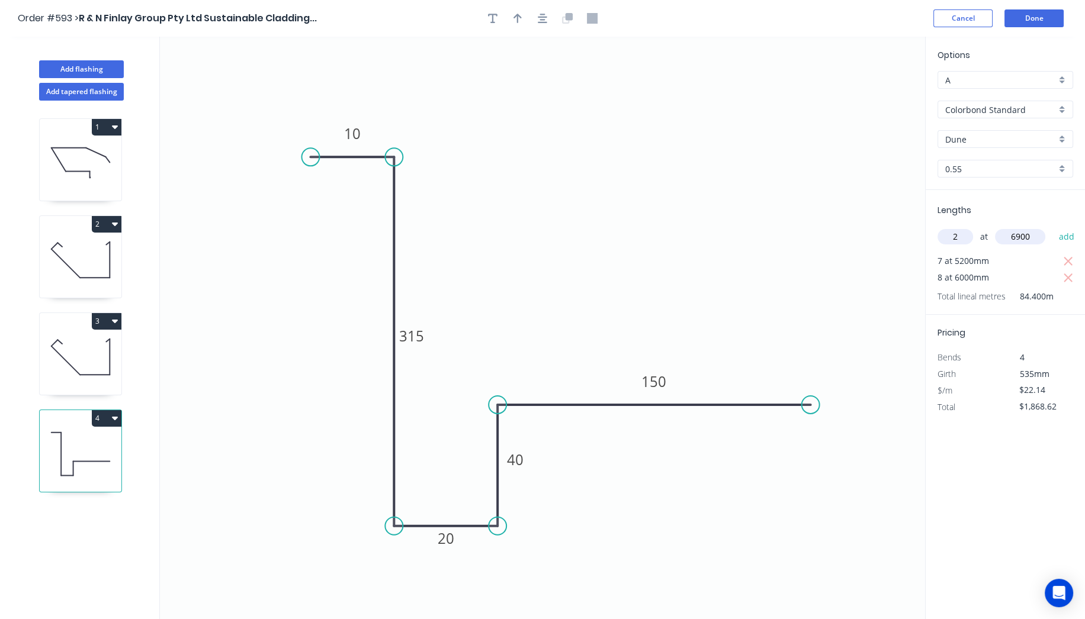
click at [1052, 227] on button "add" at bounding box center [1066, 237] width 28 height 20
type input "$2,174.15"
type input "6"
type input "4500"
click at [1052, 227] on button "add" at bounding box center [1066, 237] width 28 height 20
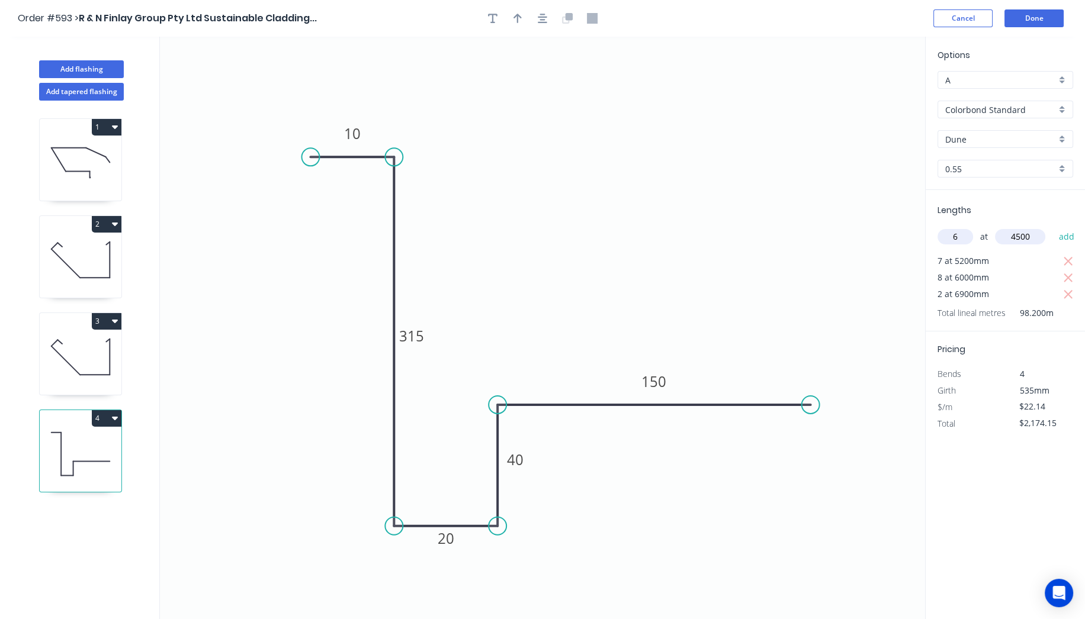
type input "$2,771.93"
click at [1032, 12] on button "Done" at bounding box center [1033, 18] width 59 height 18
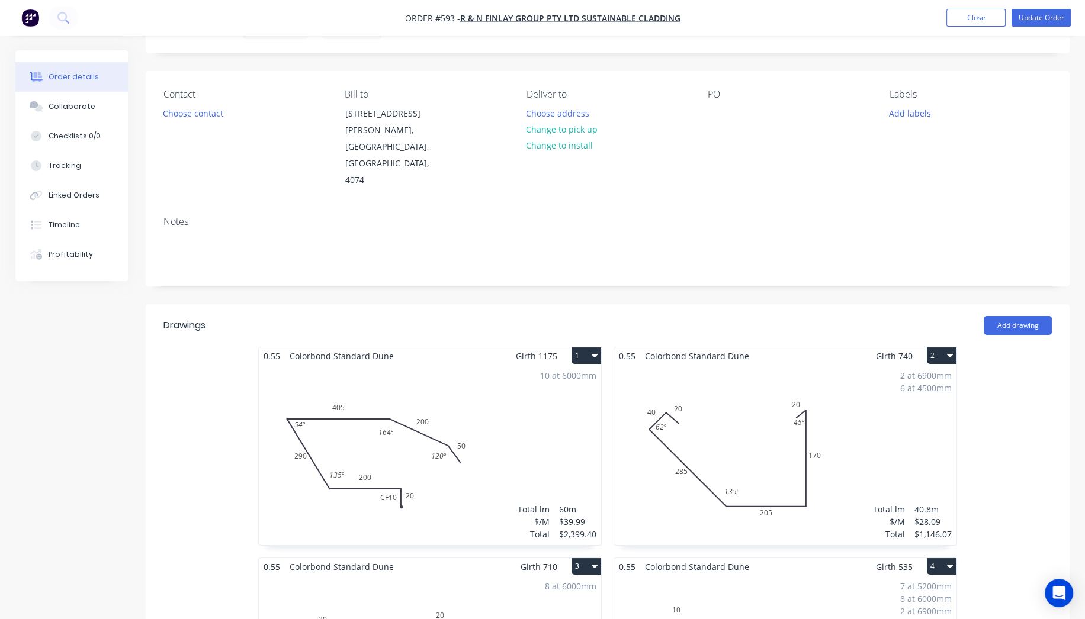
scroll to position [32, 0]
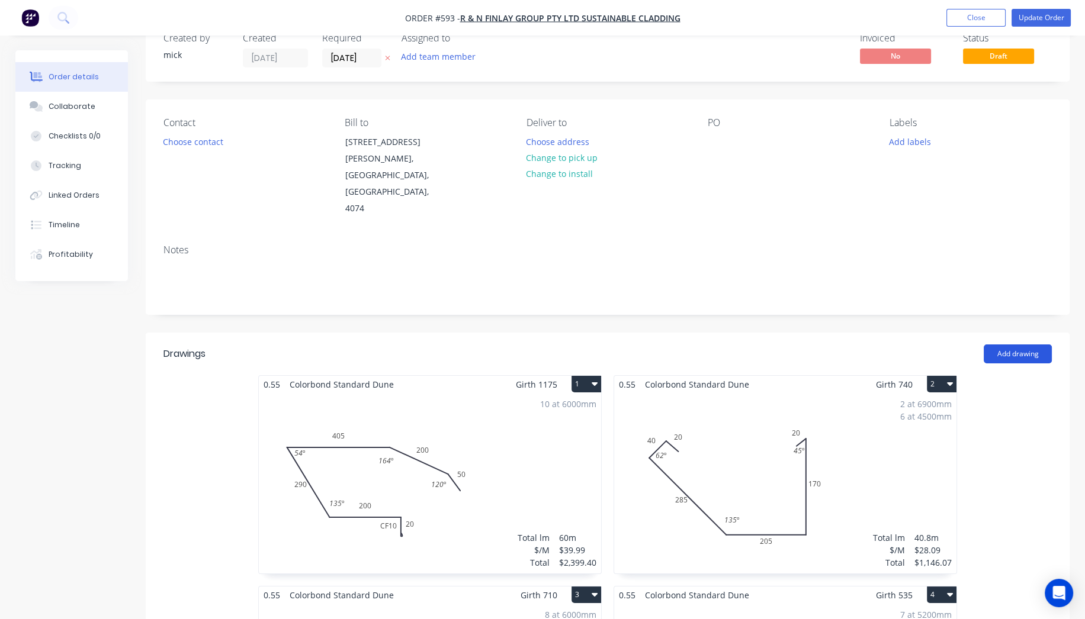
click at [1025, 345] on button "Add drawing" at bounding box center [1018, 354] width 68 height 19
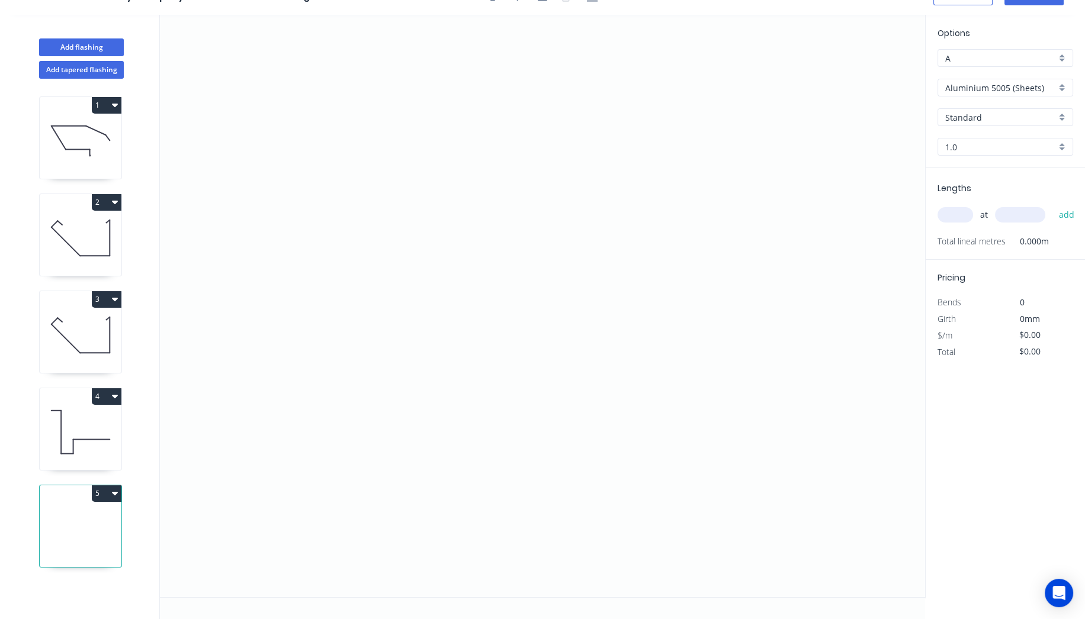
scroll to position [21, 0]
click at [359, 97] on icon "0" at bounding box center [542, 307] width 765 height 583
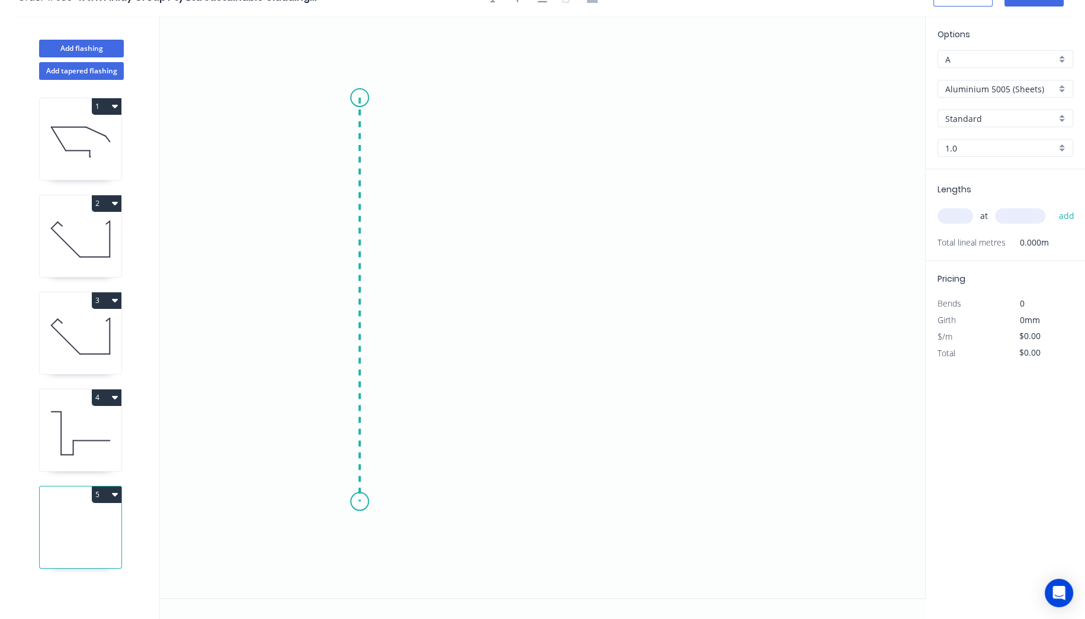
click at [350, 503] on icon "0" at bounding box center [542, 307] width 765 height 583
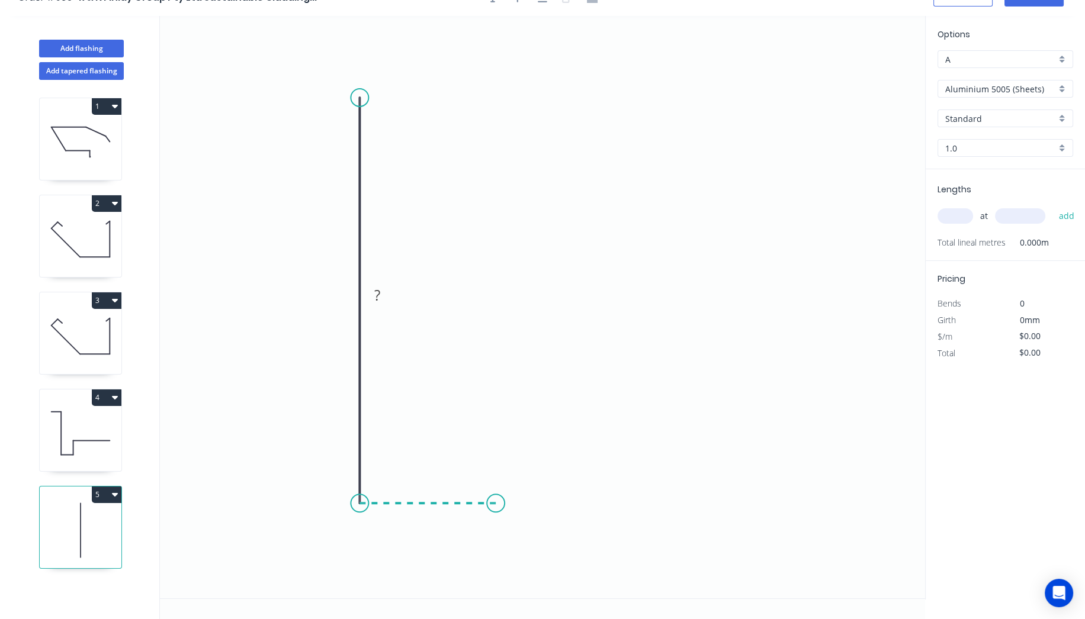
drag, startPoint x: 496, startPoint y: 506, endPoint x: 497, endPoint y: 487, distance: 19.6
click at [496, 506] on icon "0 ?" at bounding box center [542, 307] width 765 height 583
click at [506, 356] on icon "0 ? ?" at bounding box center [542, 307] width 765 height 583
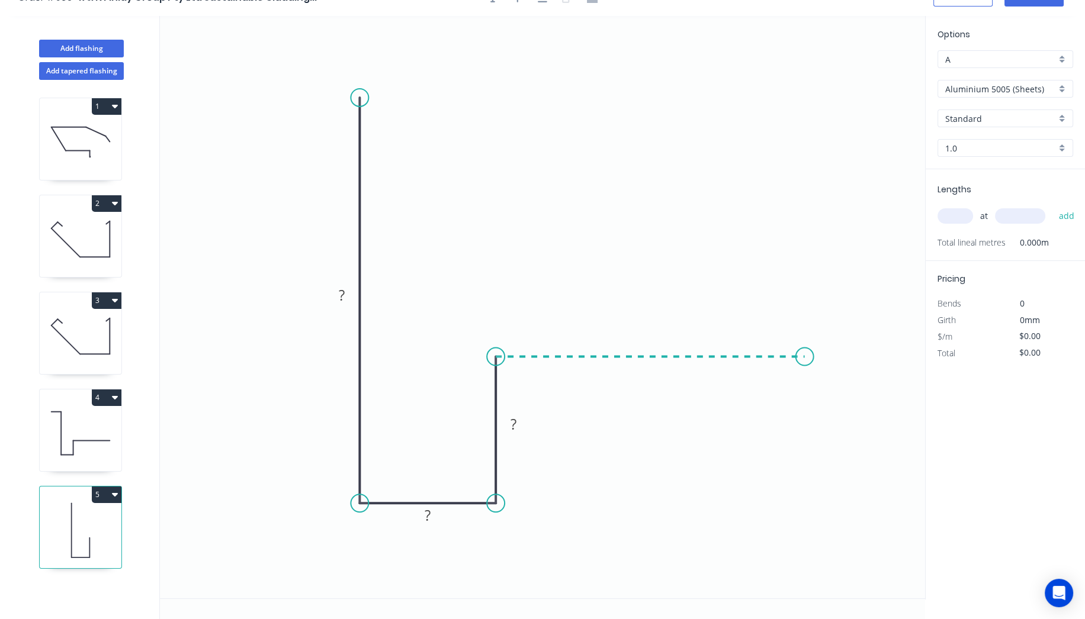
click at [807, 349] on icon "0 ? ? ?" at bounding box center [542, 307] width 765 height 583
click at [806, 356] on circle at bounding box center [807, 357] width 18 height 18
click at [807, 356] on circle at bounding box center [807, 357] width 18 height 18
click at [349, 294] on rect at bounding box center [342, 296] width 24 height 17
click at [434, 518] on rect at bounding box center [428, 516] width 24 height 17
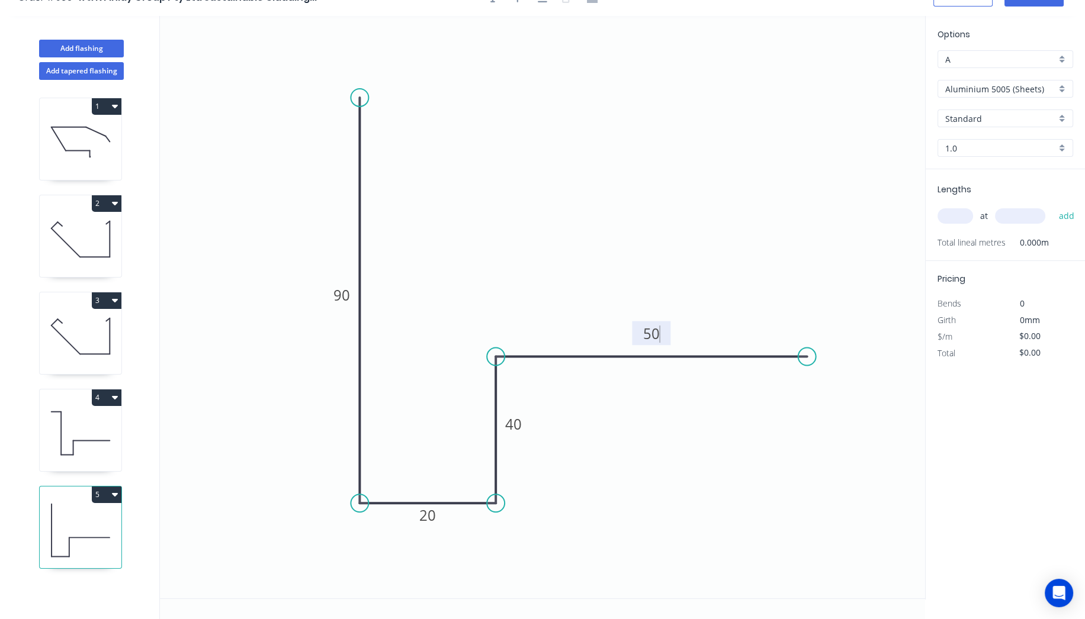
scroll to position [0, 0]
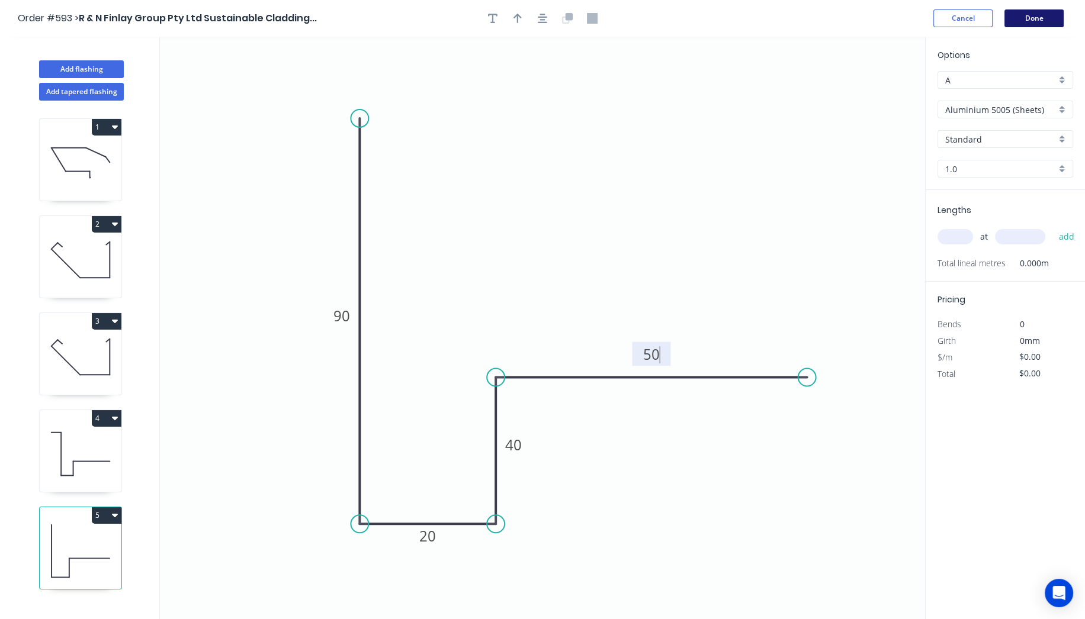
click at [1030, 22] on button "Done" at bounding box center [1033, 18] width 59 height 18
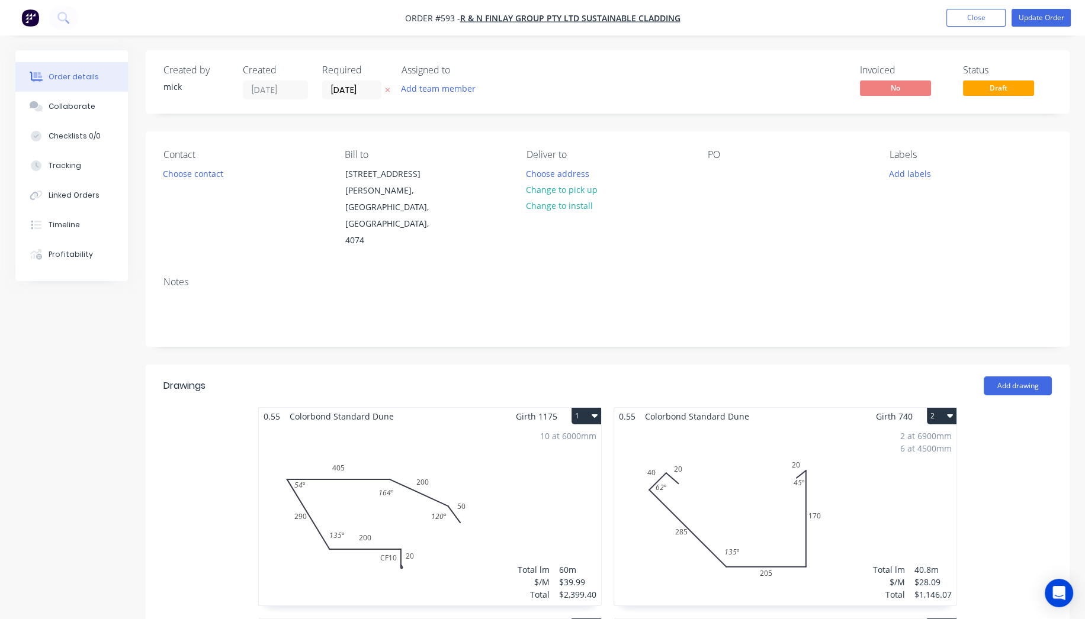
click at [34, 11] on img "button" at bounding box center [30, 18] width 18 height 18
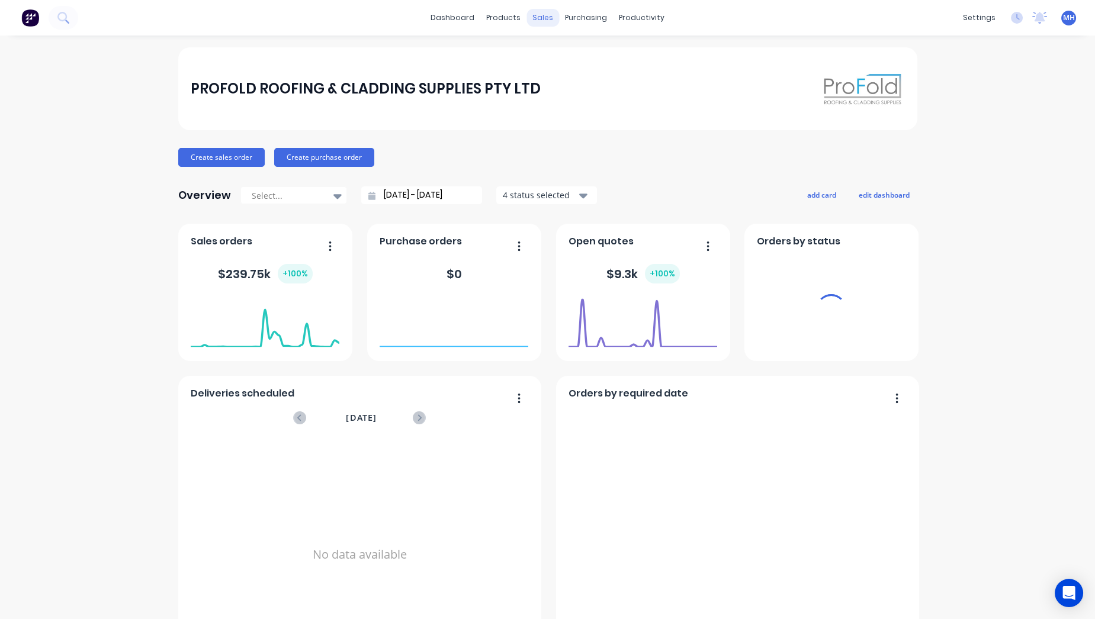
click at [537, 21] on div "sales" at bounding box center [542, 18] width 33 height 18
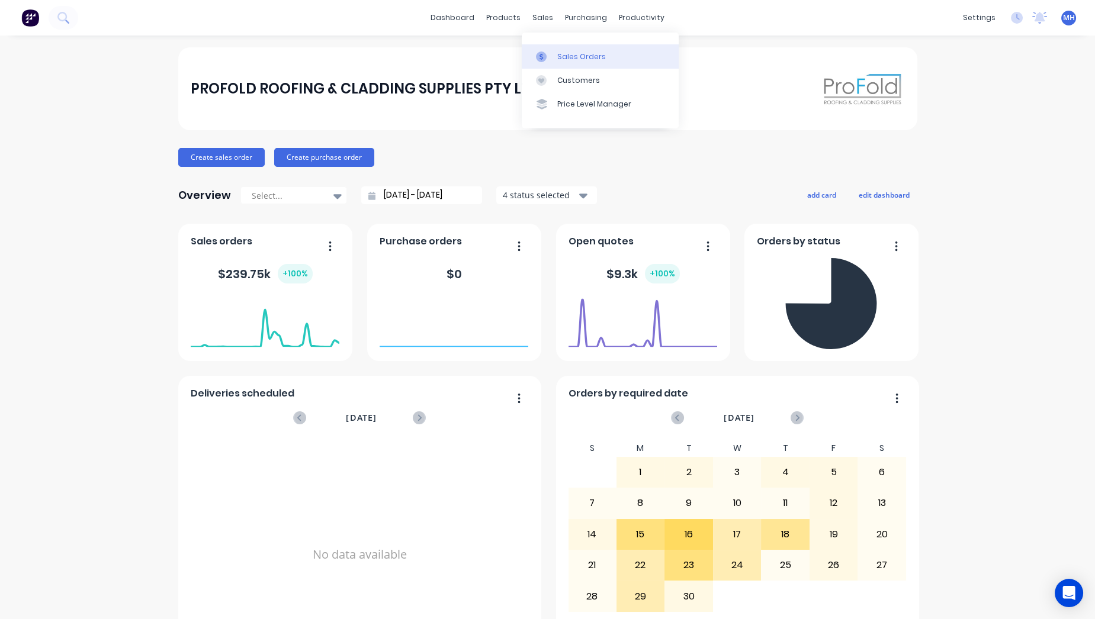
click at [553, 48] on link "Sales Orders" at bounding box center [600, 56] width 157 height 24
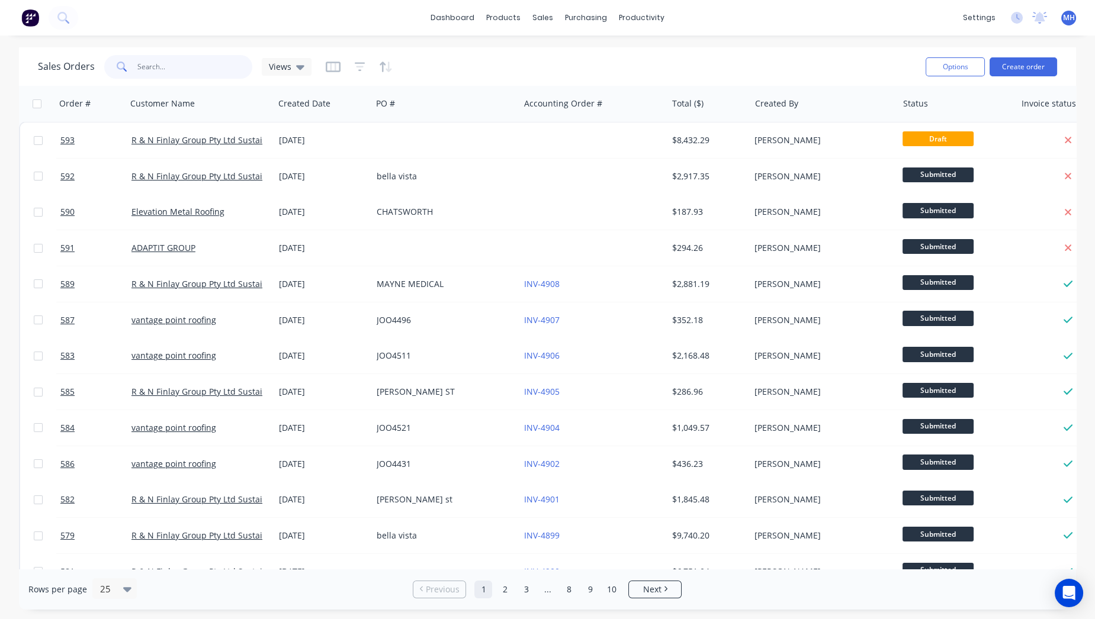
click at [154, 66] on input "text" at bounding box center [194, 67] width 115 height 24
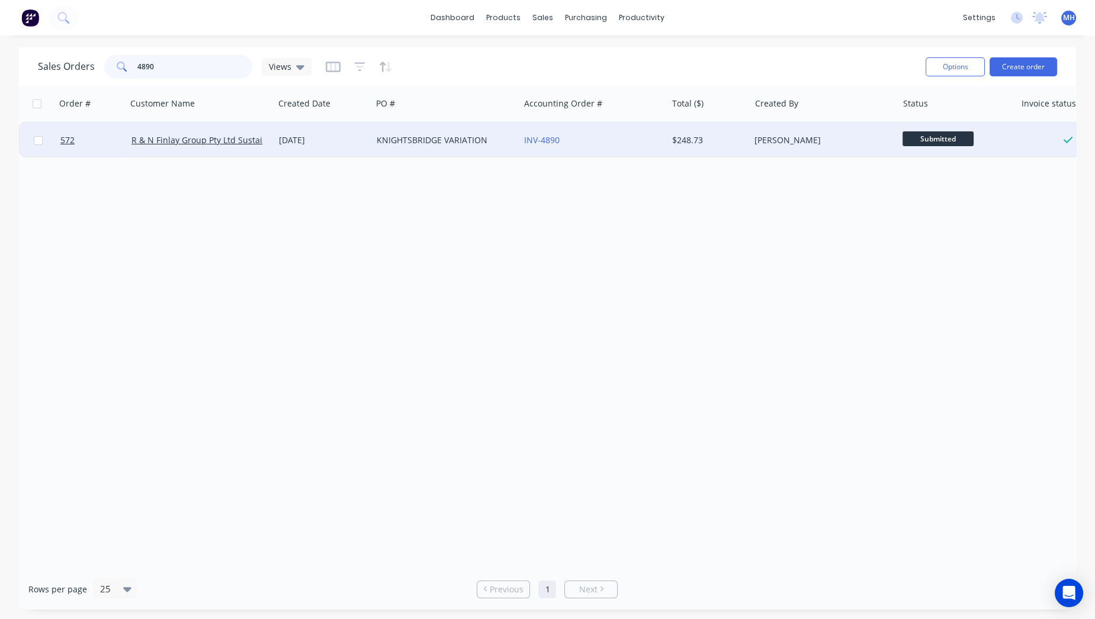
type input "4890"
click at [434, 146] on div "KNIGHTSBRIDGE VARIATION" at bounding box center [442, 140] width 131 height 12
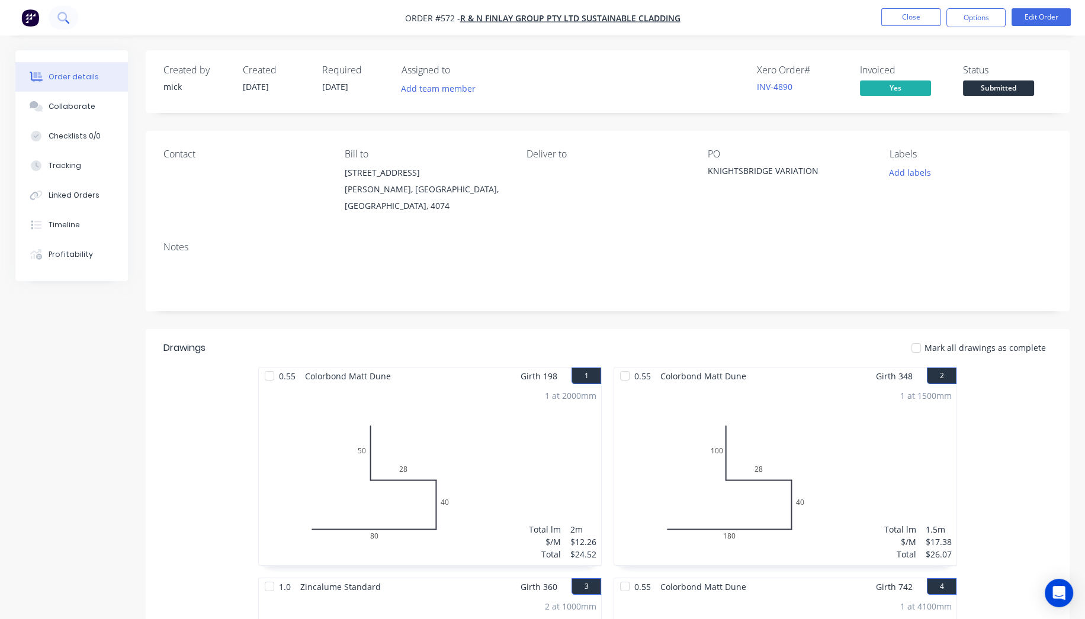
click at [65, 16] on icon at bounding box center [62, 17] width 11 height 11
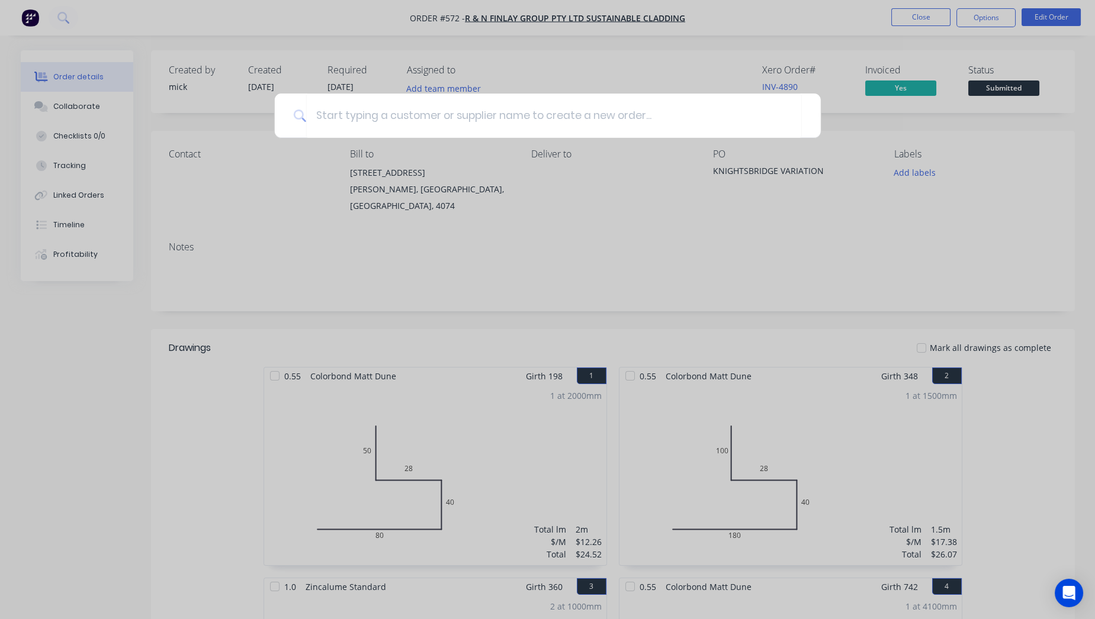
click at [28, 20] on div at bounding box center [547, 309] width 1095 height 619
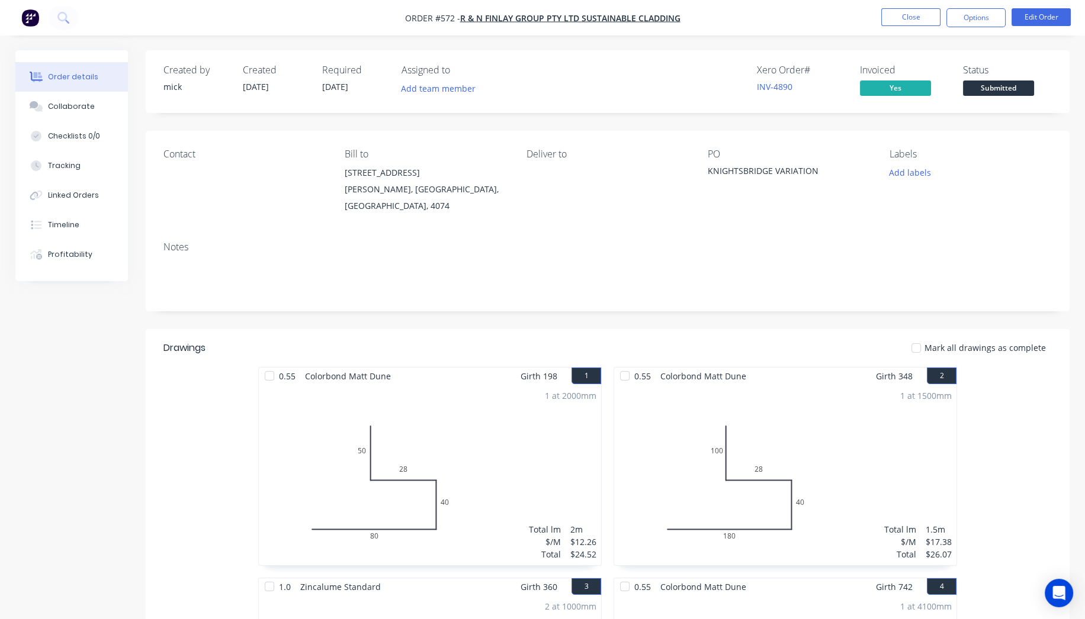
click at [28, 20] on img "button" at bounding box center [30, 18] width 18 height 18
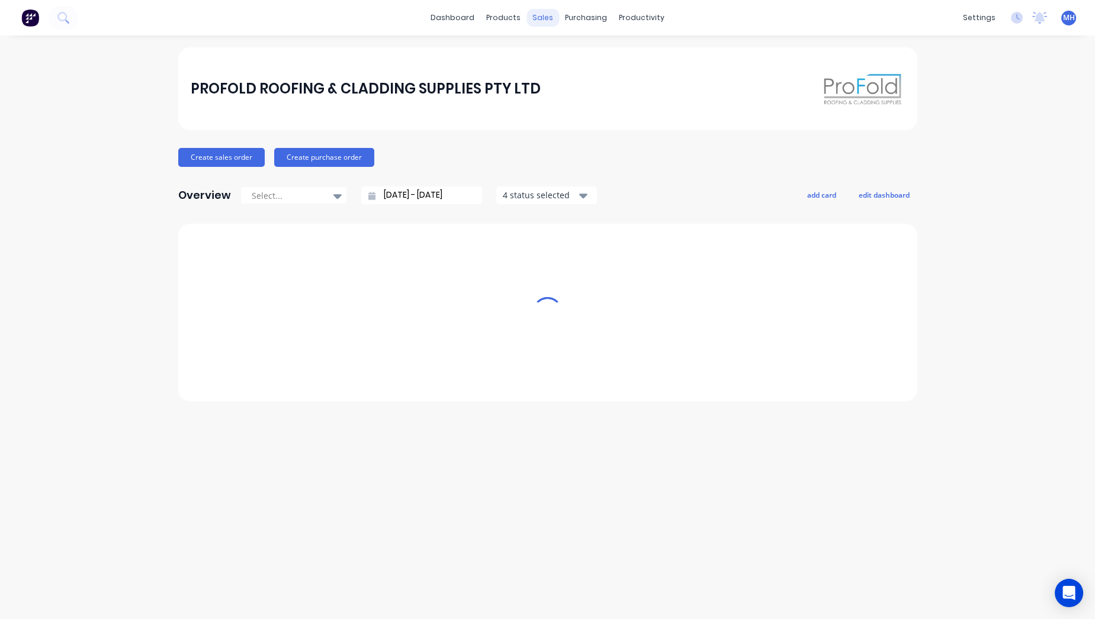
click at [538, 18] on div "sales" at bounding box center [542, 18] width 33 height 18
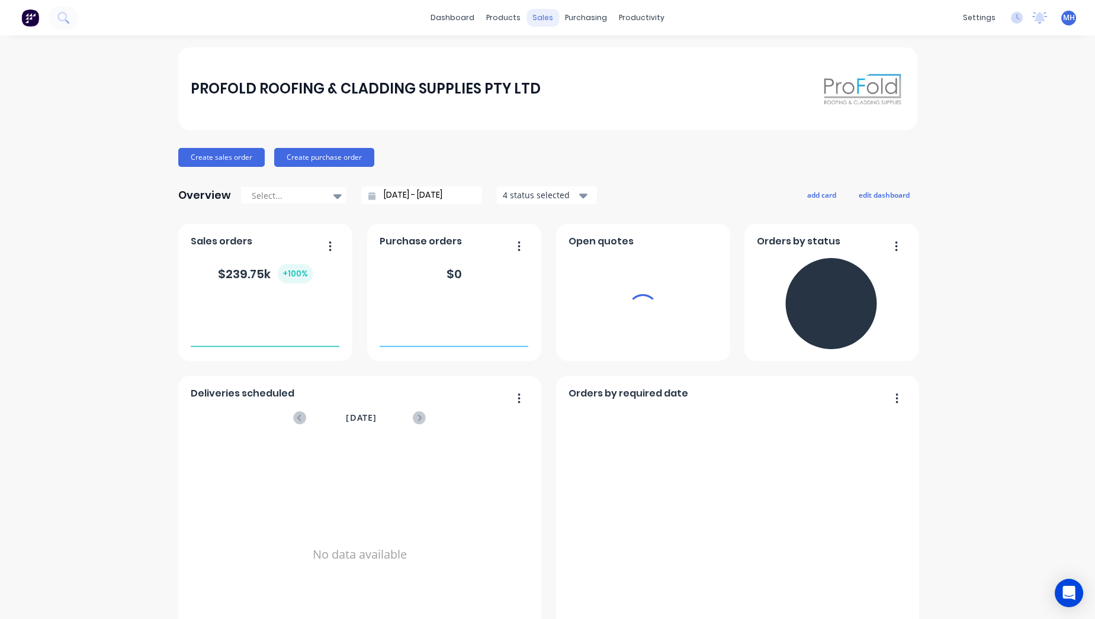
click at [537, 20] on div "sales" at bounding box center [542, 18] width 33 height 18
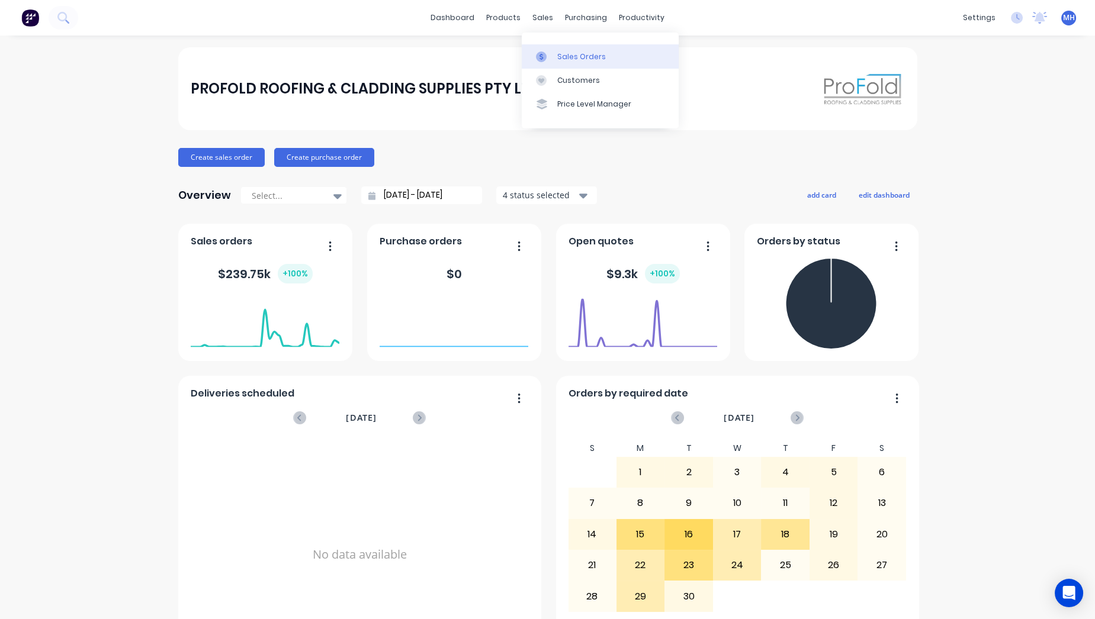
click at [569, 57] on div "Sales Orders" at bounding box center [581, 57] width 49 height 11
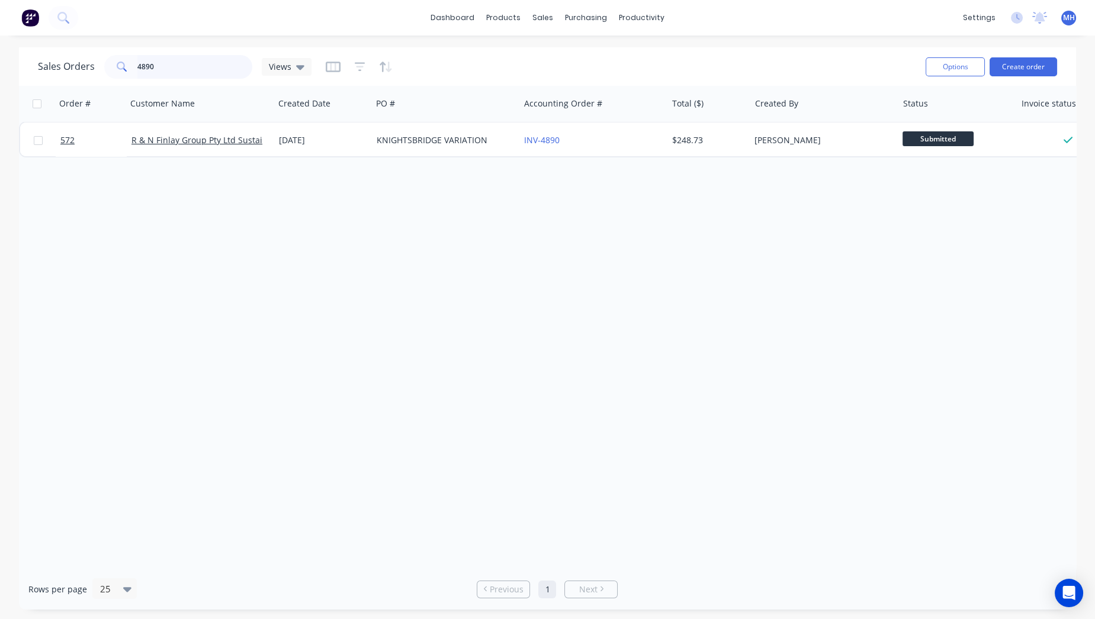
click at [200, 71] on input "4890" at bounding box center [194, 67] width 115 height 24
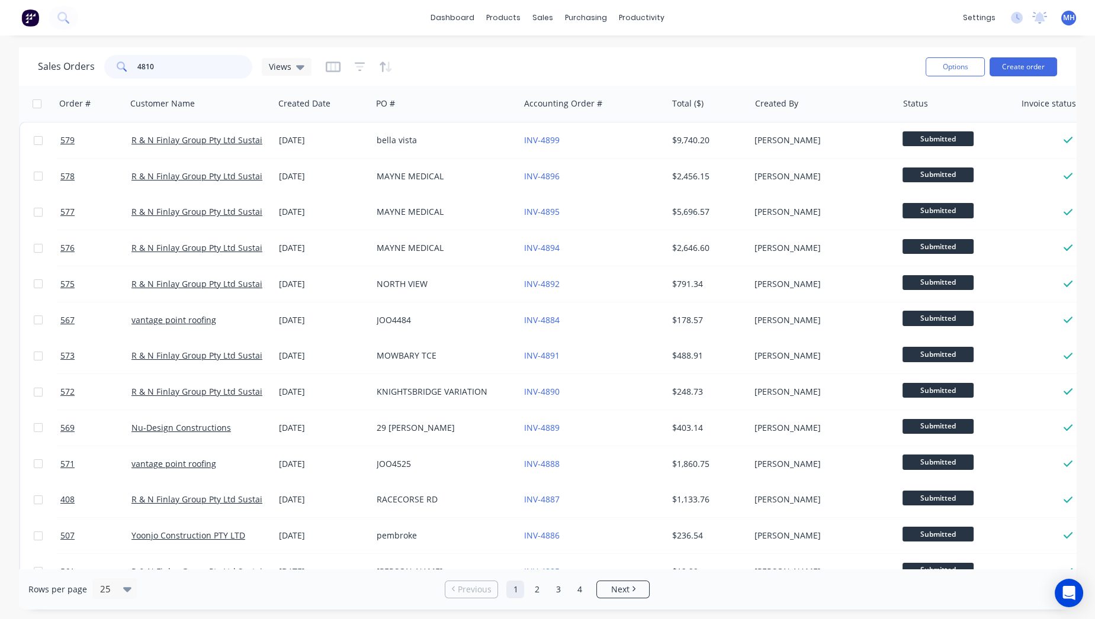
type input "4810"
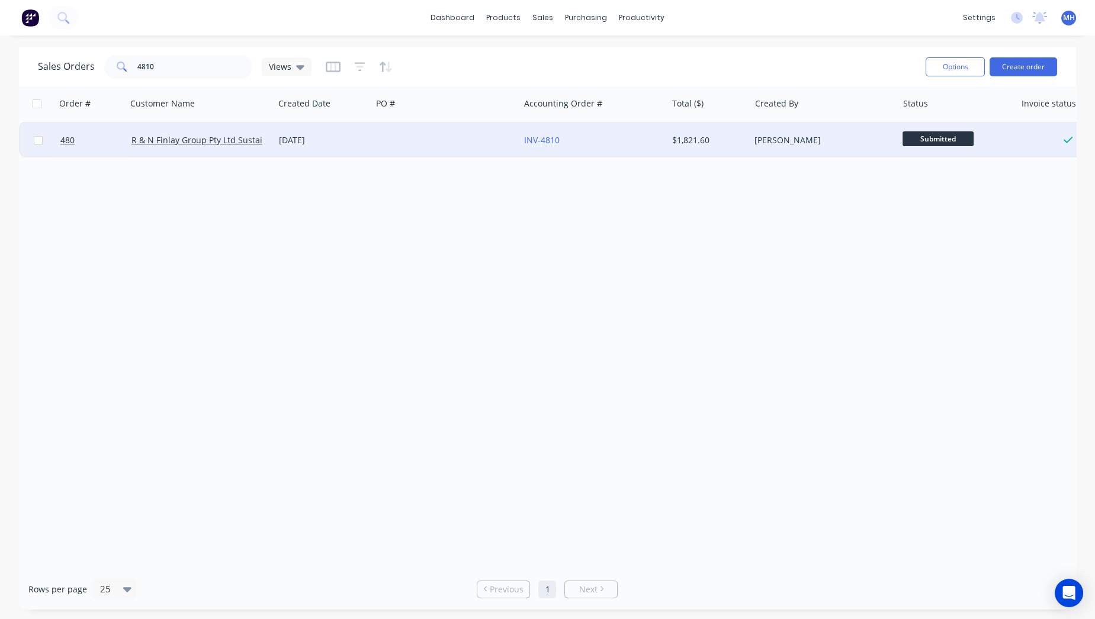
click at [476, 146] on div at bounding box center [445, 141] width 147 height 36
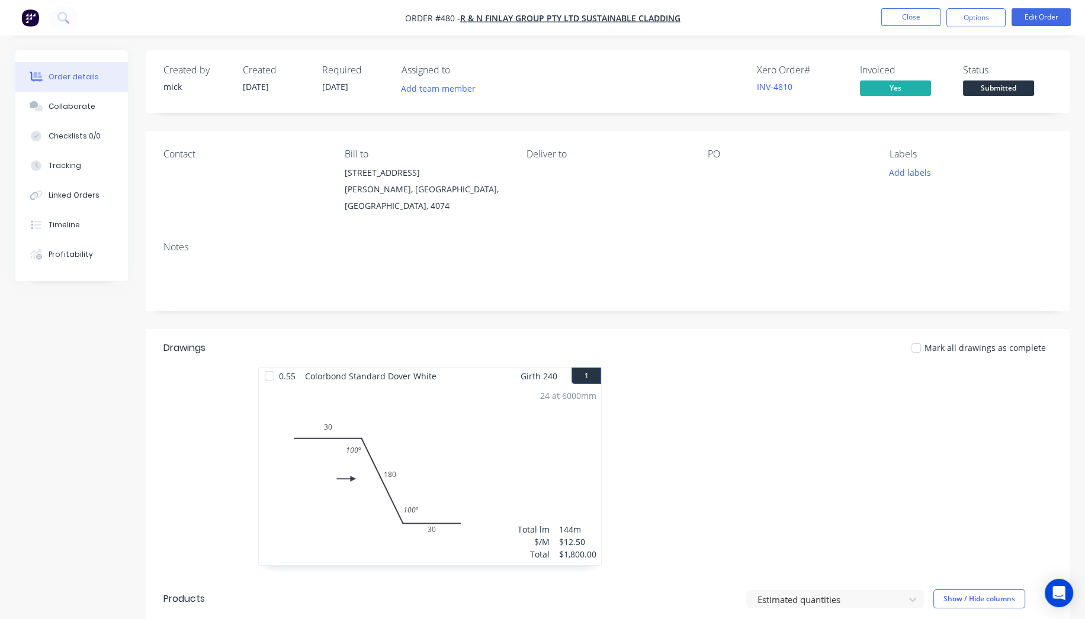
click at [25, 12] on img "button" at bounding box center [30, 18] width 18 height 18
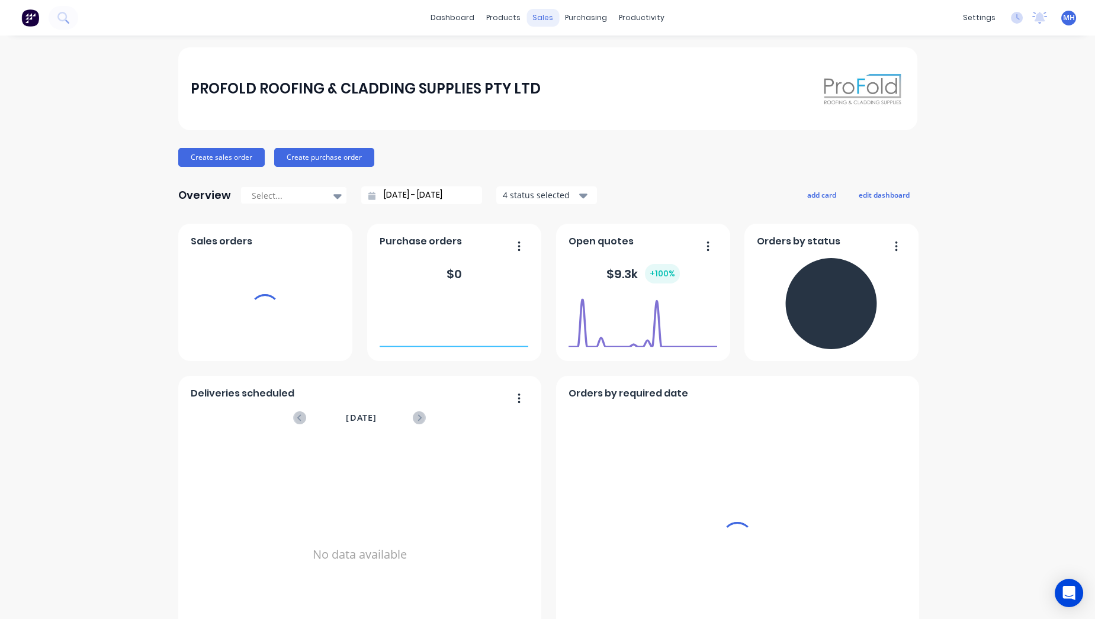
click at [527, 23] on div "sales" at bounding box center [542, 18] width 33 height 18
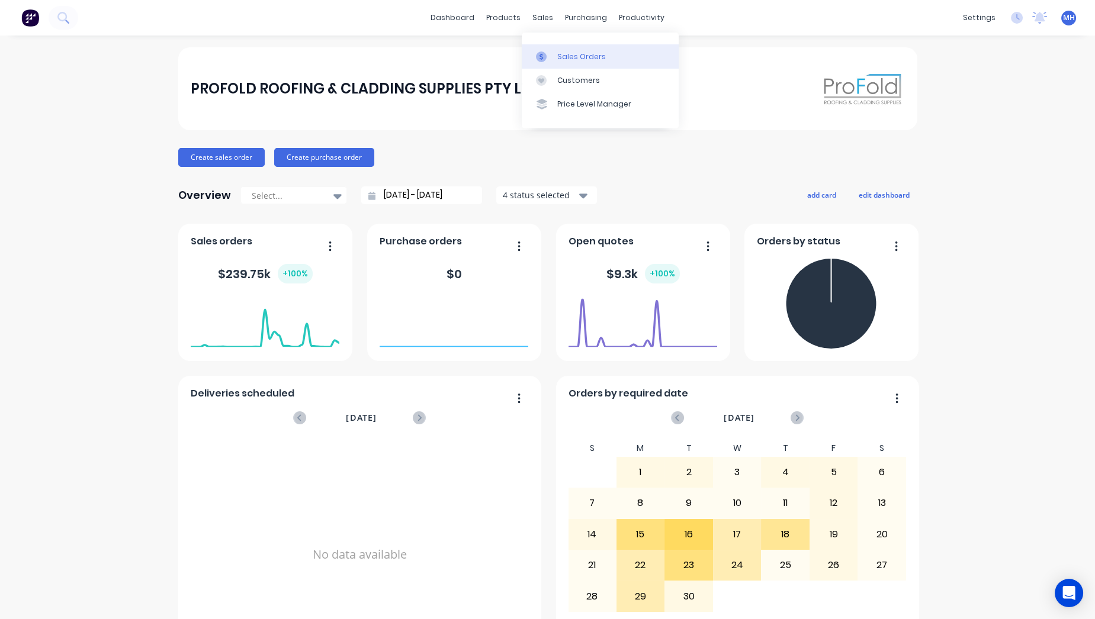
click at [554, 46] on link "Sales Orders" at bounding box center [600, 56] width 157 height 24
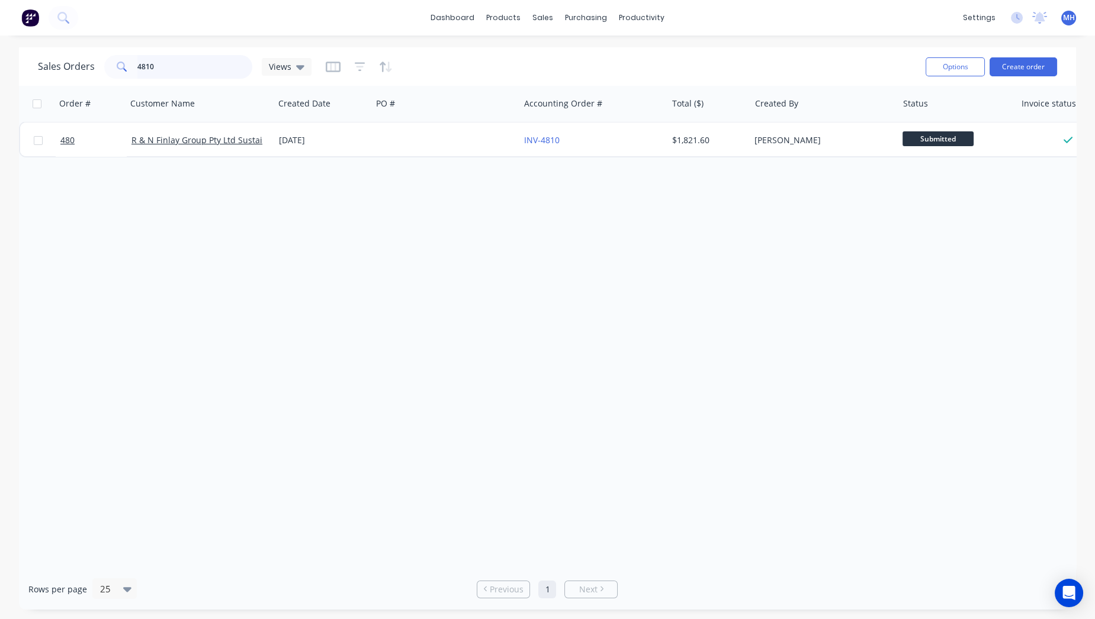
drag, startPoint x: 159, startPoint y: 62, endPoint x: 0, endPoint y: -70, distance: 206.5
click at [0, 0] on html "dashboard products sales purchasing productivity dashboard products Product Cat…" at bounding box center [547, 309] width 1095 height 619
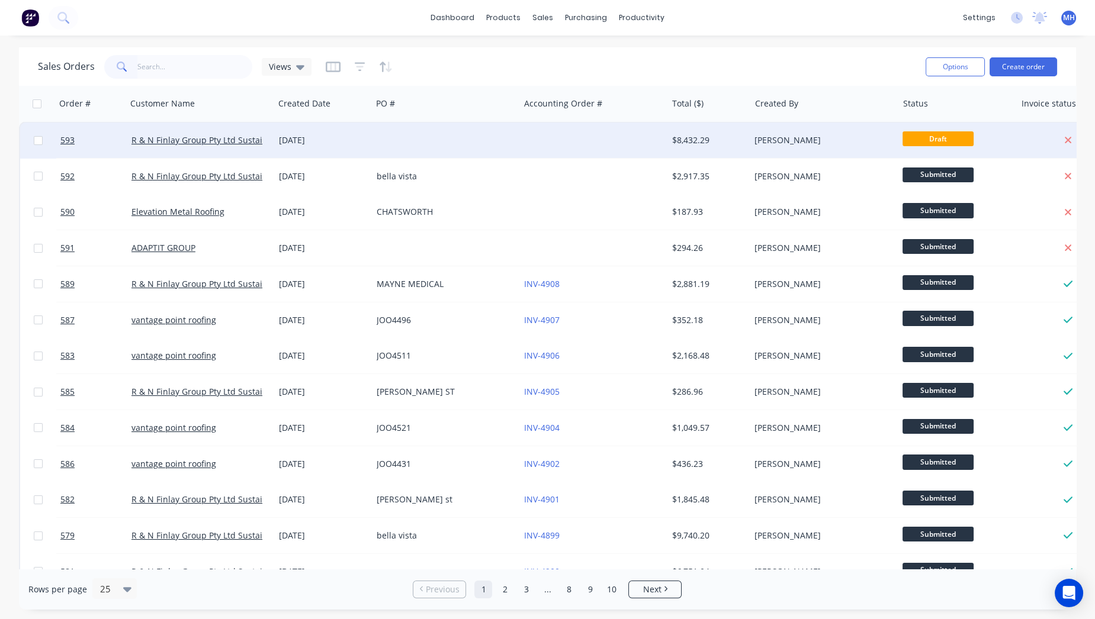
click at [534, 143] on div at bounding box center [592, 141] width 147 height 36
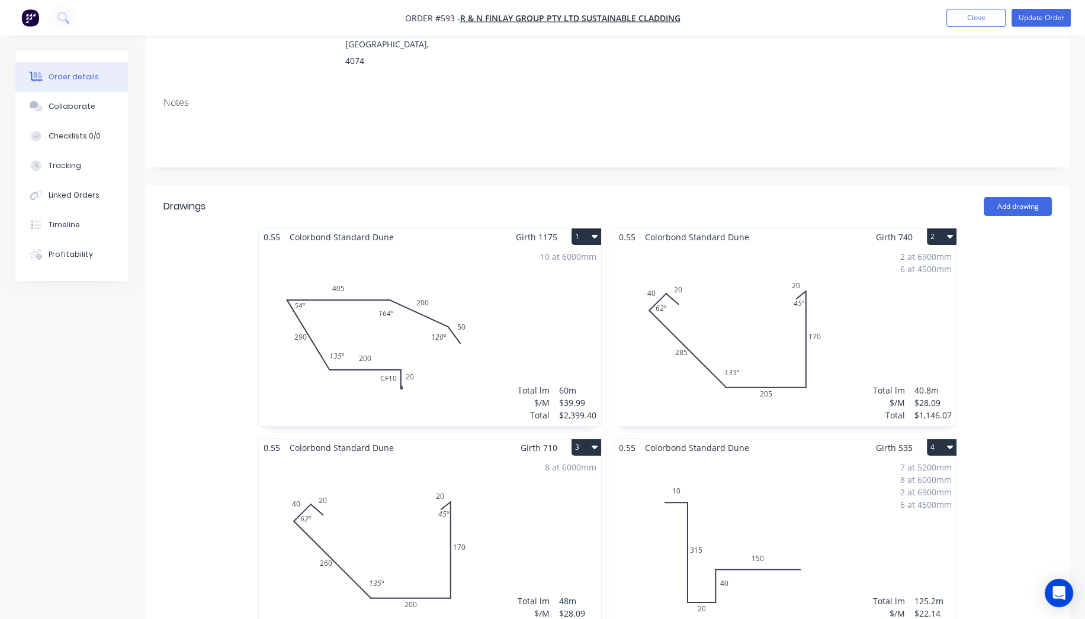
scroll to position [111, 0]
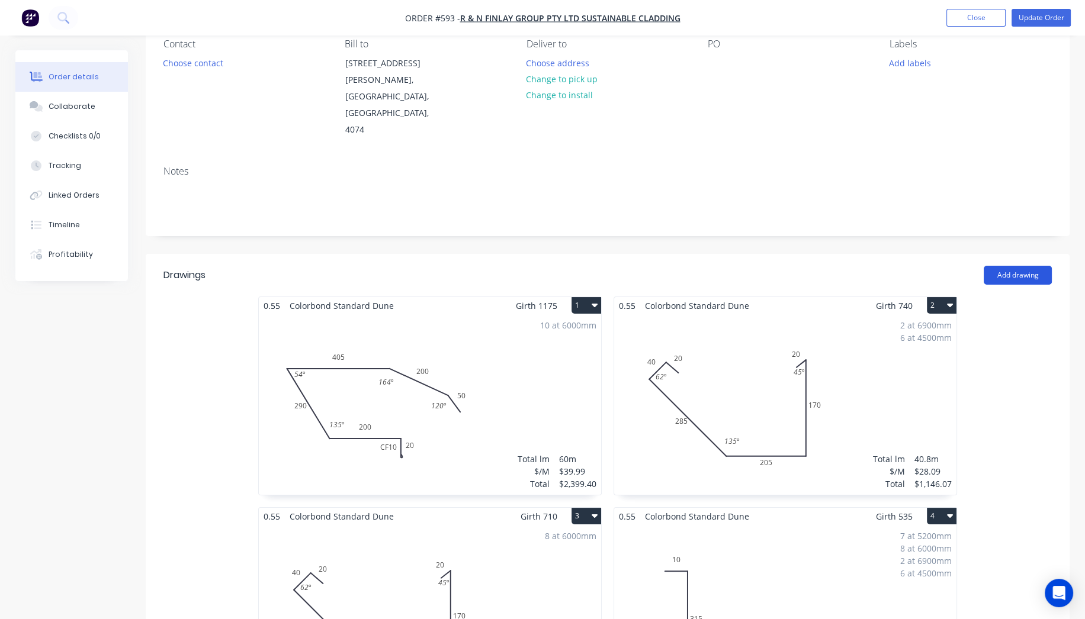
click at [1026, 254] on header "Drawings Add drawing" at bounding box center [608, 275] width 924 height 43
click at [1031, 266] on button "Add drawing" at bounding box center [1018, 275] width 68 height 19
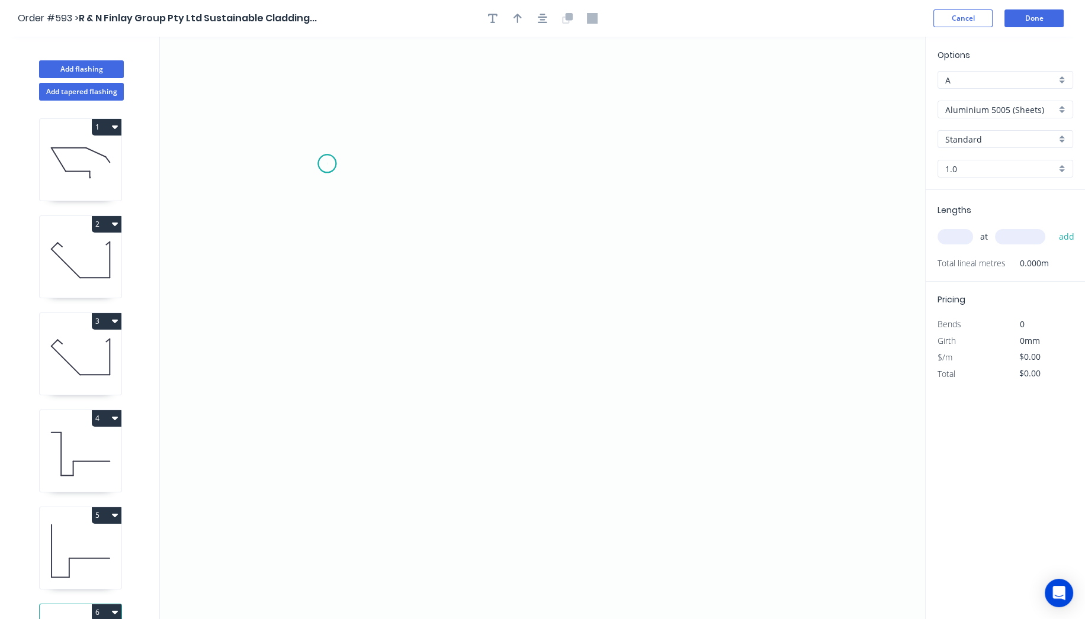
click at [327, 163] on icon "0" at bounding box center [542, 328] width 765 height 583
click at [322, 526] on icon "0" at bounding box center [542, 328] width 765 height 583
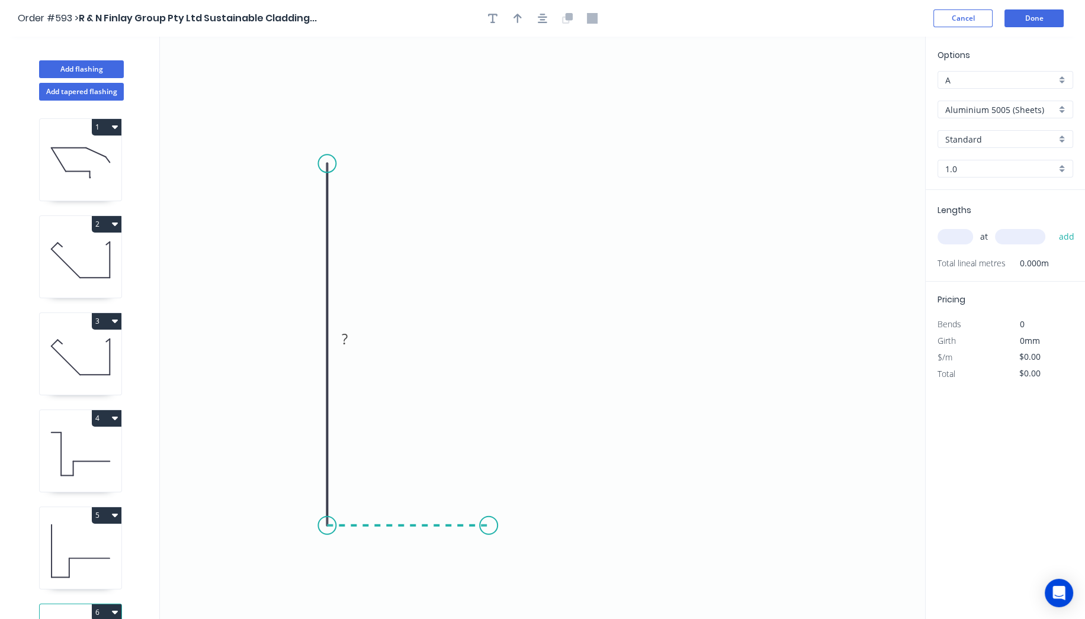
click at [489, 531] on icon "0 ?" at bounding box center [542, 328] width 765 height 583
click at [497, 403] on icon "0 ? ?" at bounding box center [542, 328] width 765 height 583
click at [694, 391] on icon "0 ? ? ?" at bounding box center [542, 328] width 765 height 583
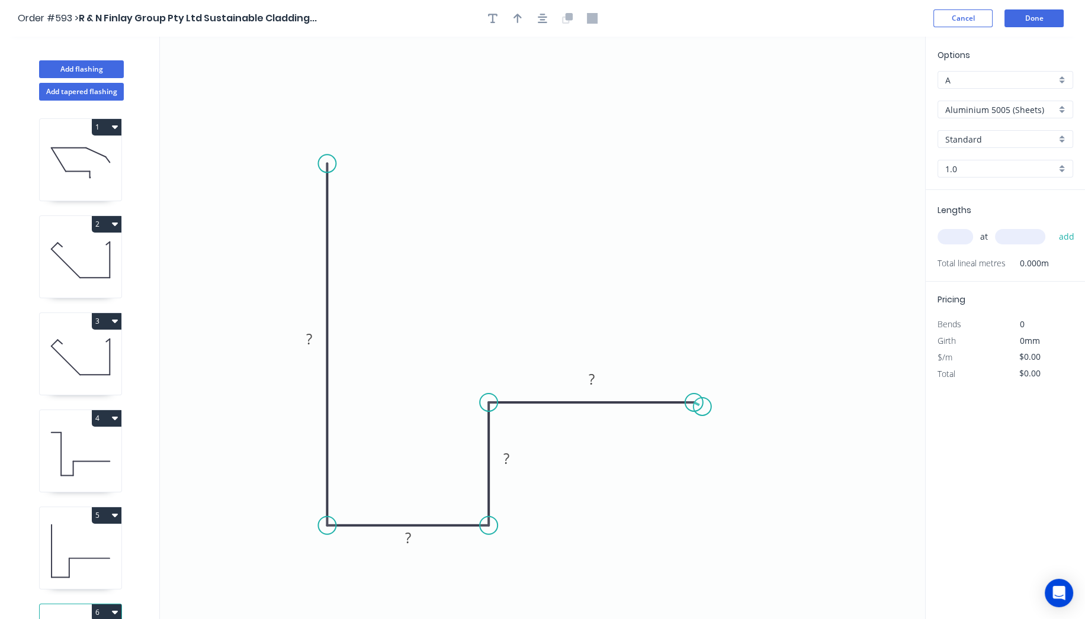
click at [702, 407] on icon "0 ? ? ? ?" at bounding box center [542, 328] width 765 height 583
click at [702, 407] on circle at bounding box center [702, 408] width 18 height 18
drag, startPoint x: 324, startPoint y: 161, endPoint x: 326, endPoint y: 104, distance: 57.5
click at [326, 105] on circle at bounding box center [327, 114] width 18 height 18
click at [326, 104] on circle at bounding box center [327, 104] width 18 height 18
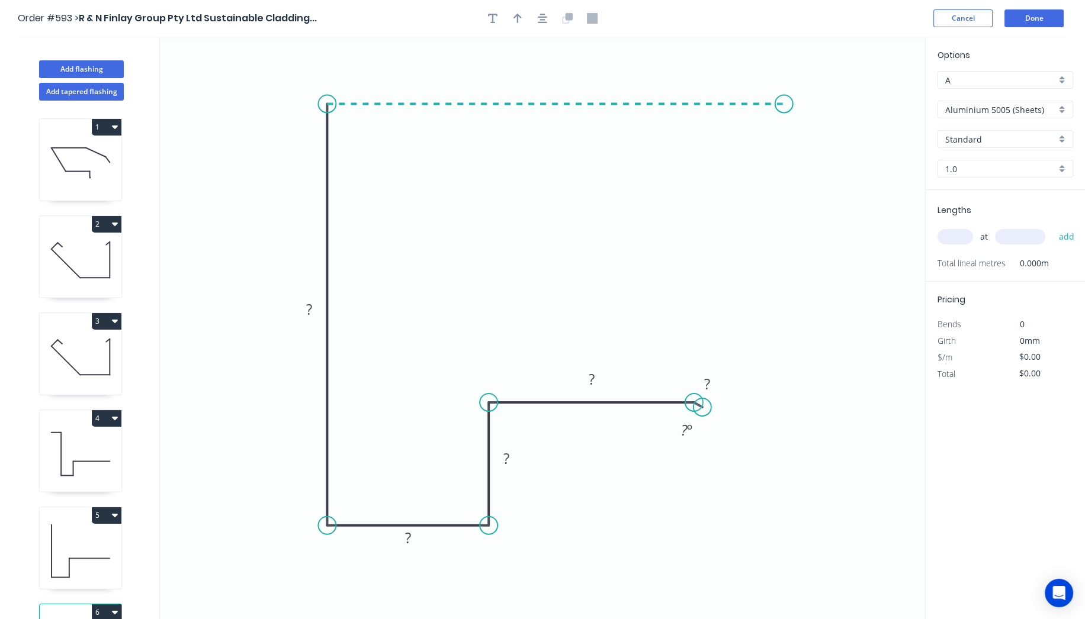
click at [784, 108] on icon "0 ? ? ? ? ? ? º" at bounding box center [542, 328] width 765 height 583
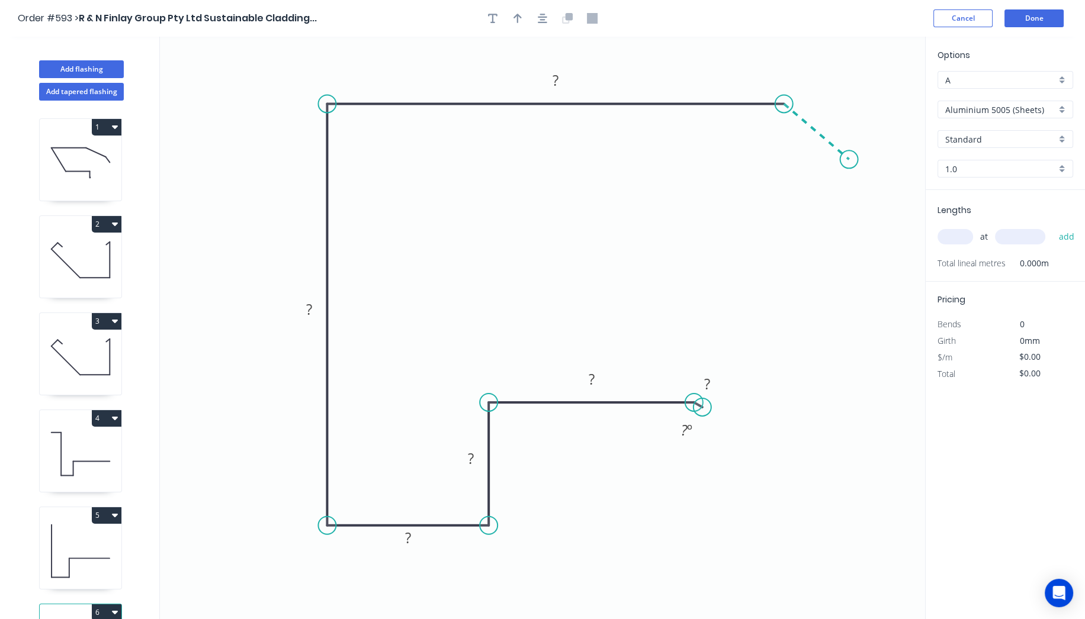
click at [849, 159] on icon "0 ? ? ? ? ? ? ? º" at bounding box center [542, 328] width 765 height 583
click at [755, 432] on div "Delete point" at bounding box center [763, 422] width 119 height 24
click at [595, 381] on rect at bounding box center [591, 380] width 24 height 17
click at [872, 347] on icon "0 50 40 20 375 370 ? ? º" at bounding box center [542, 328] width 765 height 583
click at [1031, 115] on input "Aluminium 5005 (Sheets)" at bounding box center [1000, 110] width 111 height 12
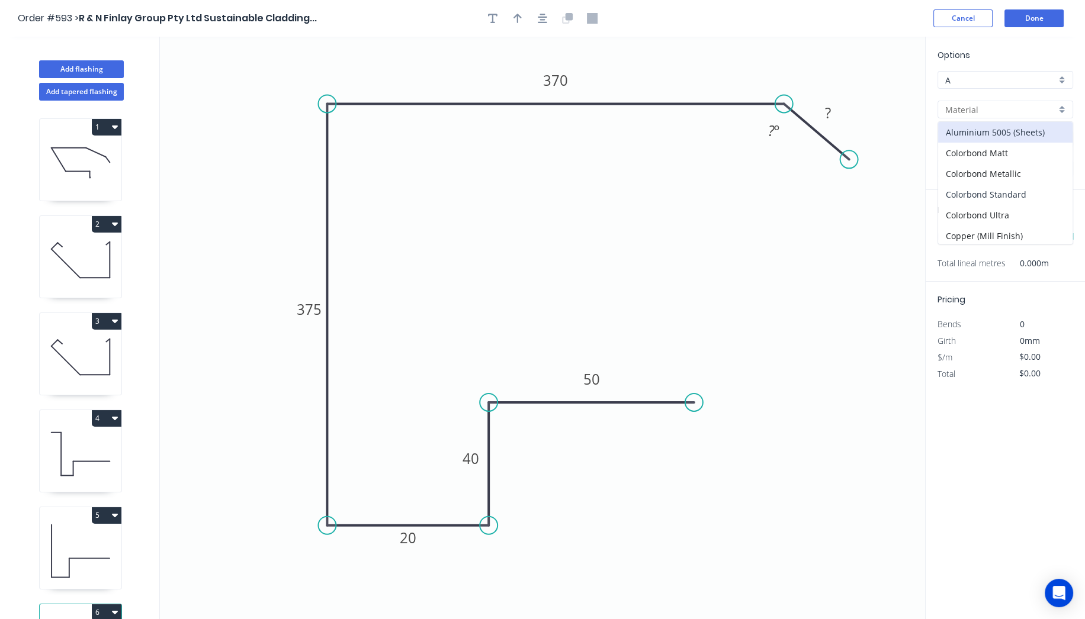
click at [1022, 188] on div "Colorbond Standard" at bounding box center [1005, 194] width 134 height 21
type input "Colorbond Standard"
type input "Basalt"
type input "0.55"
click at [1002, 141] on input "Basalt" at bounding box center [1000, 139] width 111 height 12
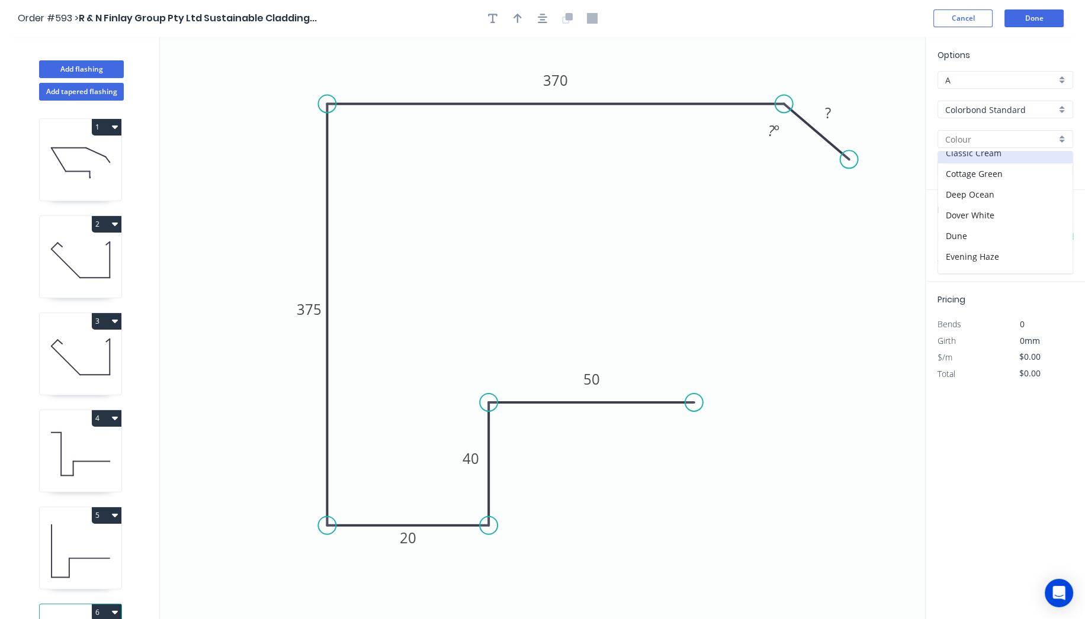
scroll to position [66, 0]
click at [978, 218] on div "Dune" at bounding box center [1005, 220] width 134 height 21
type input "Dune"
click at [959, 237] on input "text" at bounding box center [955, 236] width 36 height 15
type input "1"
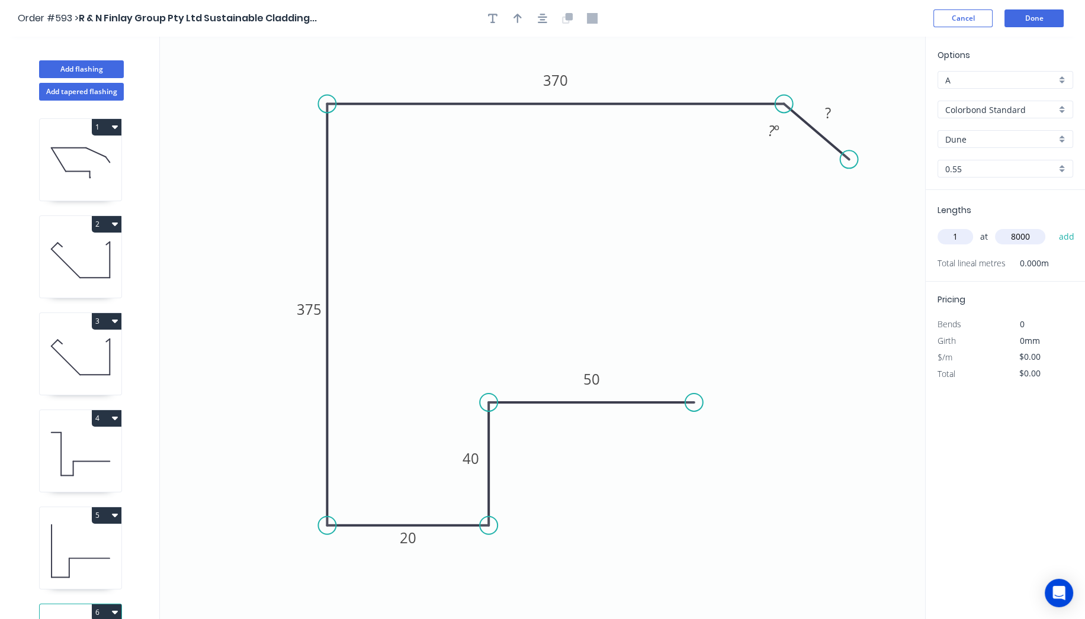
type input "8000"
click at [1052, 227] on button "add" at bounding box center [1066, 237] width 28 height 20
click at [1047, 28] on header "Order #593 > R & N Finlay Group Pty Ltd Sustainable Cladding... Cancel Done" at bounding box center [542, 18] width 1085 height 37
click at [1058, 11] on button "Done" at bounding box center [1033, 18] width 59 height 18
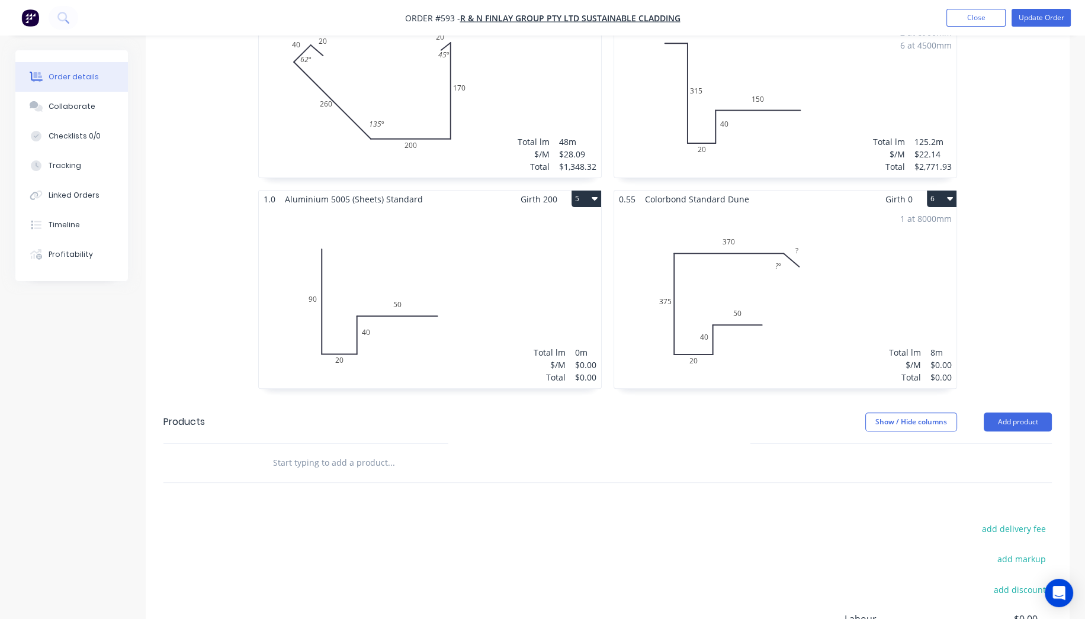
scroll to position [637, 0]
click at [913, 224] on div "1 at 8000mm Total lm $/M Total 8m $0.00 $0.00" at bounding box center [785, 300] width 342 height 181
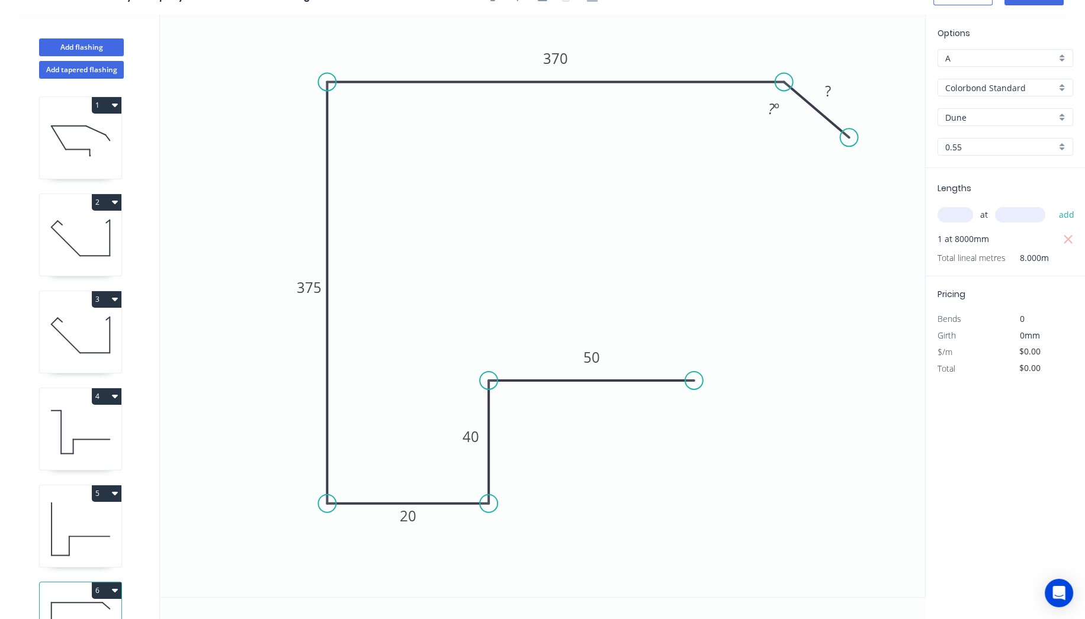
scroll to position [21, 0]
click at [774, 114] on tspan "º" at bounding box center [776, 110] width 5 height 20
click at [755, 224] on icon "0 50 40 20 375 370 50 120 º" at bounding box center [542, 307] width 765 height 583
type input "$32.61"
type input "$260.88"
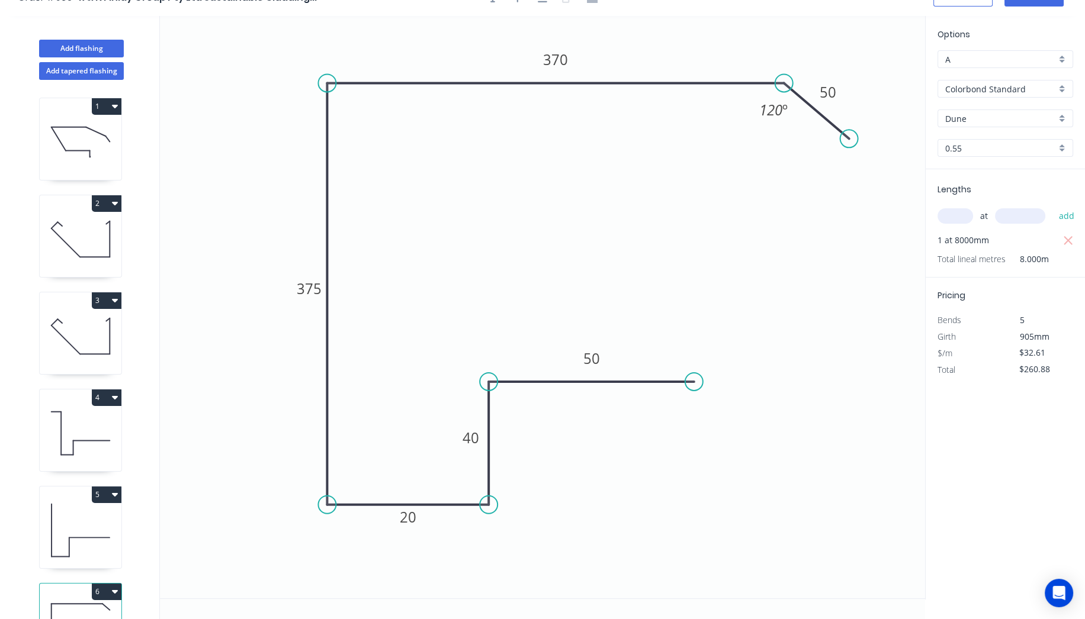
scroll to position [0, 0]
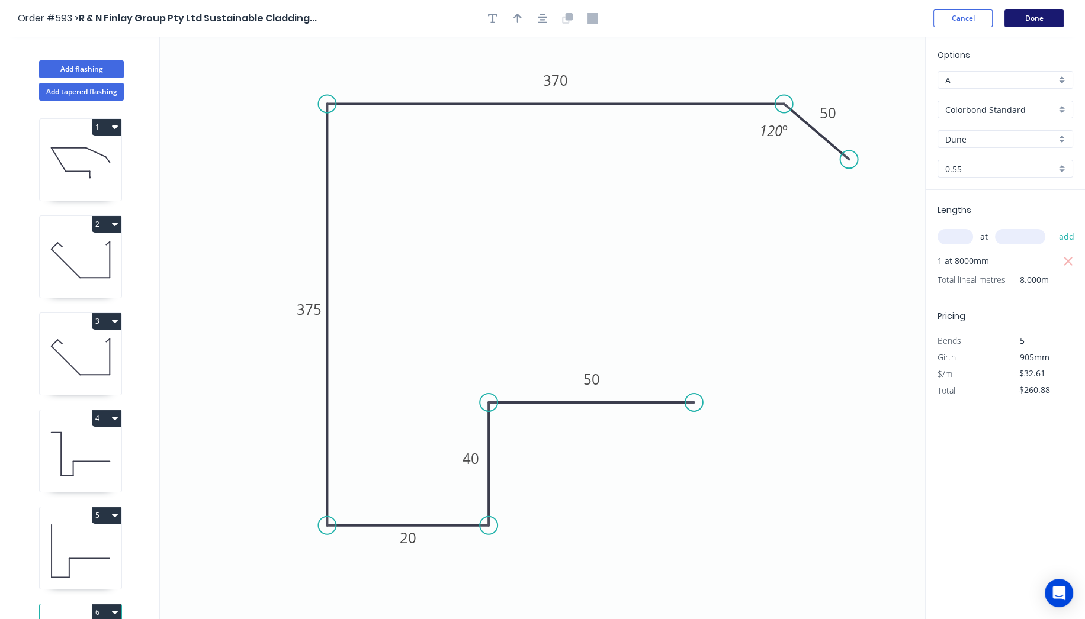
click at [1022, 16] on button "Done" at bounding box center [1033, 18] width 59 height 18
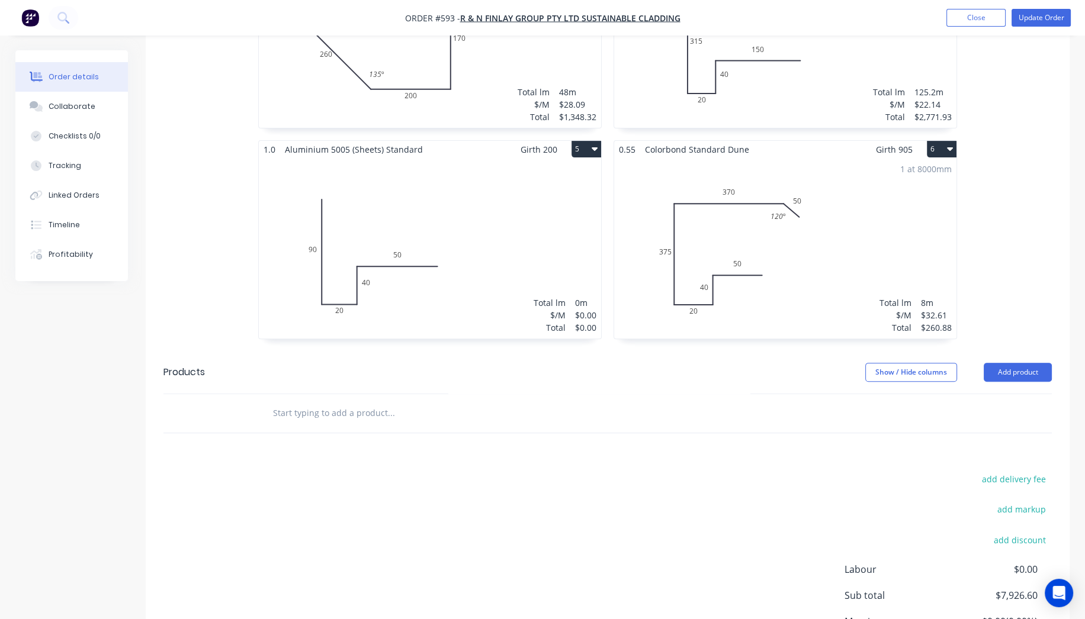
scroll to position [637, 0]
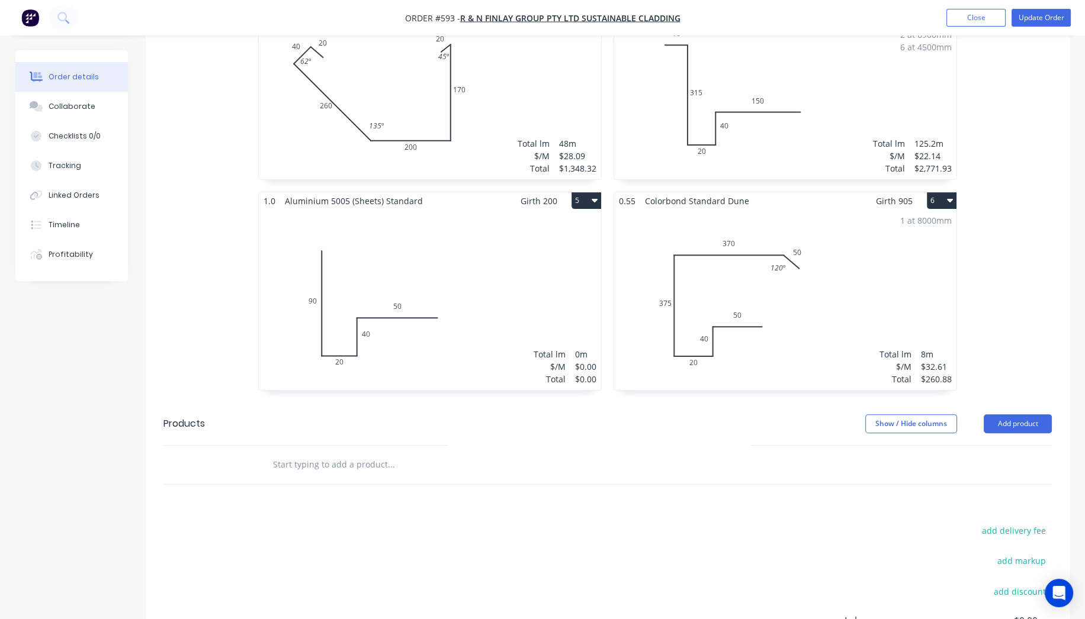
click at [942, 192] on button "6" at bounding box center [942, 200] width 30 height 17
click at [917, 245] on div "Duplicate" at bounding box center [900, 253] width 91 height 17
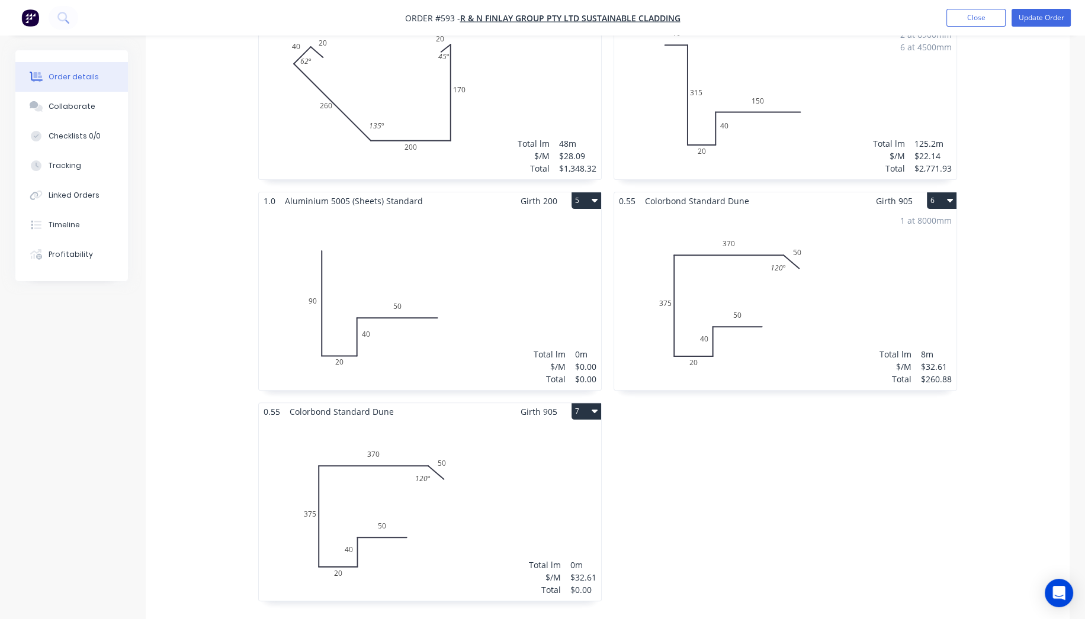
click at [386, 463] on div "Total lm $/M Total 0m $32.61 $0.00" at bounding box center [430, 510] width 342 height 181
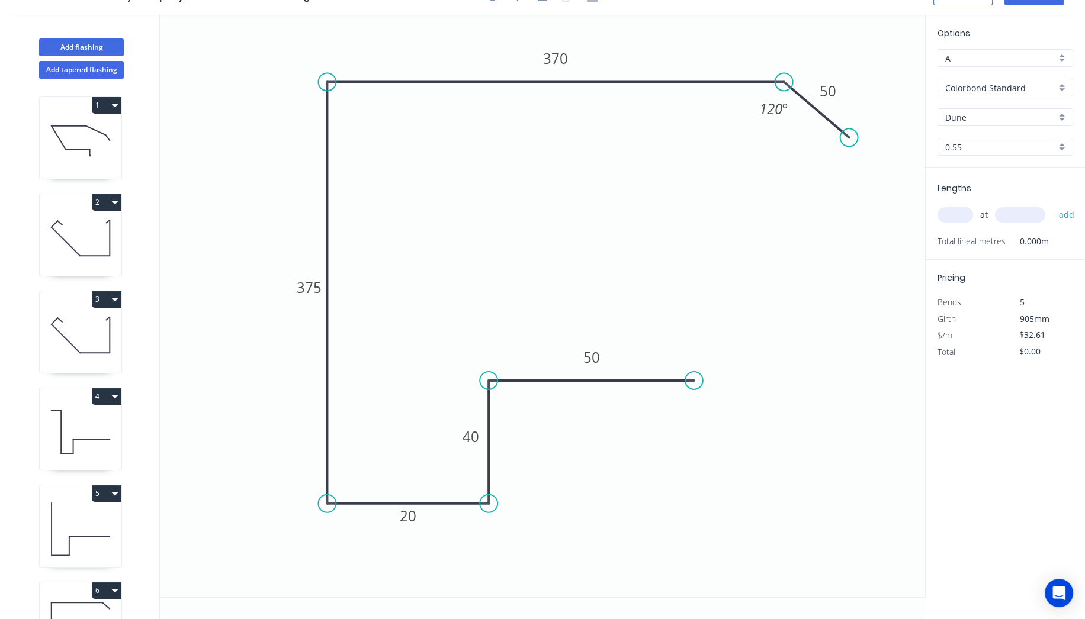
scroll to position [21, 0]
click at [574, 60] on rect at bounding box center [555, 60] width 39 height 24
click at [566, 62] on tspan "370" at bounding box center [555, 60] width 25 height 20
click at [599, 147] on icon "0 50 40 20 375 320 50 120 º" at bounding box center [542, 307] width 765 height 583
type input "$30.35"
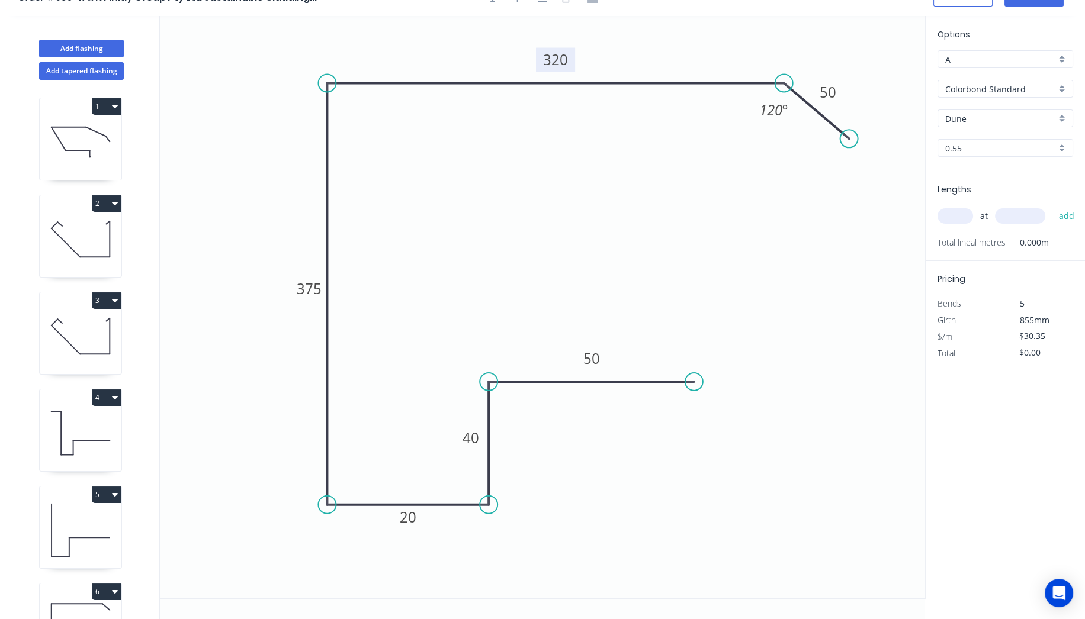
click at [961, 213] on input "text" at bounding box center [955, 215] width 36 height 15
type input "1"
type input "8000"
click at [1052, 206] on button "add" at bounding box center [1066, 216] width 28 height 20
type input "$242.80"
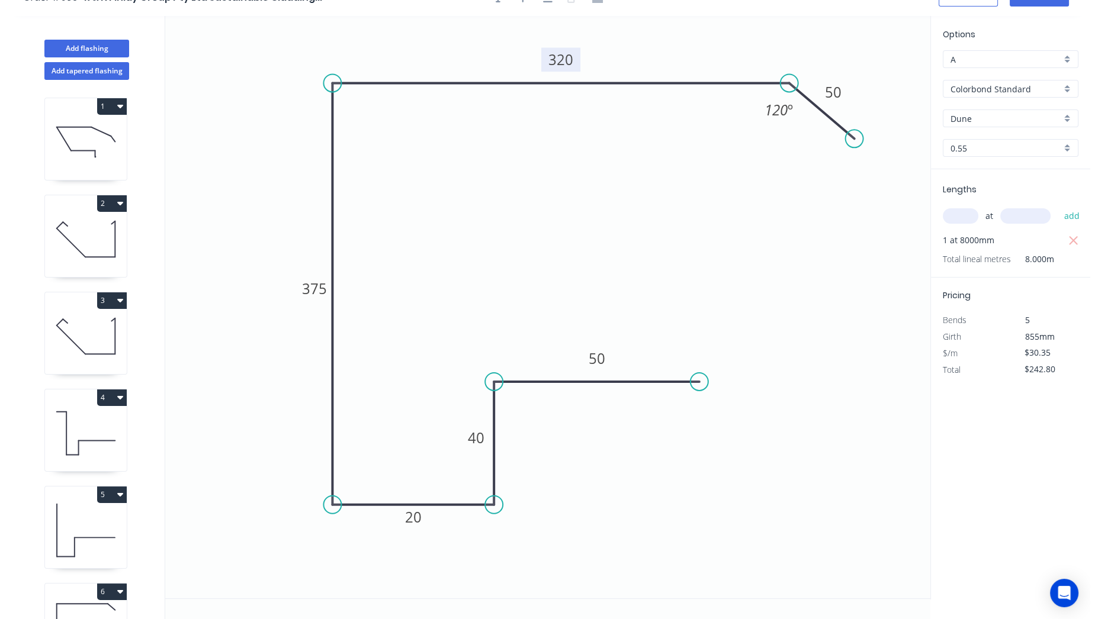
scroll to position [0, 0]
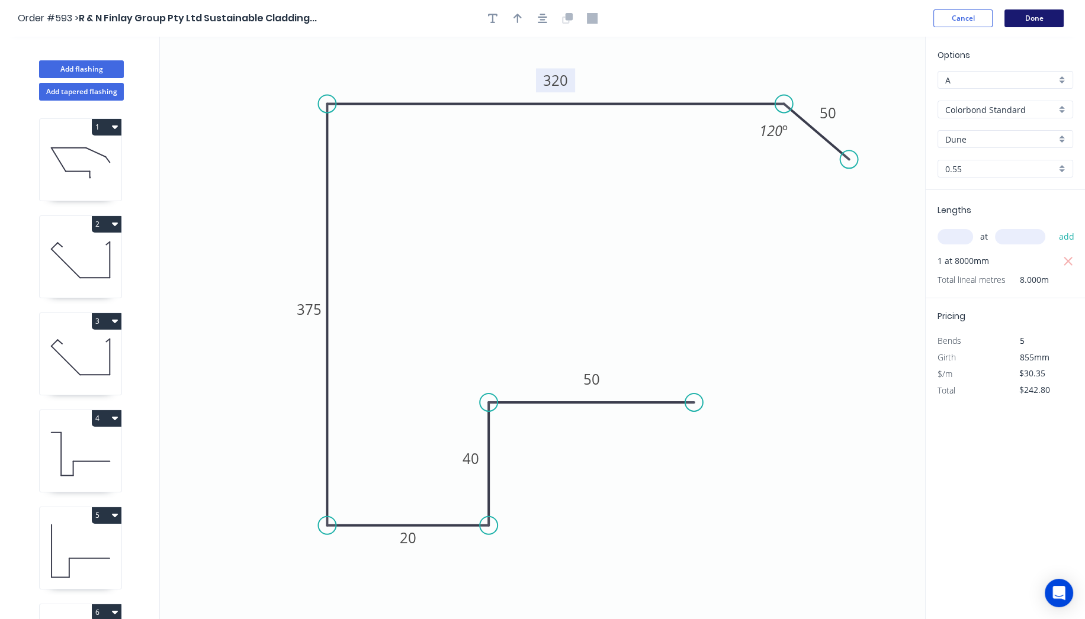
click at [1045, 23] on button "Done" at bounding box center [1033, 18] width 59 height 18
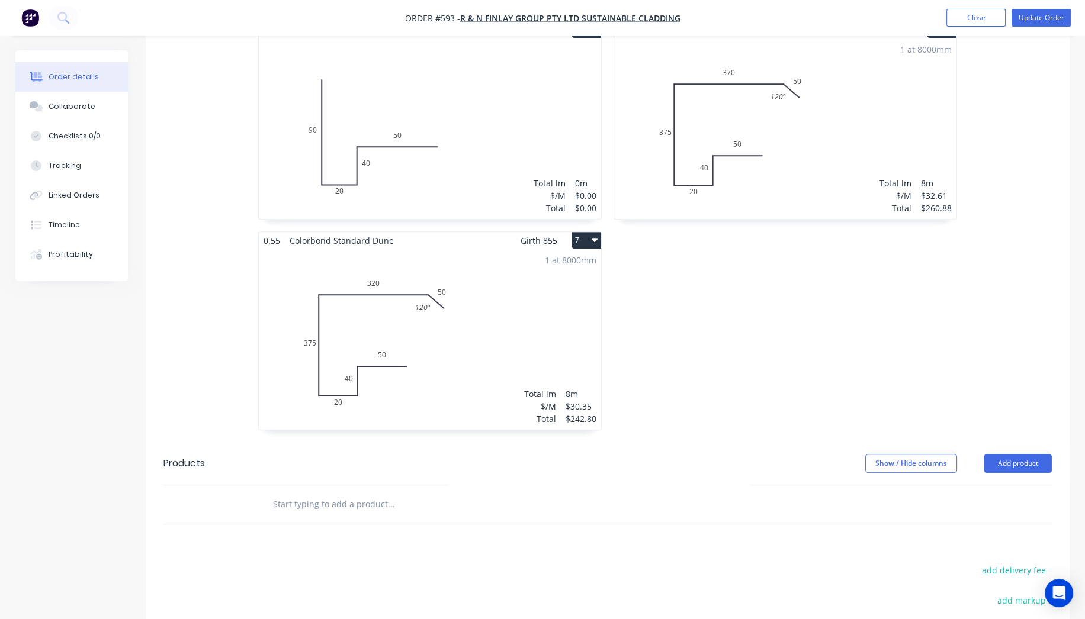
scroll to position [716, 0]
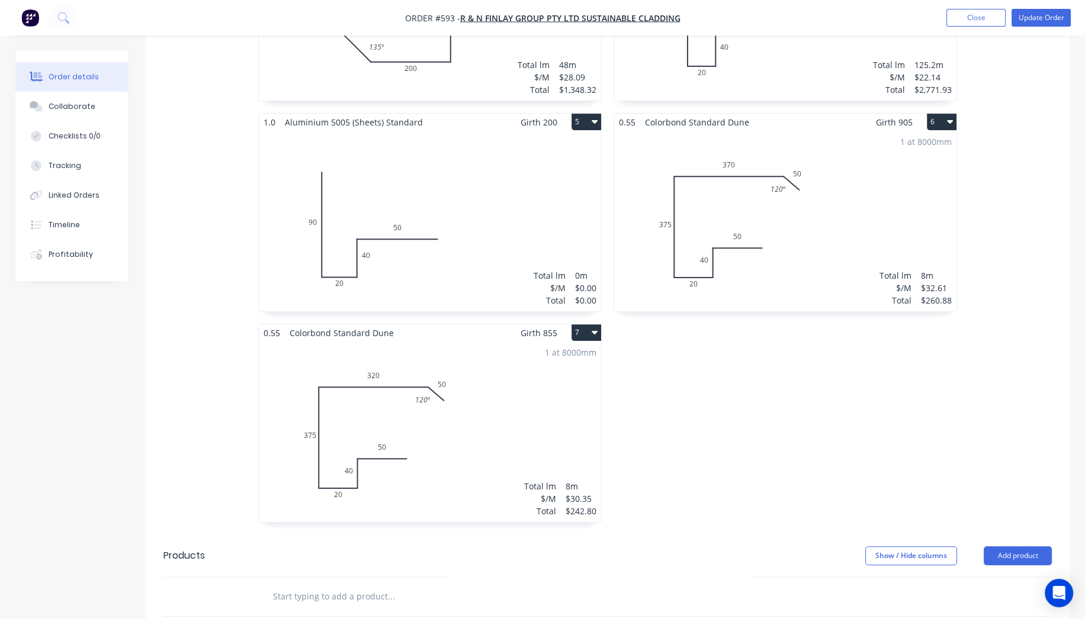
click at [587, 325] on button "7" at bounding box center [586, 333] width 30 height 17
click at [552, 374] on button "Duplicate" at bounding box center [545, 386] width 113 height 24
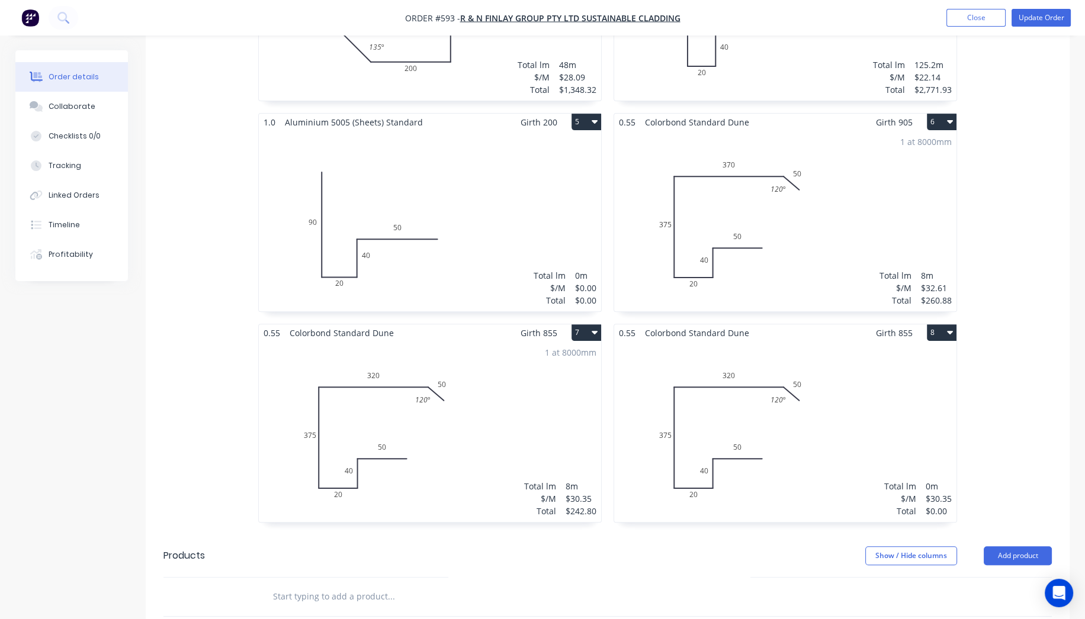
click at [773, 404] on div "Total lm $/M Total 0m $30.35 $0.00" at bounding box center [785, 432] width 342 height 181
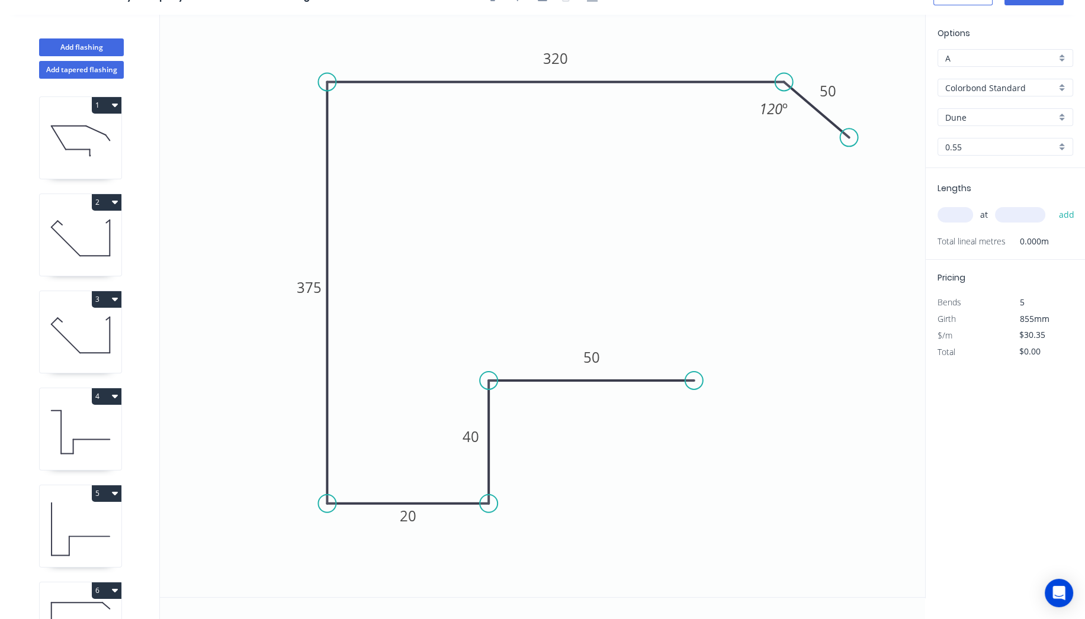
scroll to position [21, 0]
click at [567, 62] on tspan "320" at bounding box center [555, 60] width 25 height 20
click at [955, 211] on input "text" at bounding box center [955, 215] width 36 height 15
type input "1"
type input "2400"
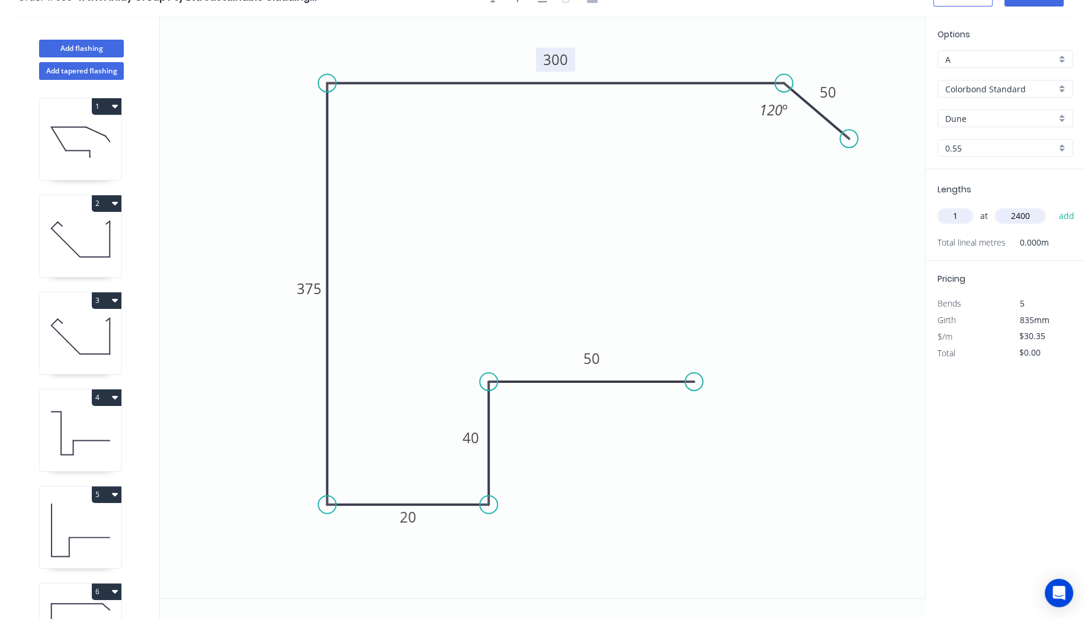
click at [1052, 206] on button "add" at bounding box center [1066, 216] width 28 height 20
type input "$72.84"
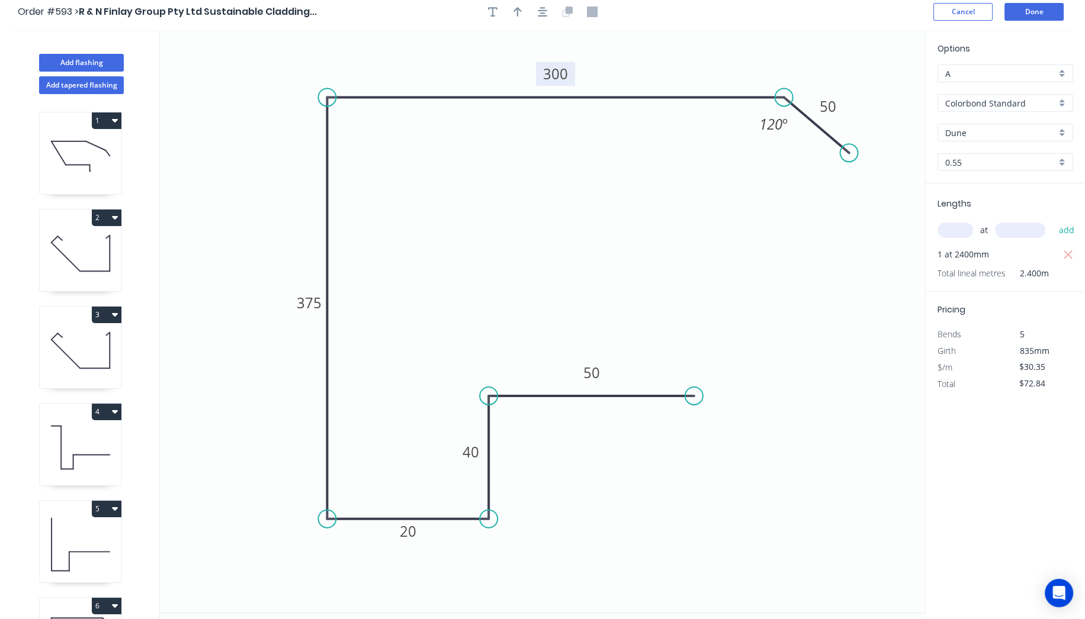
scroll to position [0, 0]
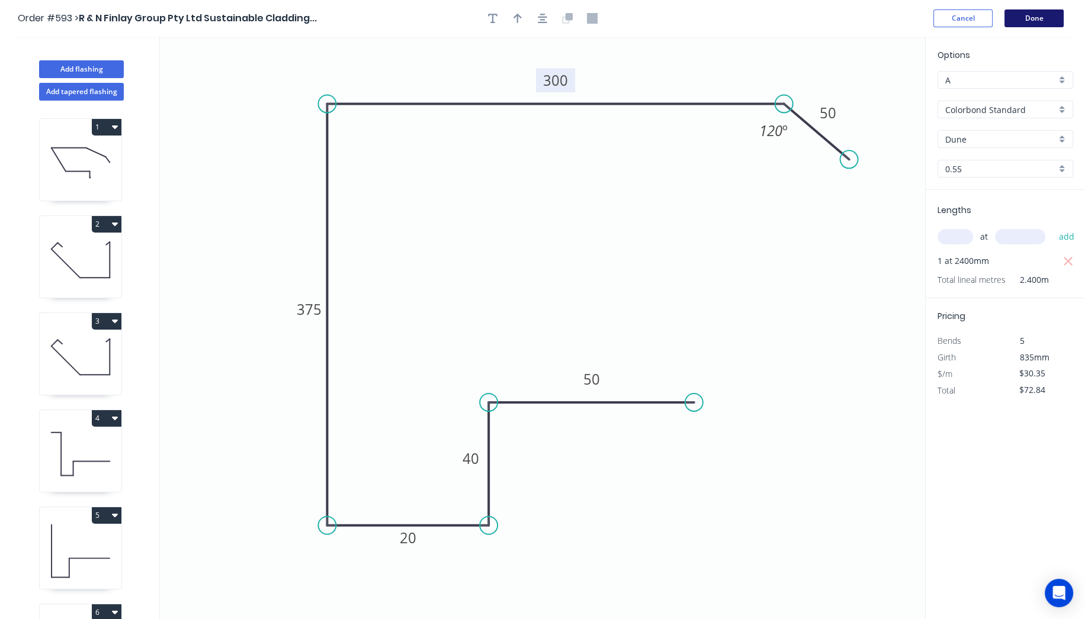
click at [1059, 14] on button "Done" at bounding box center [1033, 18] width 59 height 18
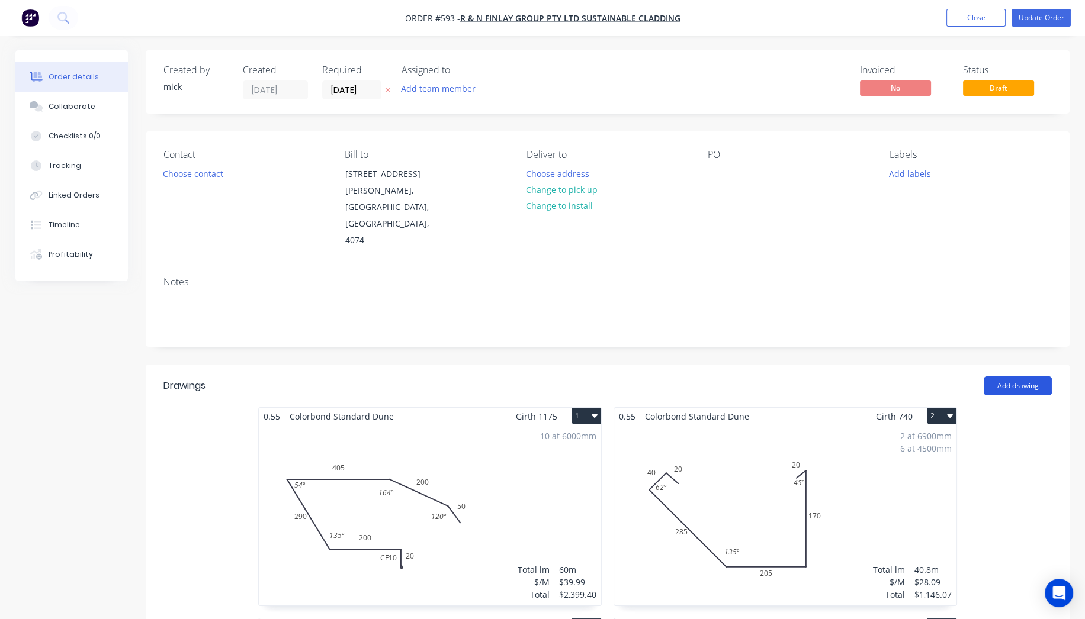
click at [1034, 377] on button "Add drawing" at bounding box center [1018, 386] width 68 height 19
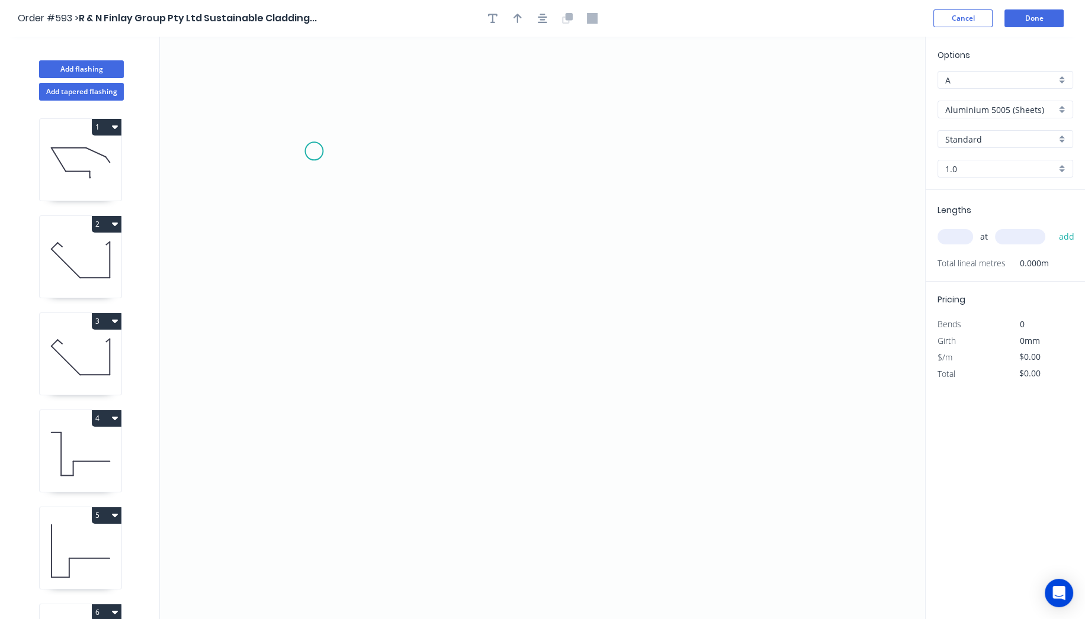
click at [315, 149] on icon "0" at bounding box center [542, 328] width 765 height 583
click at [313, 360] on icon "0" at bounding box center [542, 328] width 765 height 583
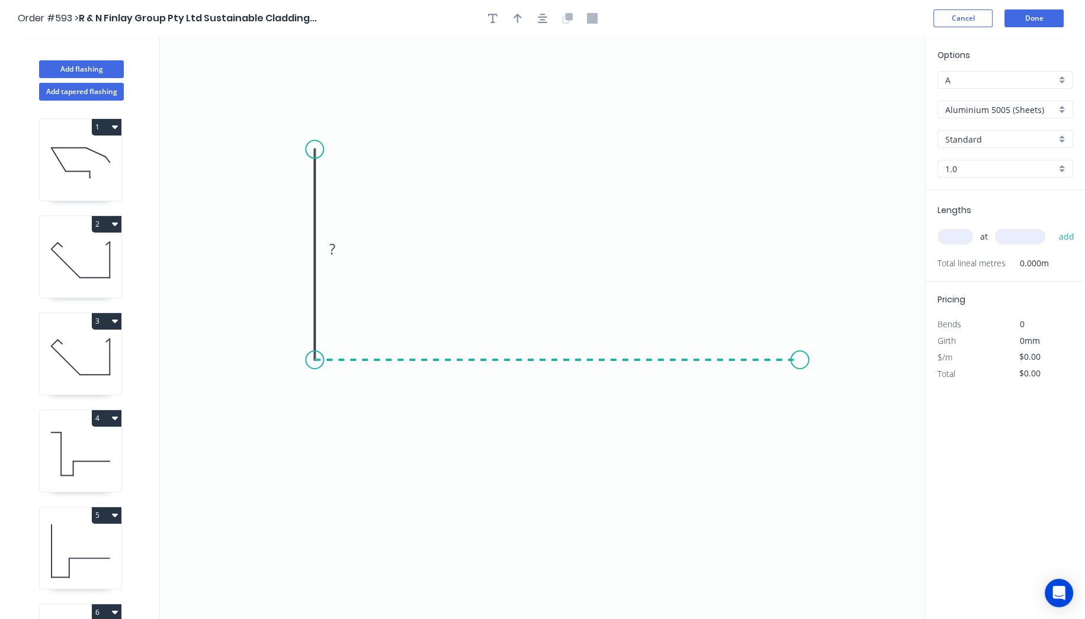
click at [800, 362] on icon "0 ?" at bounding box center [542, 328] width 765 height 583
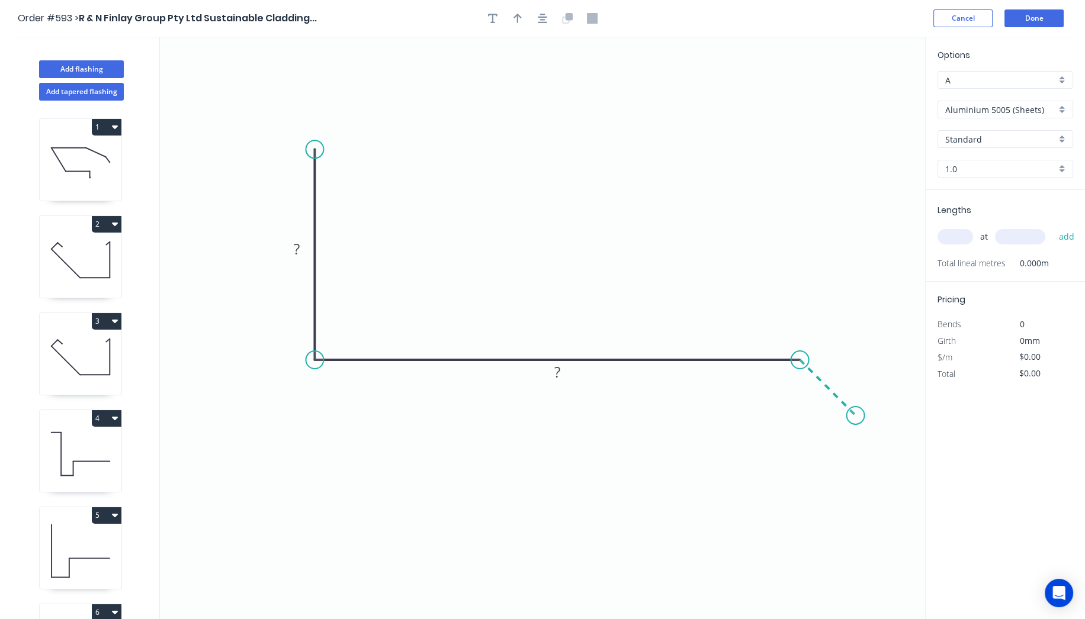
click at [856, 419] on icon "0 ? ?" at bounding box center [542, 328] width 765 height 583
click at [855, 419] on circle at bounding box center [855, 416] width 18 height 18
click at [299, 249] on tspan "?" at bounding box center [297, 249] width 6 height 20
click at [550, 205] on icon "0 100 250 50" at bounding box center [542, 328] width 765 height 583
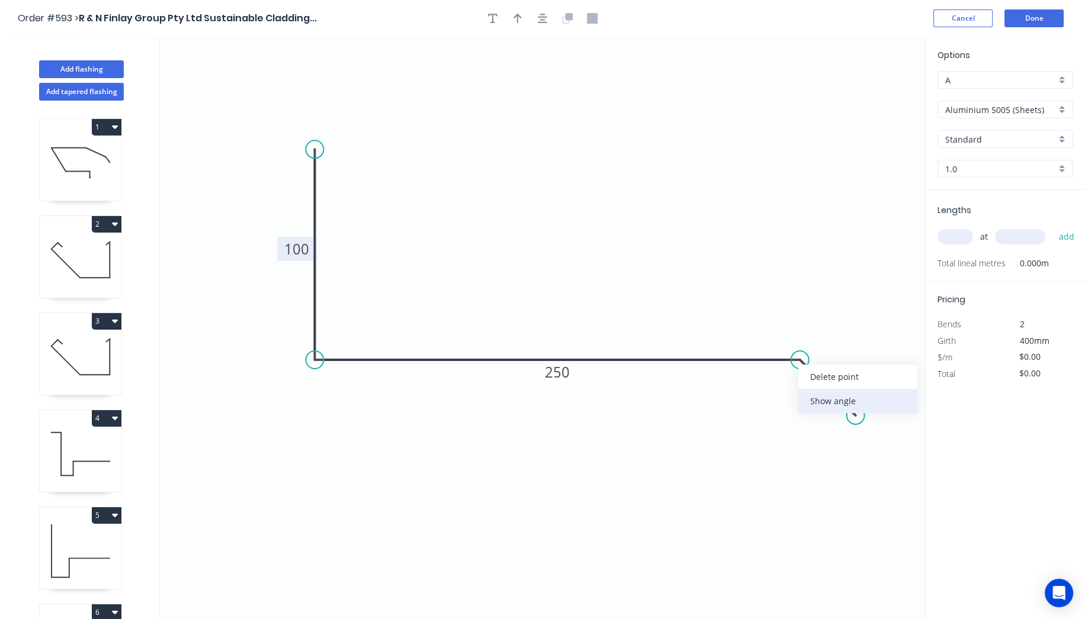
click at [819, 403] on div "Show angle" at bounding box center [857, 401] width 119 height 24
click at [793, 387] on tspan "º" at bounding box center [791, 387] width 5 height 20
click at [612, 127] on icon "0 100 250 50 120 º" at bounding box center [542, 328] width 765 height 583
click at [518, 22] on icon "button" at bounding box center [517, 18] width 8 height 9
drag, startPoint x: 863, startPoint y: 89, endPoint x: 492, endPoint y: 237, distance: 399.9
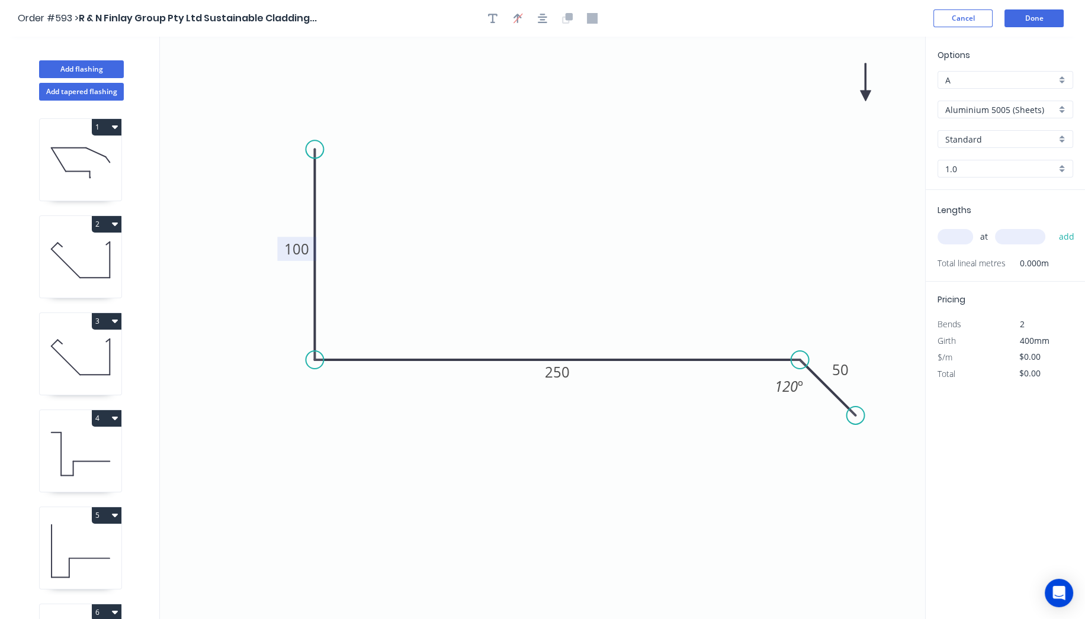
click at [486, 237] on icon "0 100 250 50 120 º" at bounding box center [542, 328] width 765 height 583
drag, startPoint x: 863, startPoint y: 94, endPoint x: 541, endPoint y: 217, distance: 344.3
click at [541, 217] on icon at bounding box center [541, 204] width 11 height 38
click at [1055, 111] on input "Aluminium 5005 (Sheets)" at bounding box center [1000, 110] width 111 height 12
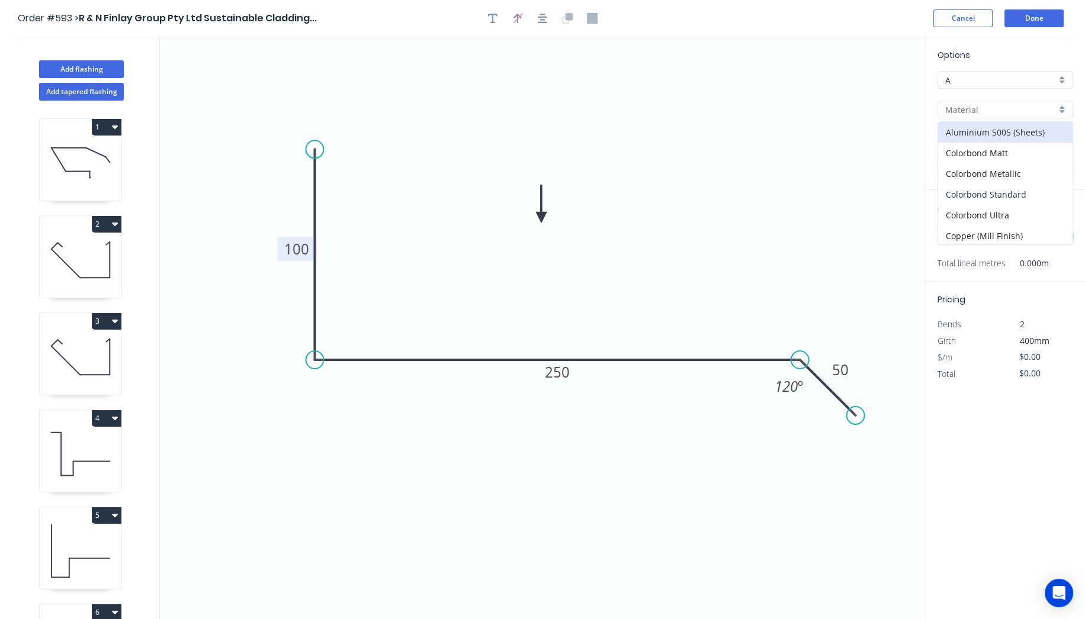
click at [1012, 188] on div "Colorbond Standard" at bounding box center [1005, 194] width 134 height 21
type input "Colorbond Standard"
type input "Basalt"
type input "0.55"
type input "$14.76"
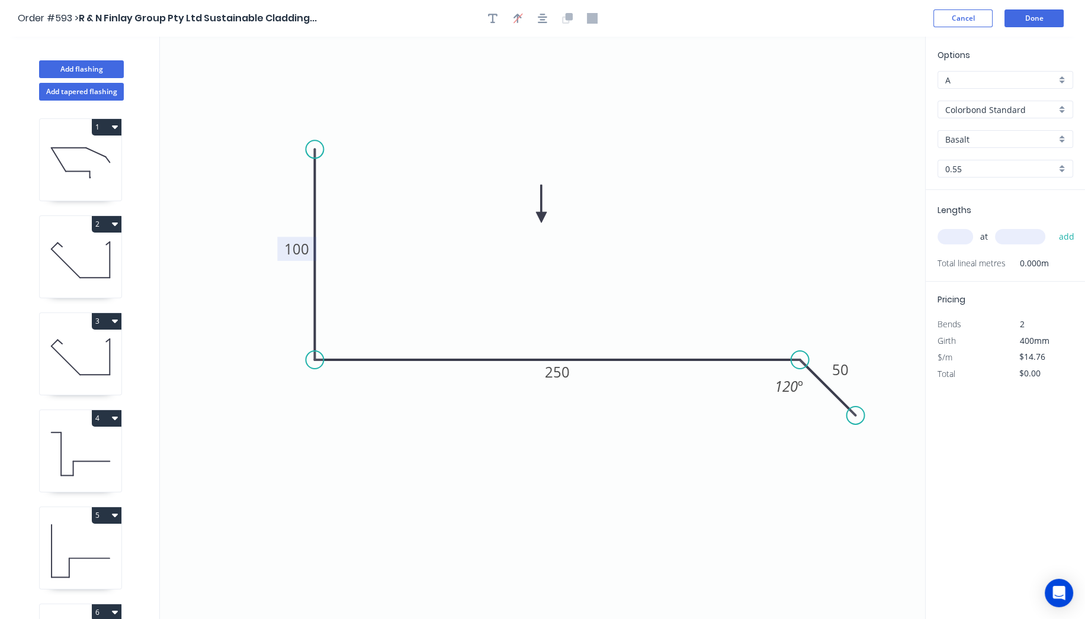
click at [998, 139] on input "Basalt" at bounding box center [1000, 139] width 111 height 12
click at [964, 152] on div "Dune" at bounding box center [1005, 154] width 134 height 21
type input "Dune"
click at [961, 233] on input "text" at bounding box center [955, 236] width 36 height 15
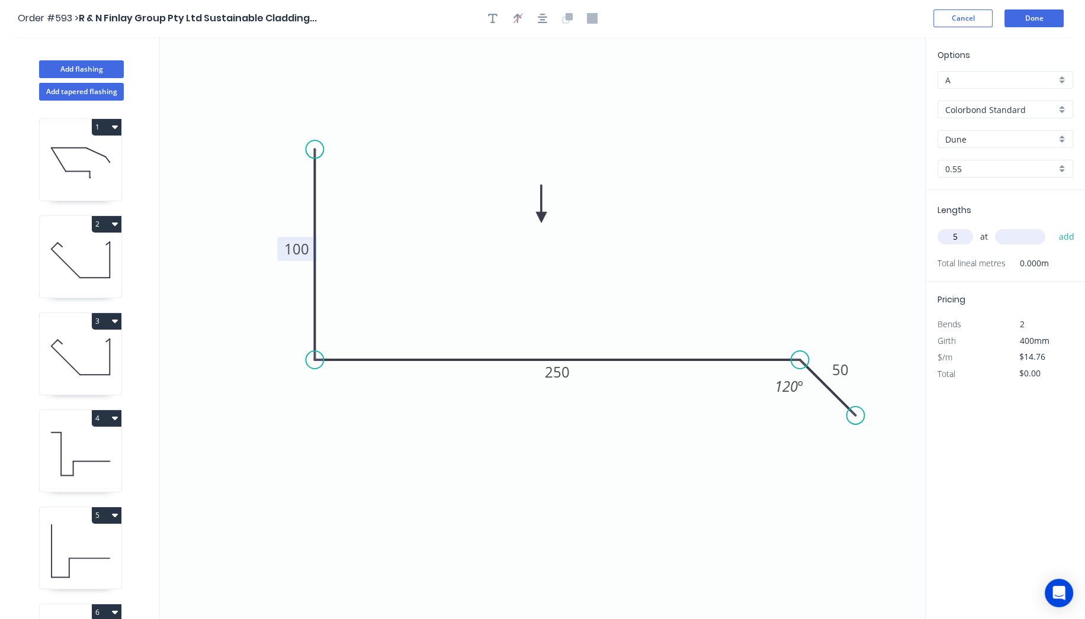
type input "5"
type input "7400"
click at [1052, 227] on button "add" at bounding box center [1066, 237] width 28 height 20
type input "$546.12"
click at [1035, 14] on button "Done" at bounding box center [1033, 18] width 59 height 18
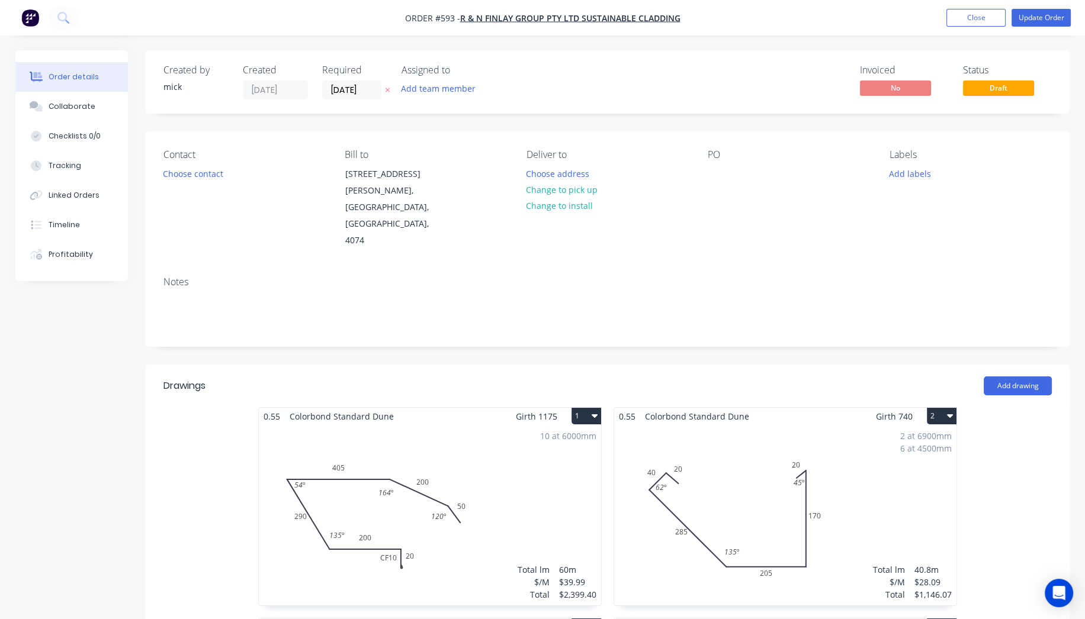
click at [1018, 6] on nav "Order #593 - R & N Finlay Group Pty Ltd Sustainable Cladding Add product Close …" at bounding box center [542, 18] width 1085 height 36
click at [1023, 10] on button "Update Order" at bounding box center [1040, 18] width 59 height 18
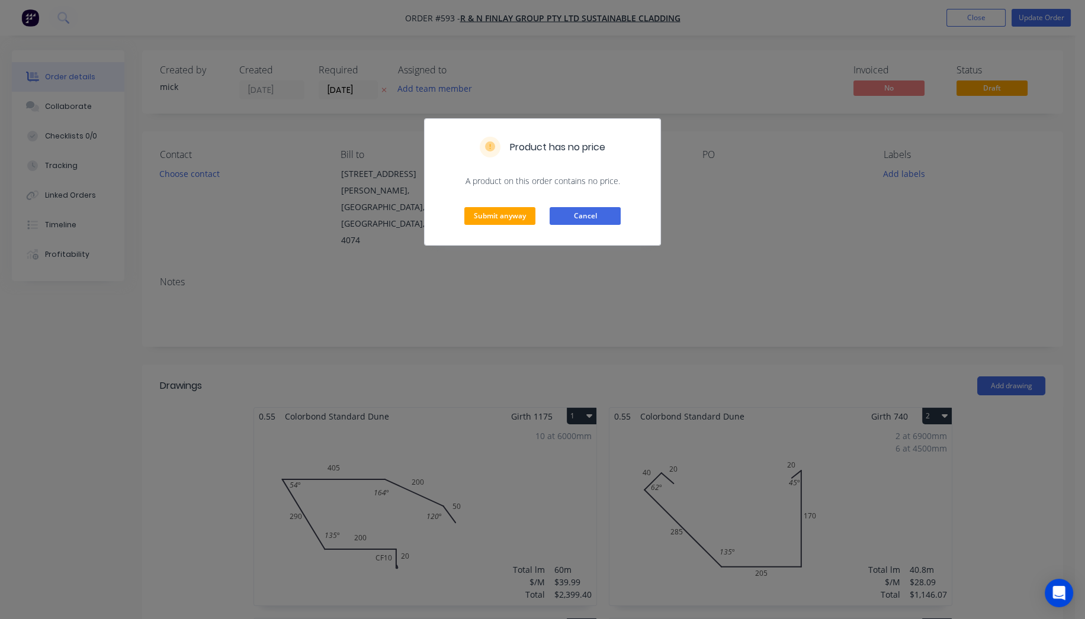
click at [601, 222] on button "Cancel" at bounding box center [585, 216] width 71 height 18
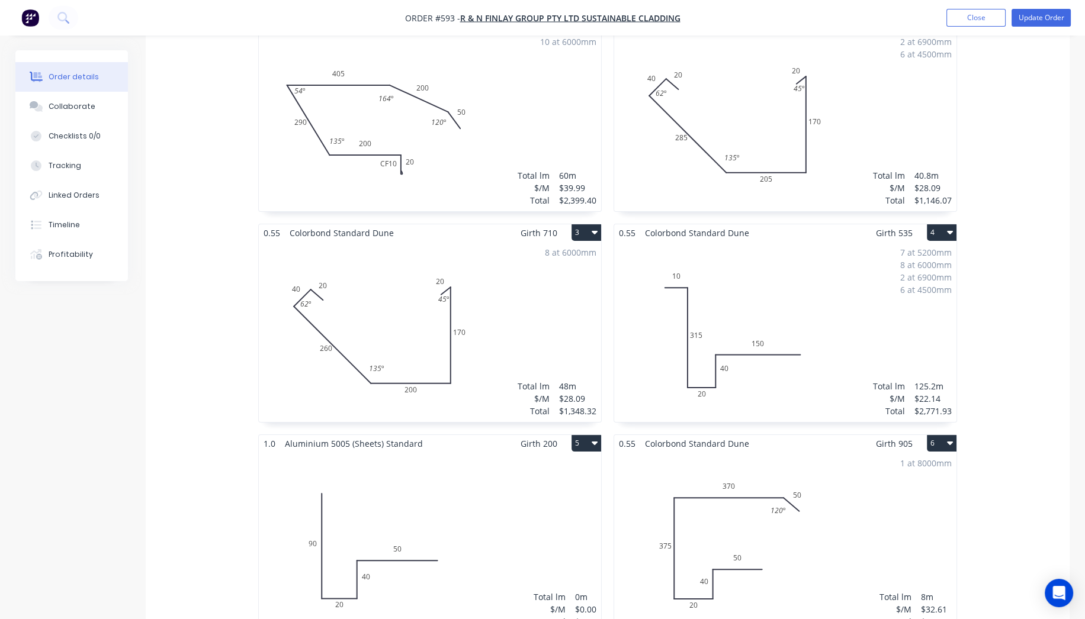
scroll to position [460, 0]
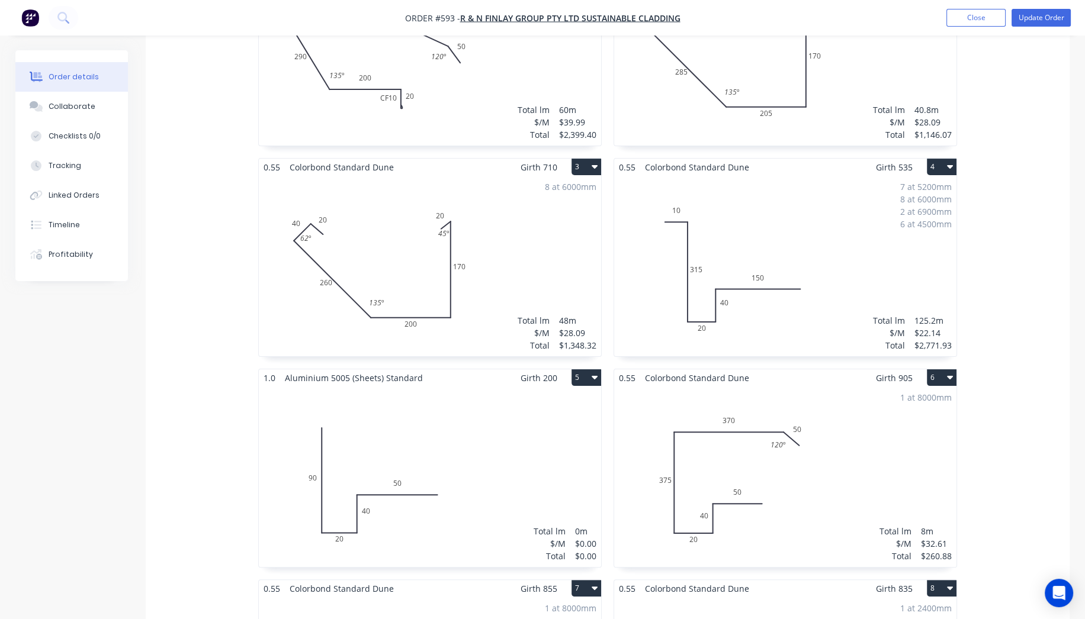
click at [474, 430] on div "Total lm $/M Total 0m $0.00 $0.00" at bounding box center [430, 477] width 342 height 181
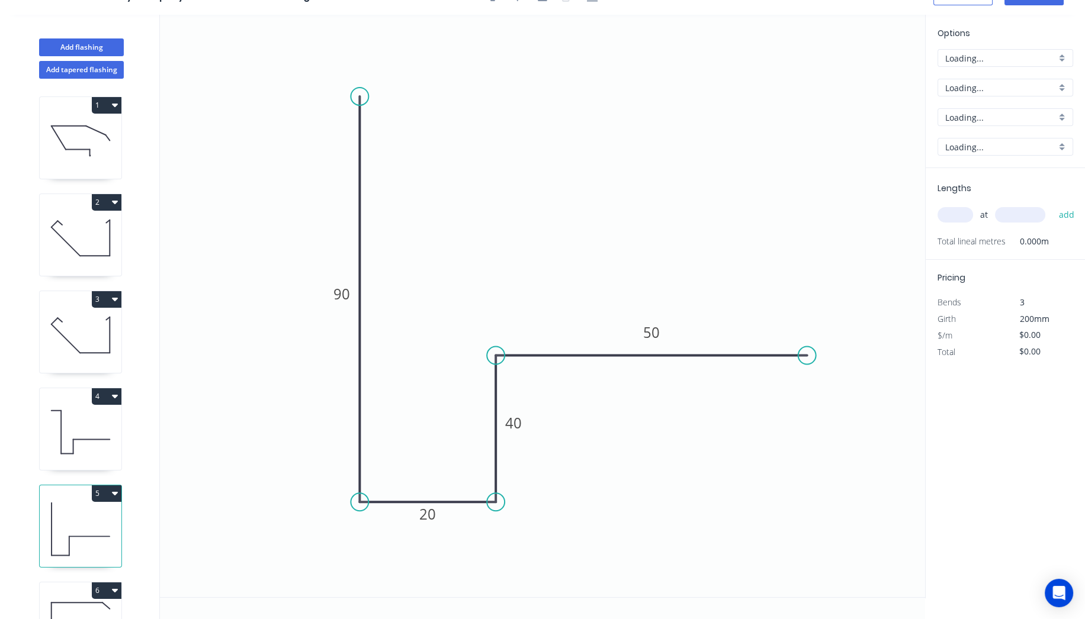
scroll to position [21, 0]
click at [985, 83] on input "Aluminium 5005 (Sheets)" at bounding box center [1000, 89] width 111 height 12
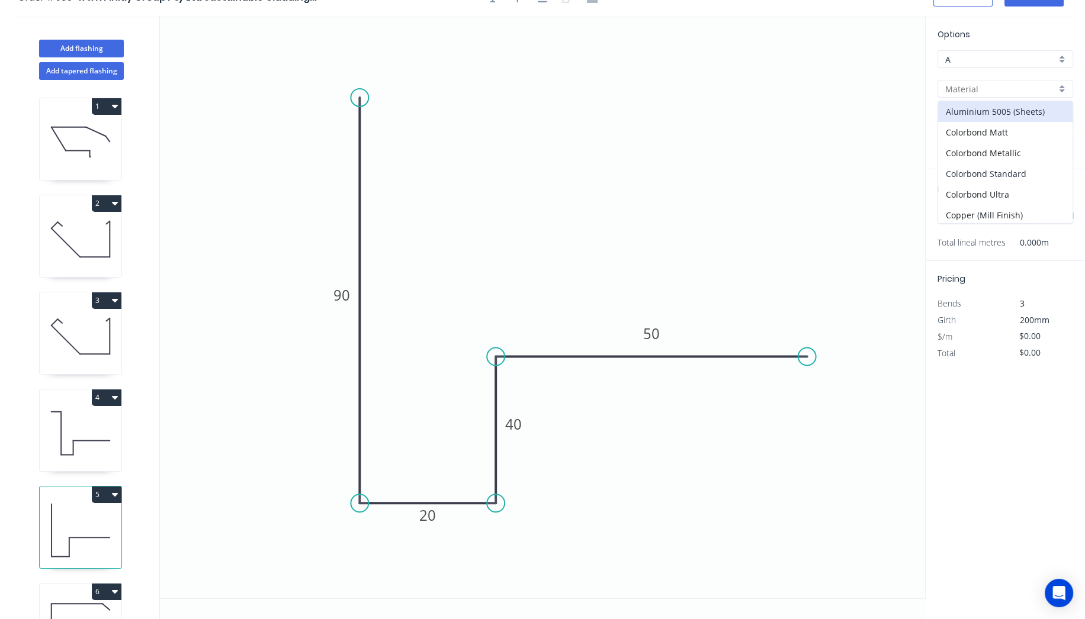
click at [978, 163] on div "Colorbond Standard" at bounding box center [1005, 173] width 134 height 21
type input "Colorbond Standard"
type input "Basalt"
type input "0.55"
type input "$11.67"
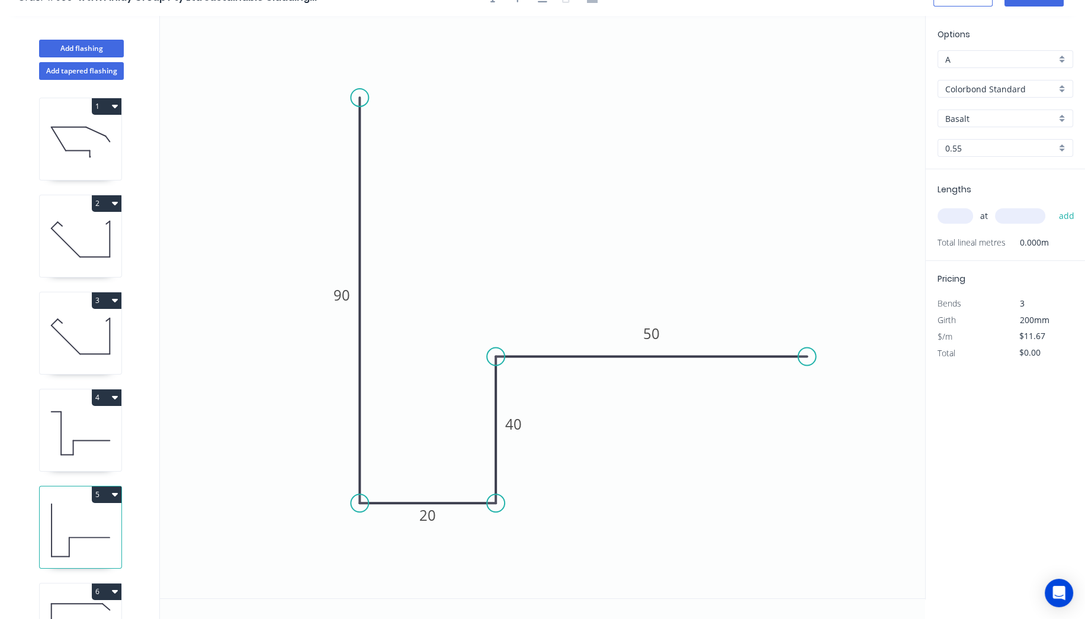
click at [971, 117] on input "Basalt" at bounding box center [1000, 119] width 111 height 12
click at [959, 192] on div "Dune" at bounding box center [1005, 200] width 134 height 21
type input "Dune"
click at [956, 219] on input "text" at bounding box center [955, 215] width 36 height 15
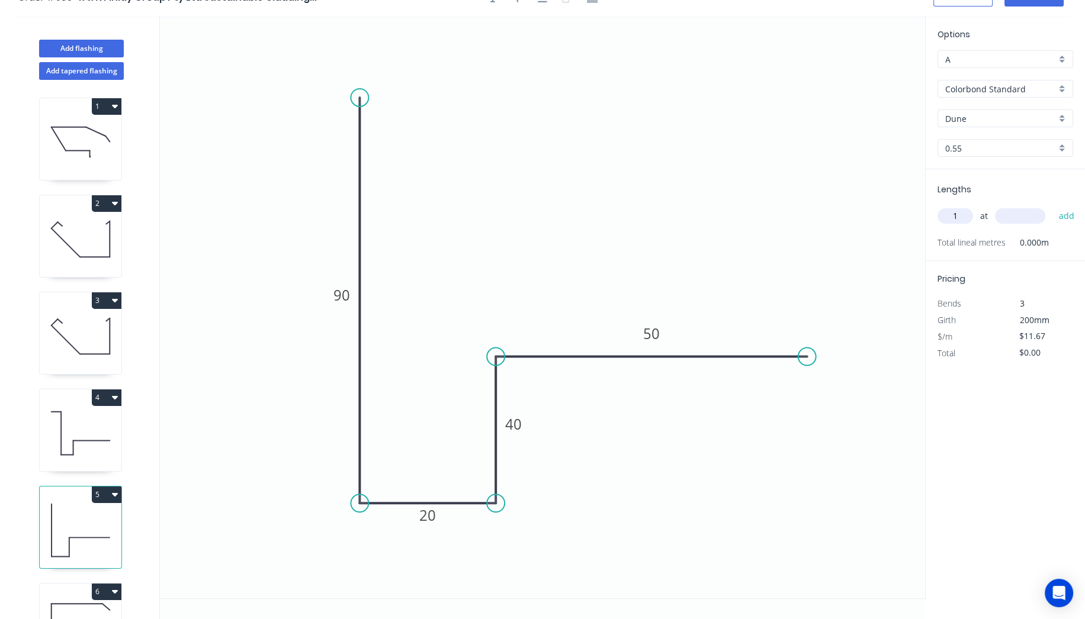
type input "1"
type input "6"
click at [963, 211] on input "1" at bounding box center [955, 215] width 36 height 15
type input "10"
type input "6000"
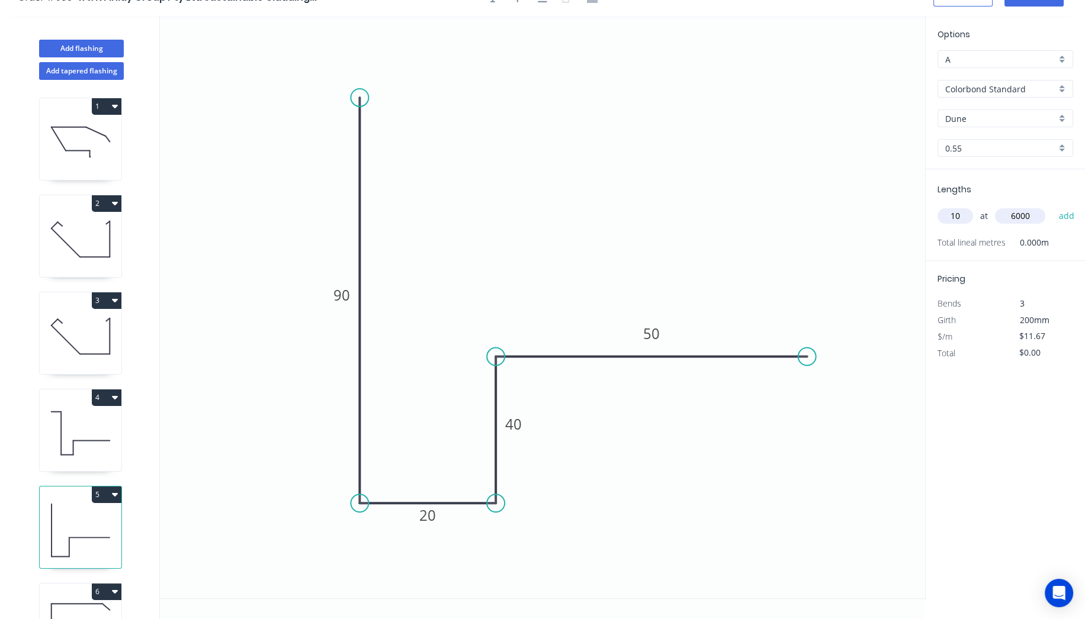
click at [1052, 206] on button "add" at bounding box center [1066, 216] width 28 height 20
type input "$700.20"
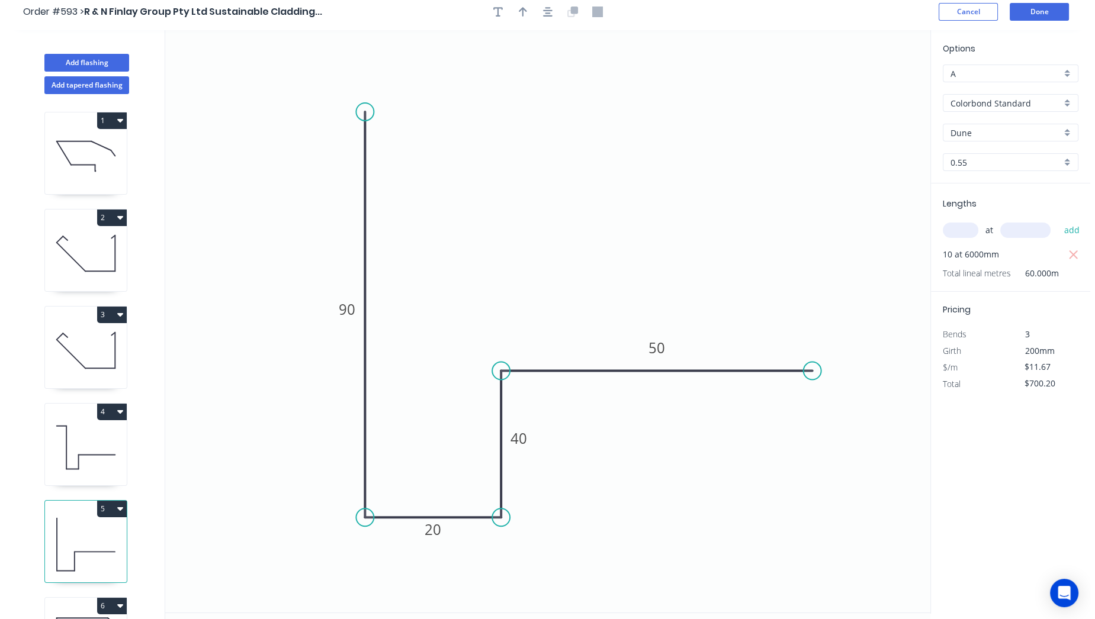
scroll to position [0, 0]
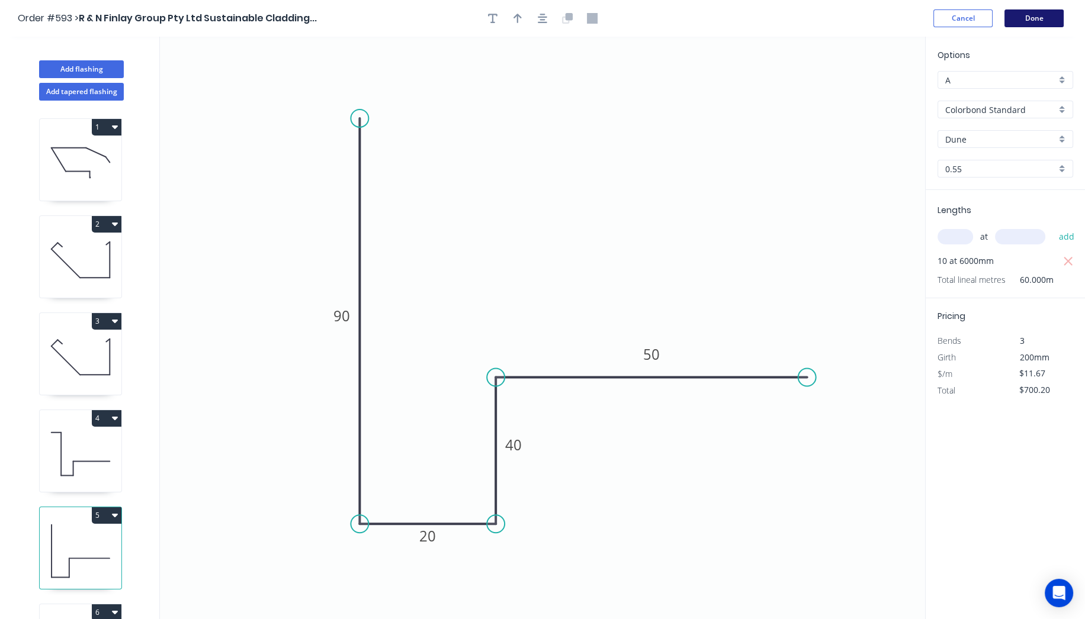
click at [1044, 12] on button "Done" at bounding box center [1033, 18] width 59 height 18
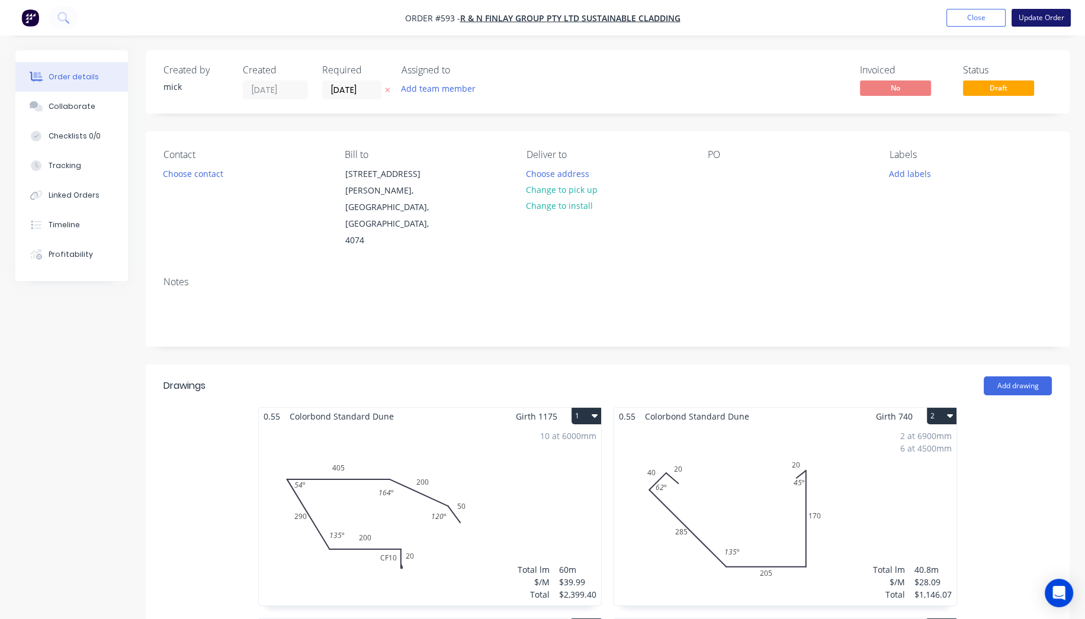
click at [1032, 19] on button "Update Order" at bounding box center [1040, 18] width 59 height 18
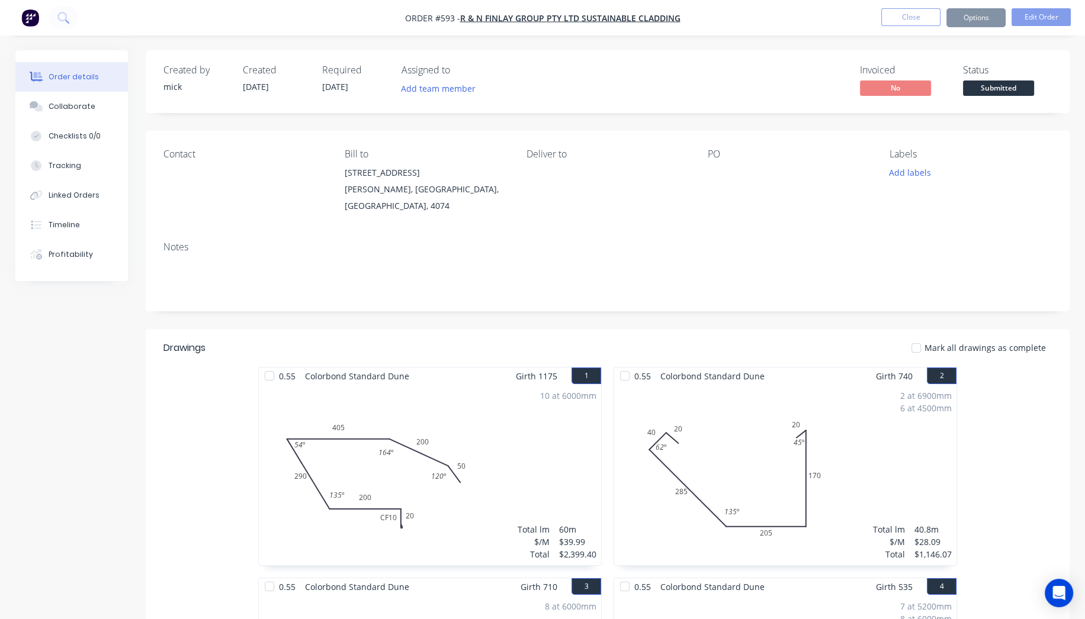
click at [993, 25] on button "Options" at bounding box center [975, 17] width 59 height 19
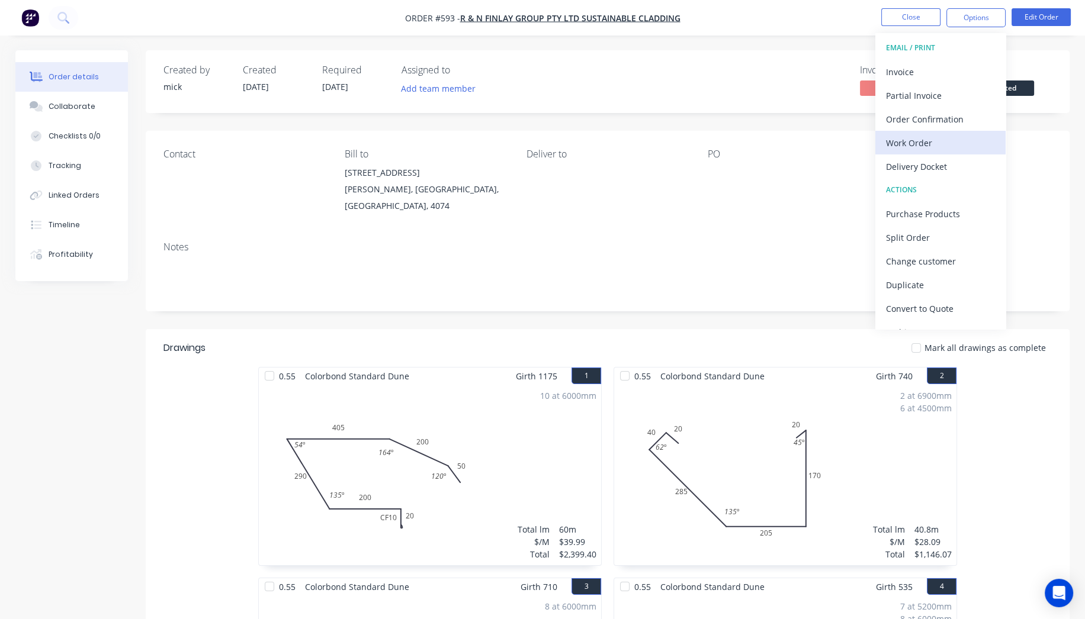
click at [934, 139] on div "Work Order" at bounding box center [940, 142] width 109 height 17
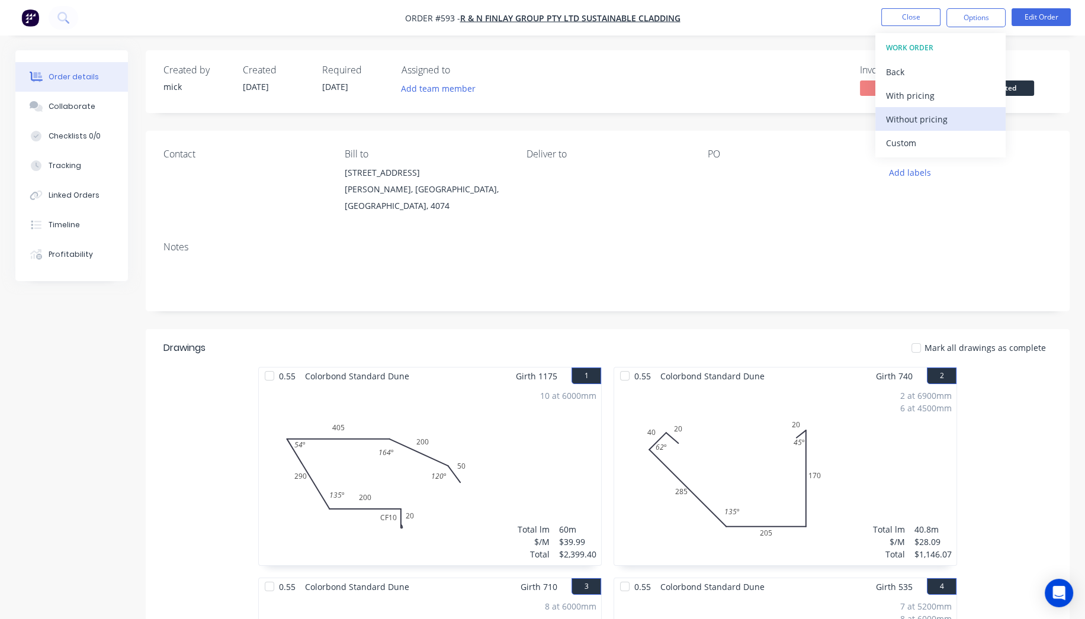
click at [936, 114] on div "Without pricing" at bounding box center [940, 119] width 109 height 17
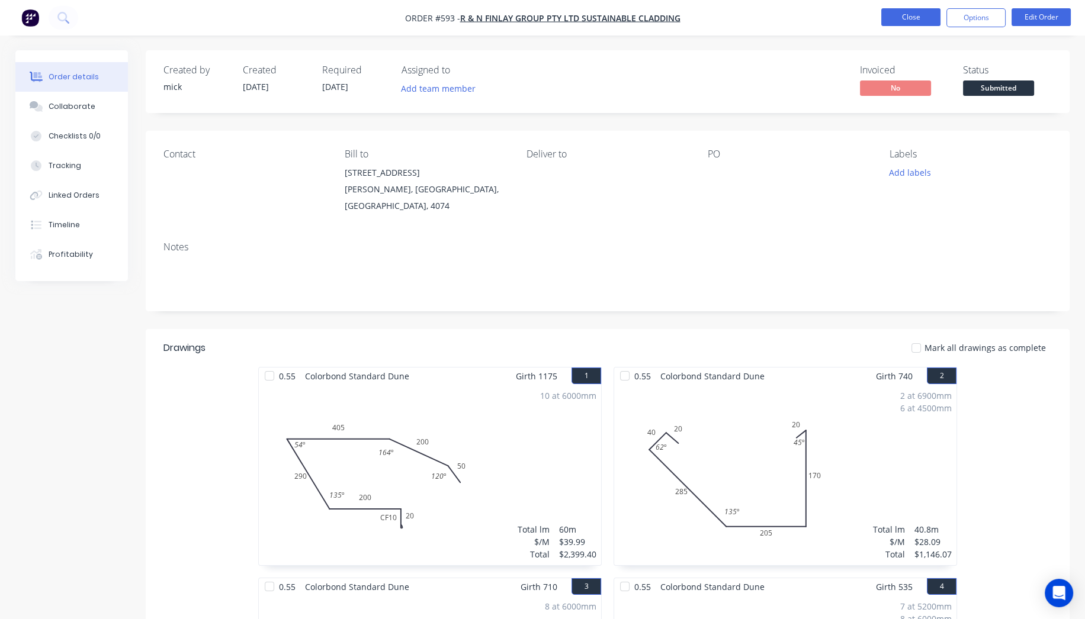
click at [908, 19] on button "Close" at bounding box center [910, 17] width 59 height 18
